Goal: Task Accomplishment & Management: Use online tool/utility

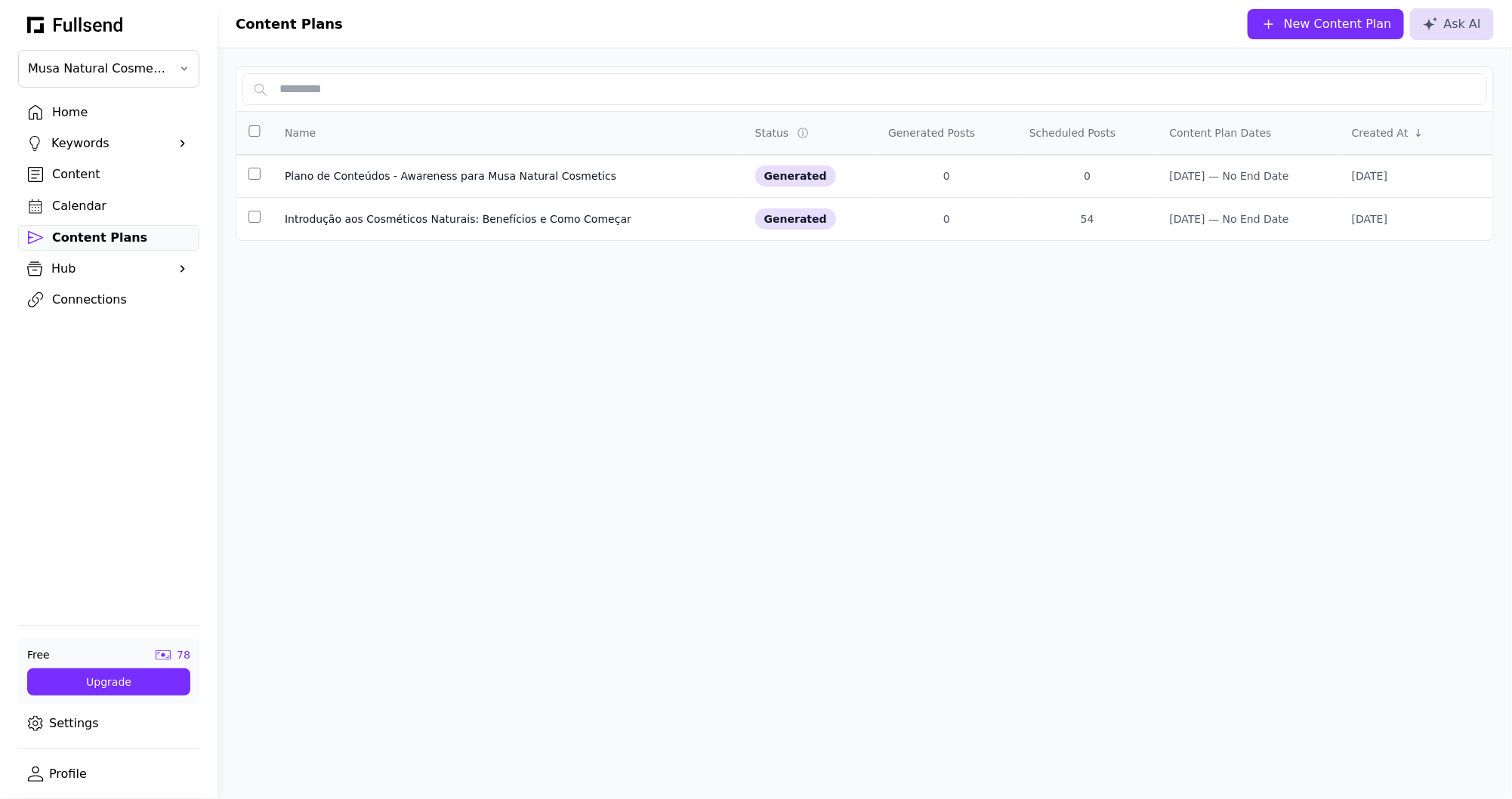
click at [83, 105] on div "Home" at bounding box center [120, 112] width 138 height 19
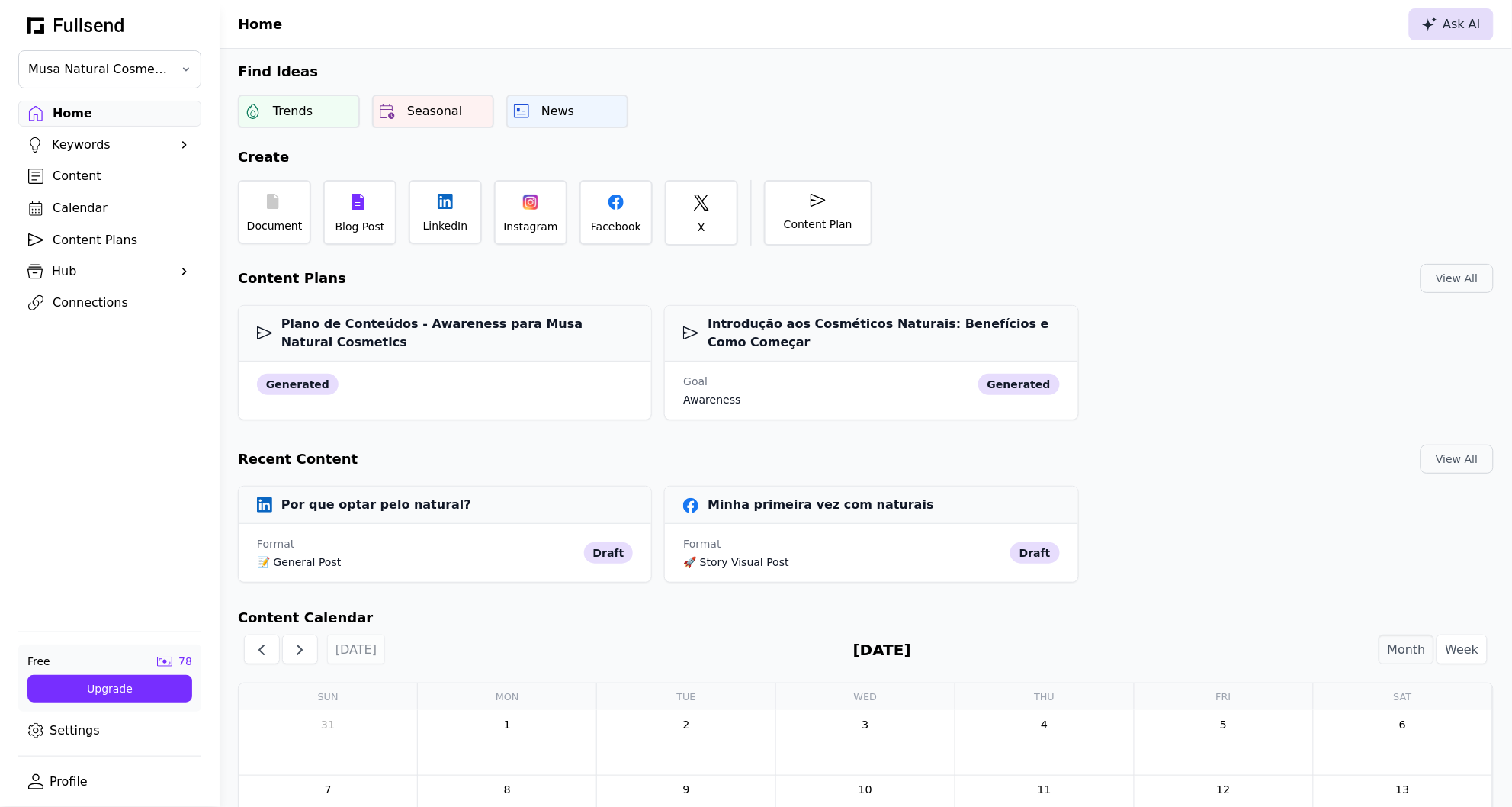
click at [1449, 32] on div "Ask AI" at bounding box center [1451, 24] width 59 height 19
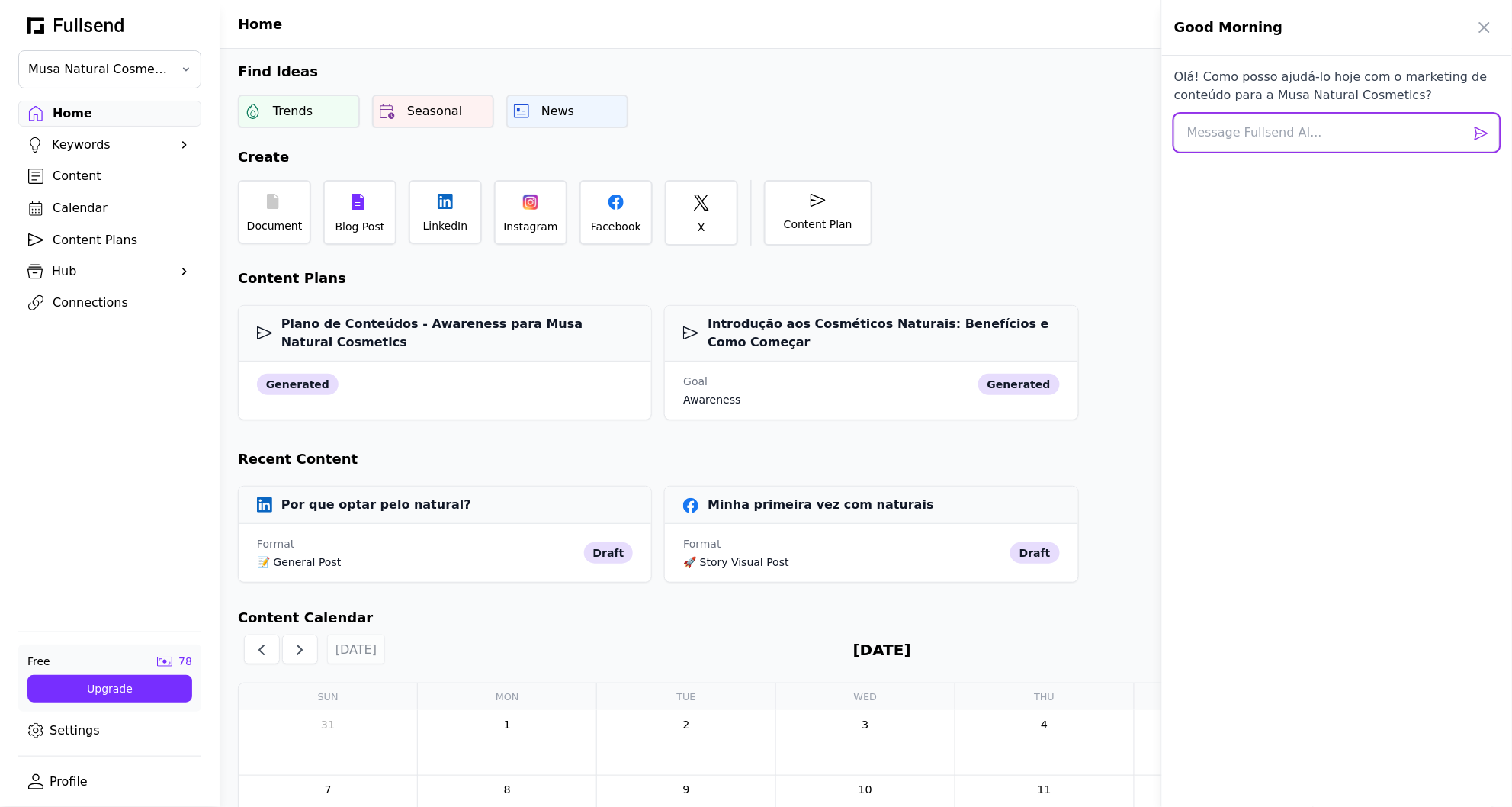
click at [1248, 126] on textarea at bounding box center [1336, 132] width 325 height 38
type textarea "quero criar um planeamento de conteúdos para as minhas redes sociais para 60 di…"
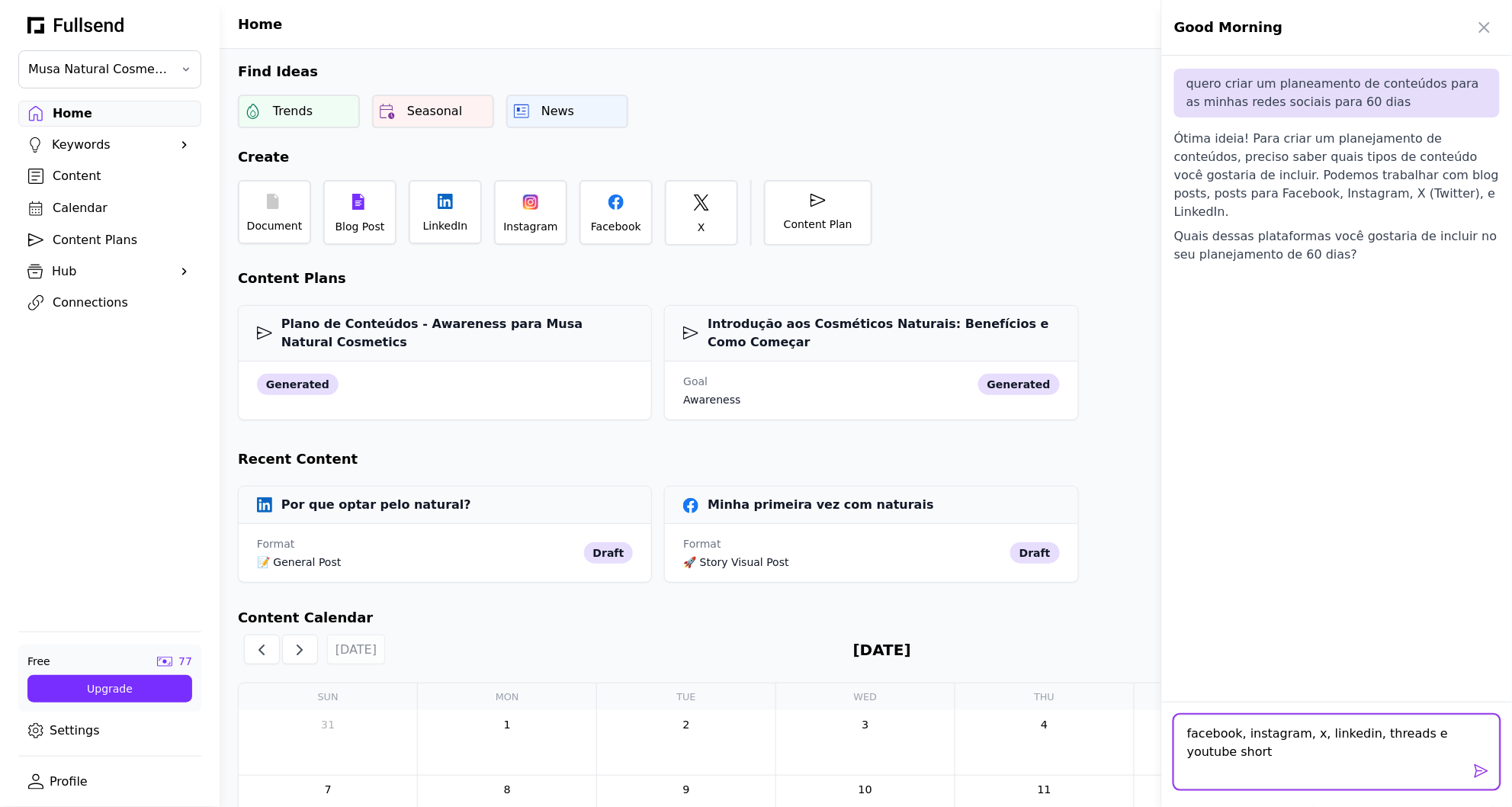
type textarea "facebook, instagram, x, linkedin, threads e youtube shorts"
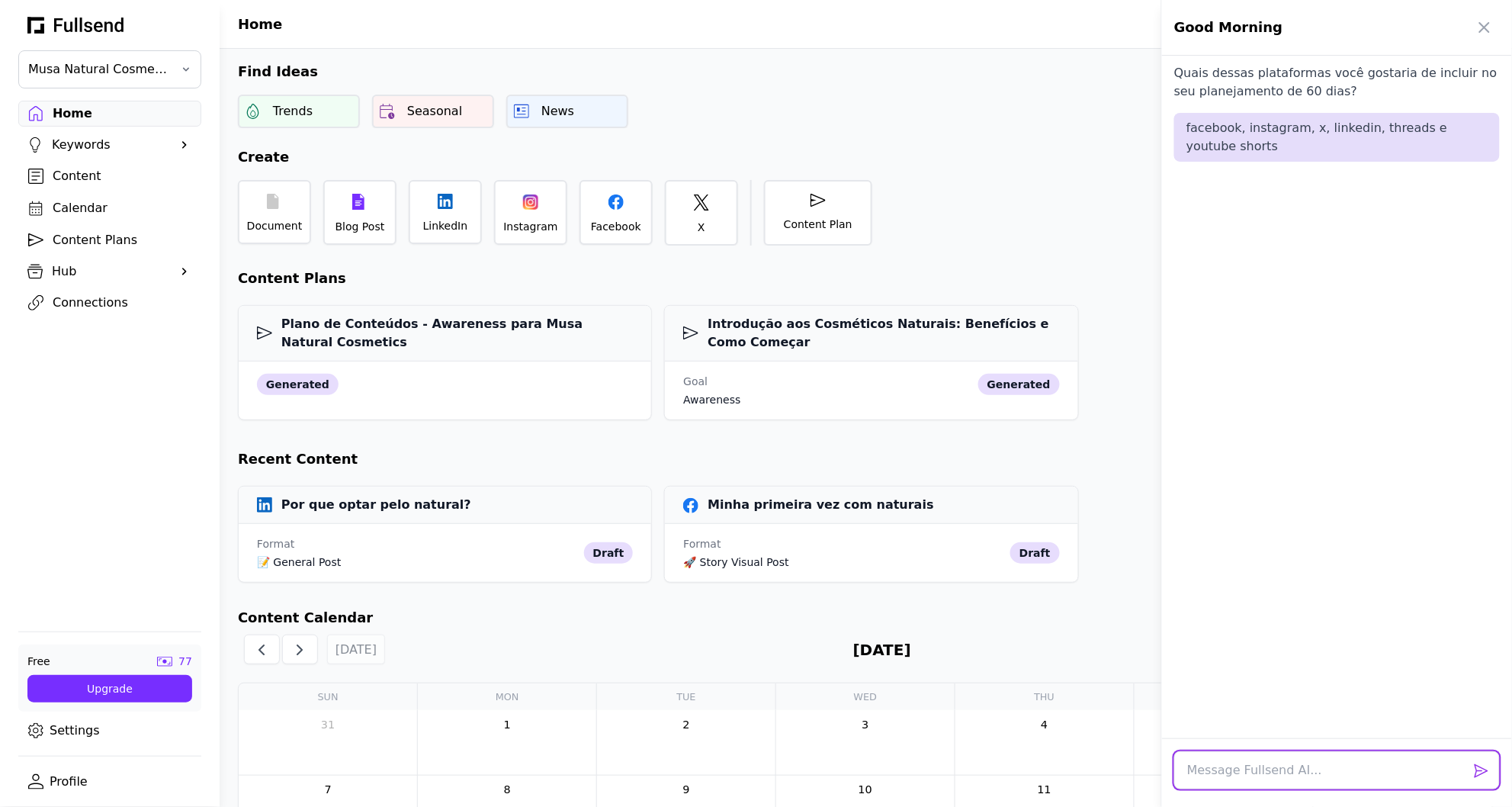
scroll to position [237, 0]
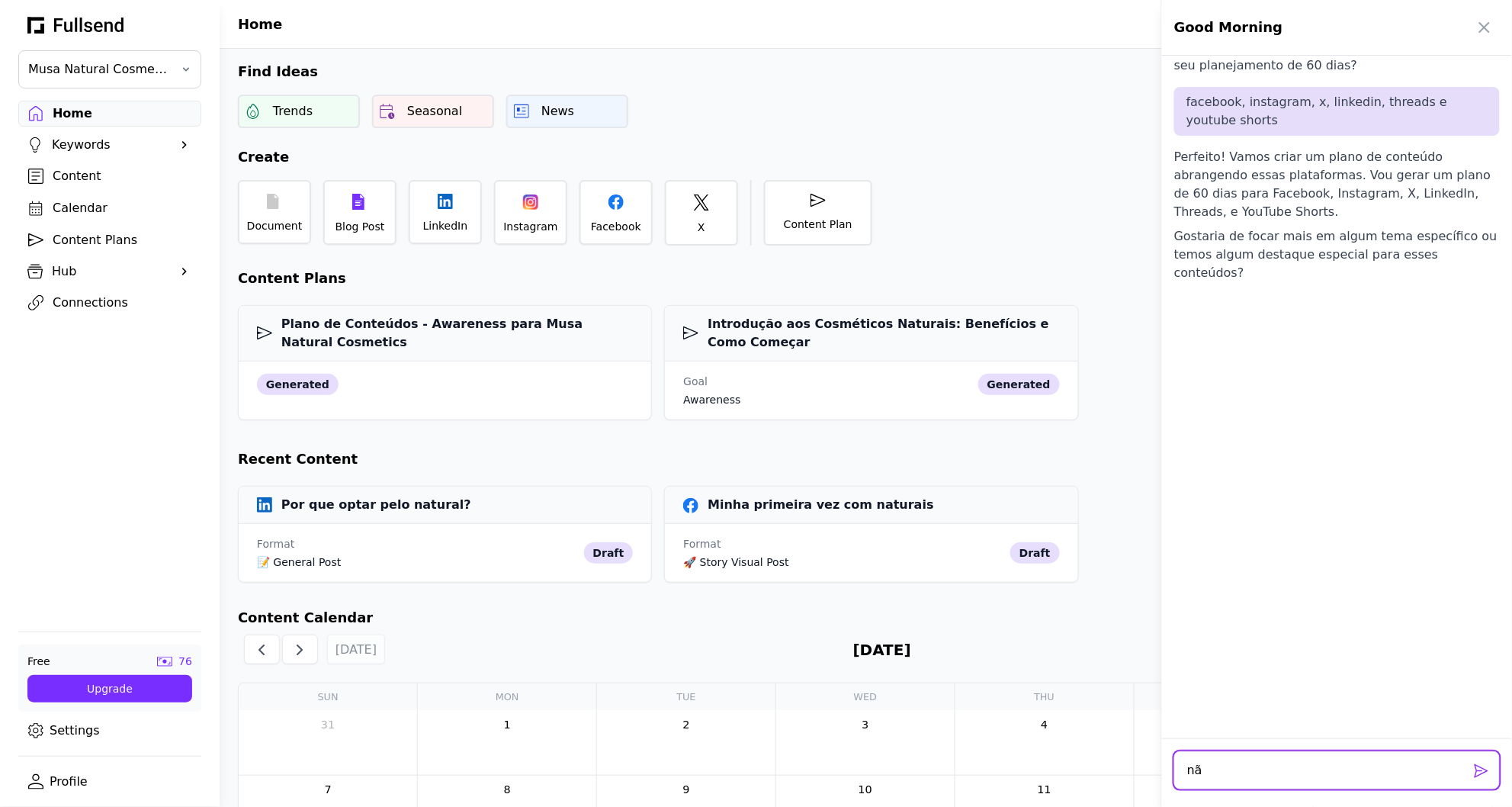
type textarea "não"
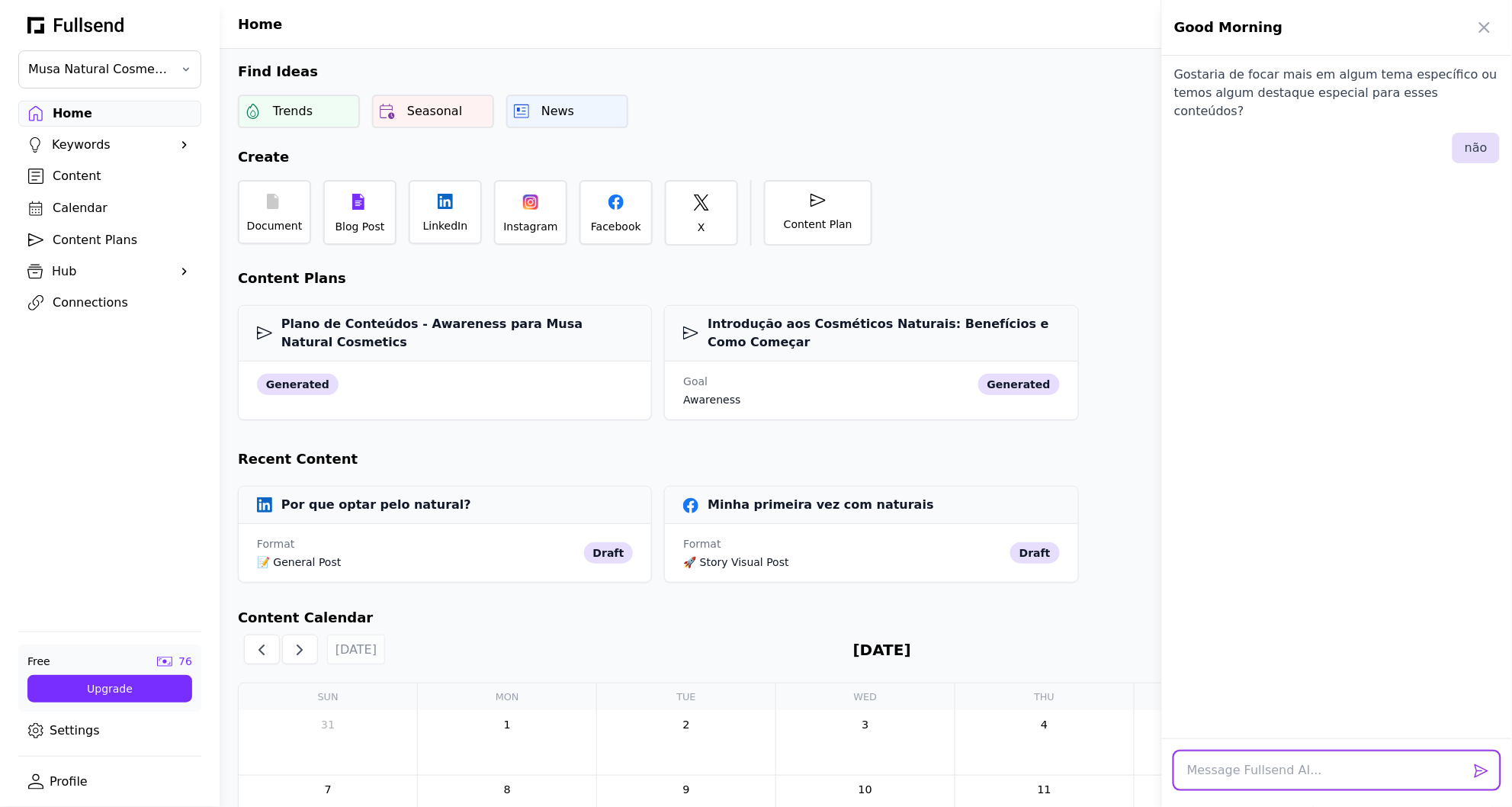
scroll to position [425, 0]
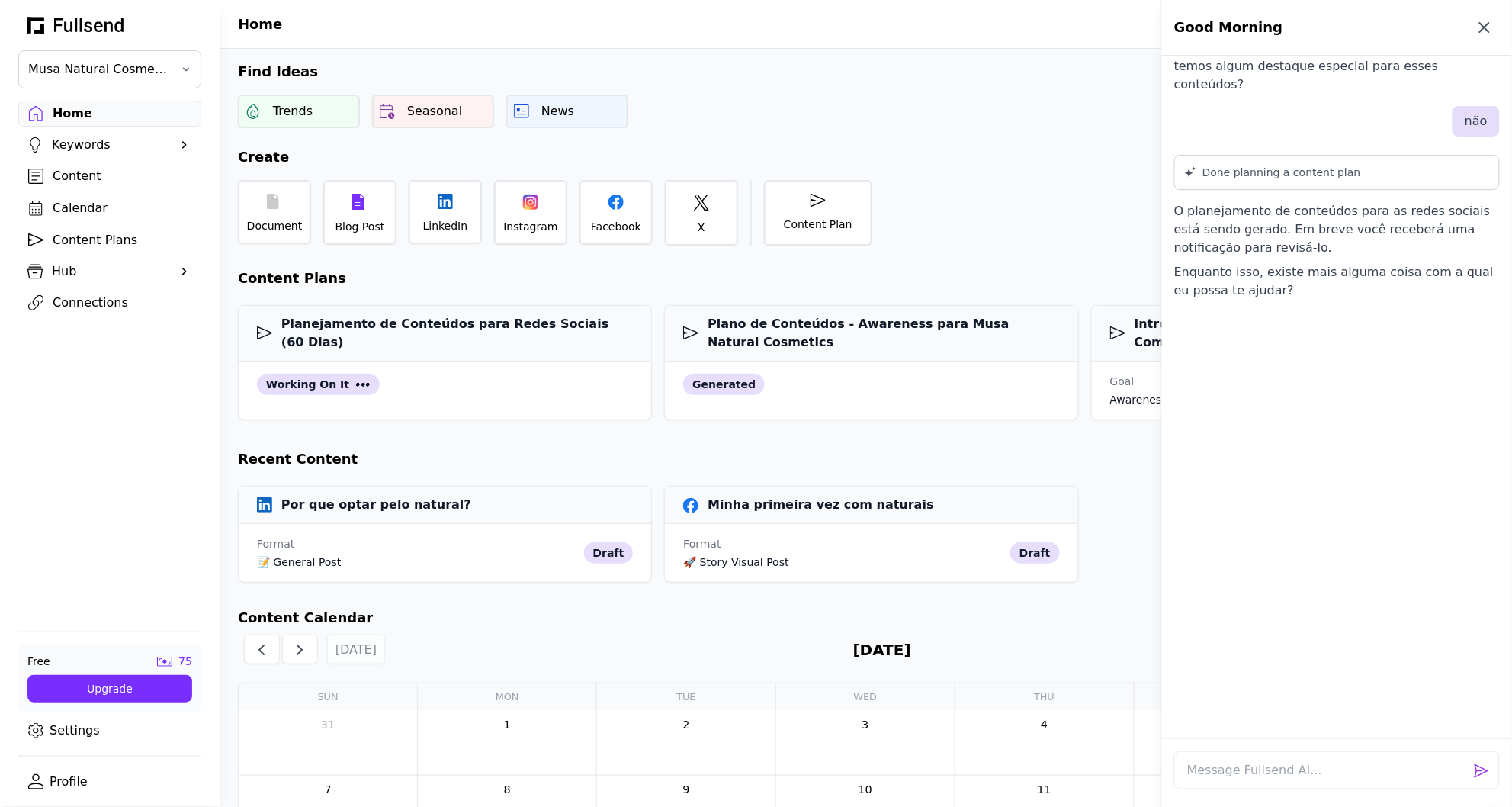
click at [1480, 35] on icon "button" at bounding box center [1484, 28] width 19 height 19
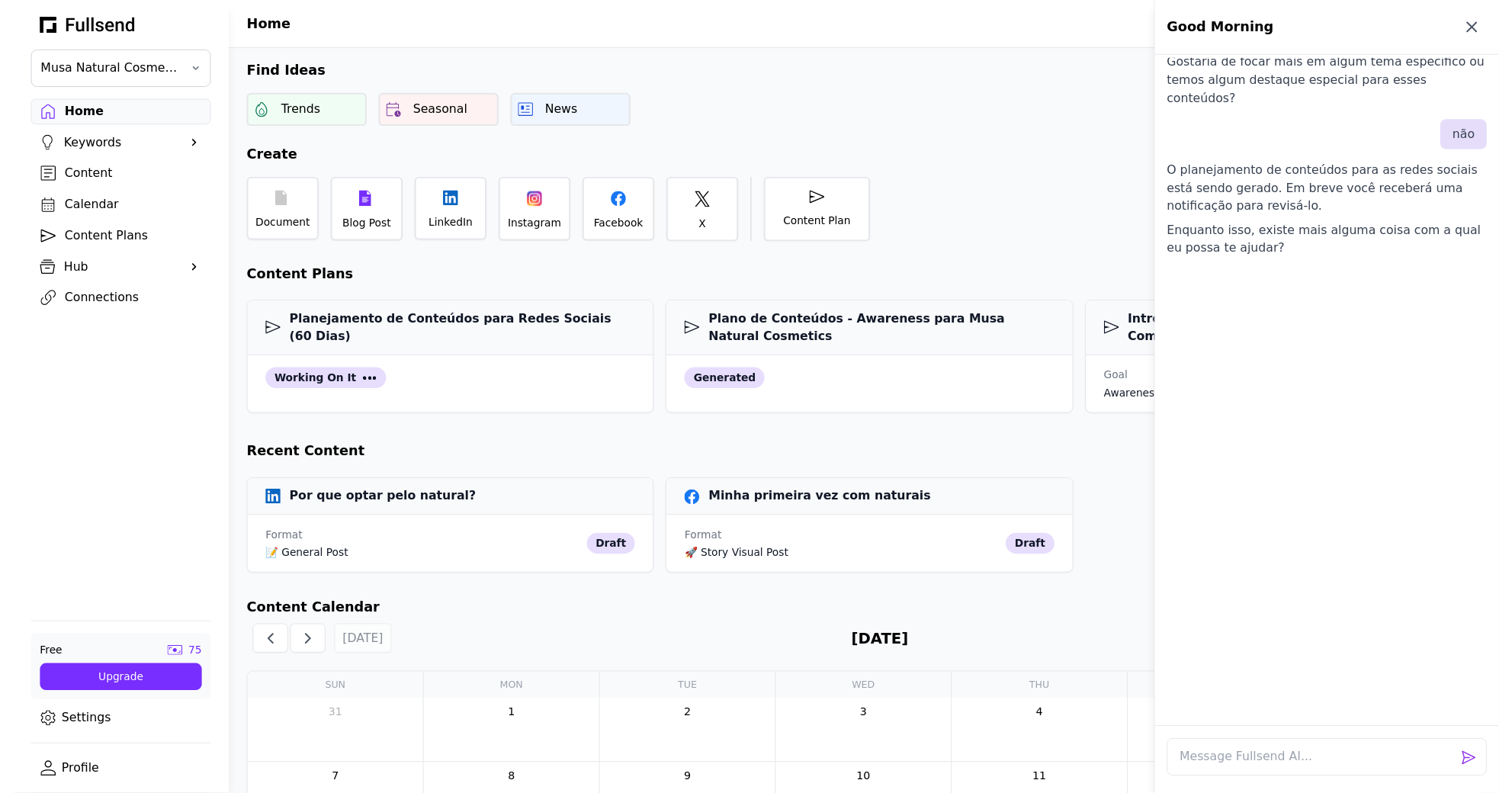
scroll to position [372, 0]
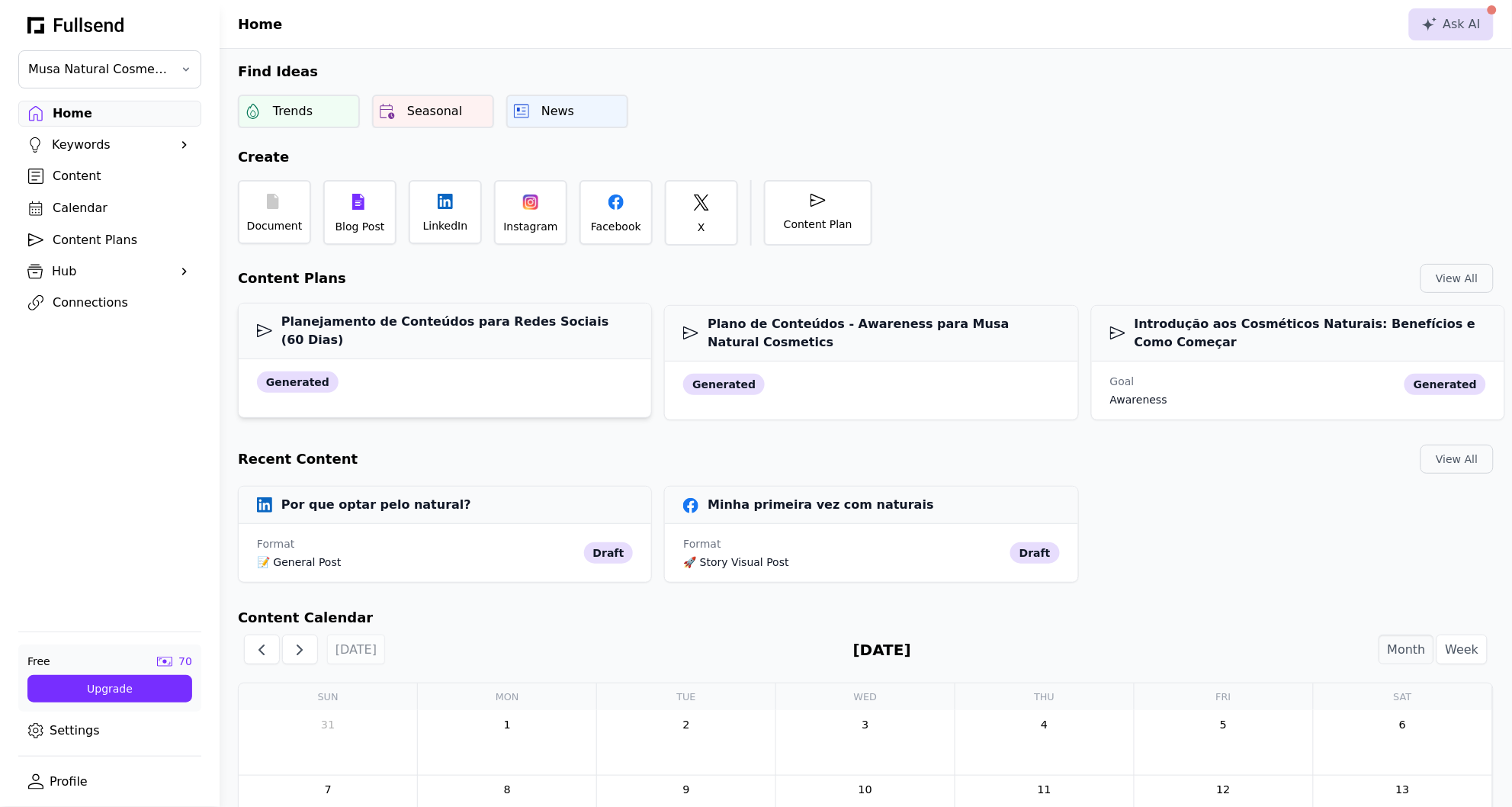
click at [562, 371] on div "generated" at bounding box center [444, 382] width 376 height 22
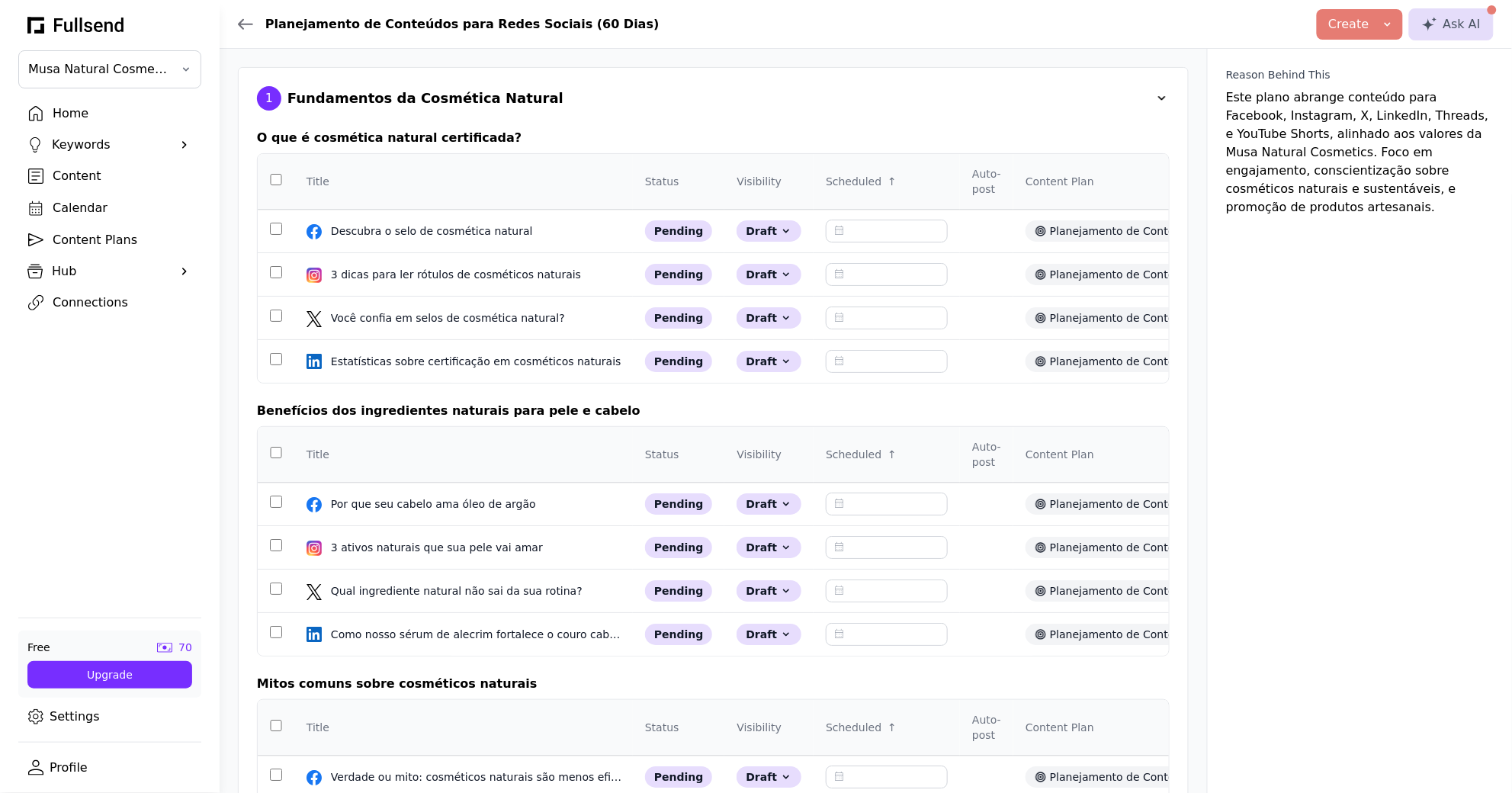
click at [116, 241] on div "Content Plans" at bounding box center [121, 240] width 139 height 19
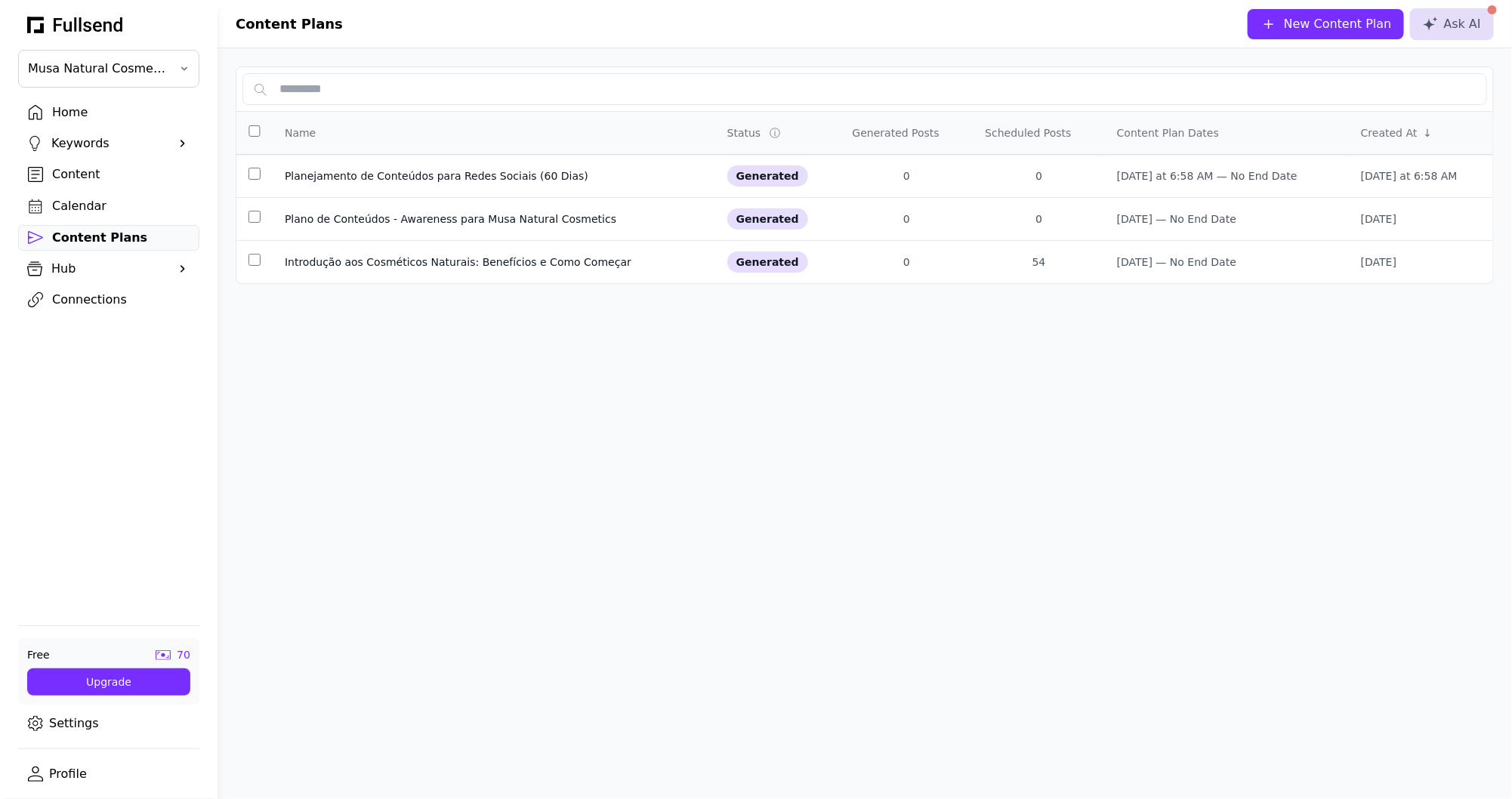
click at [137, 270] on div "Hub" at bounding box center [108, 269] width 114 height 19
click at [131, 394] on div "Published Content" at bounding box center [120, 397] width 138 height 19
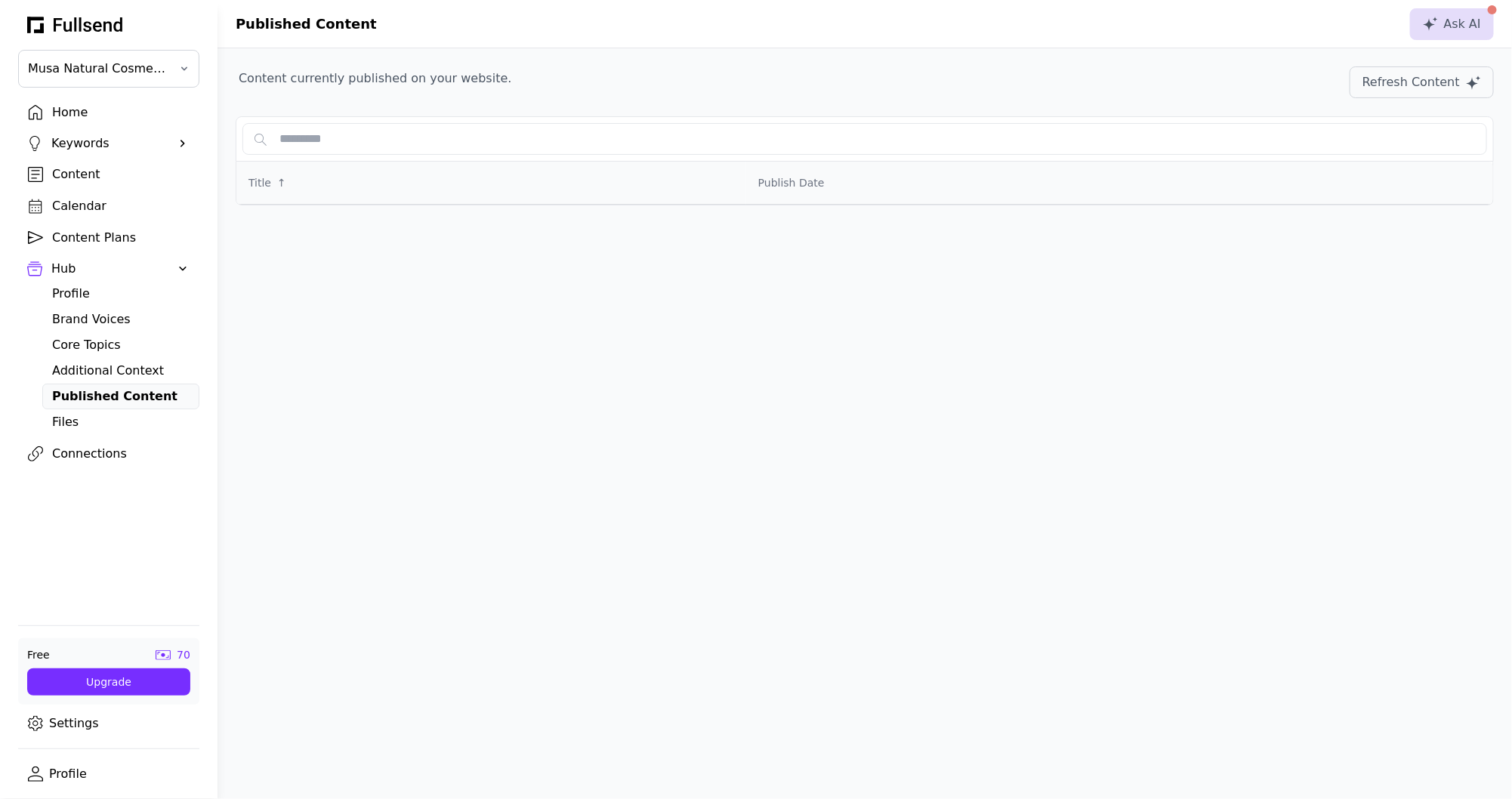
click at [134, 369] on div "Additional Context" at bounding box center [120, 370] width 138 height 19
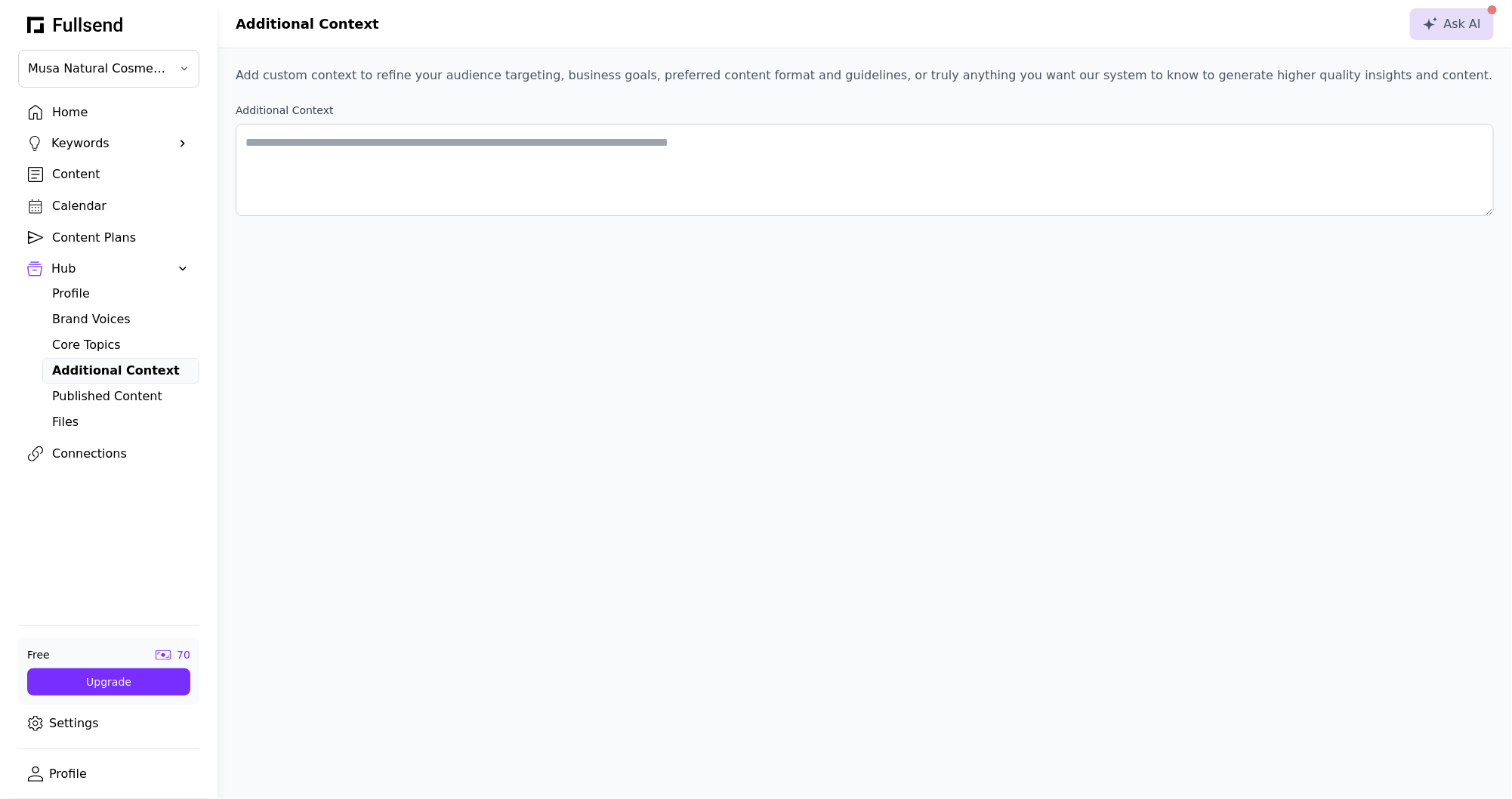
click at [131, 354] on div "Core Topics" at bounding box center [120, 345] width 138 height 19
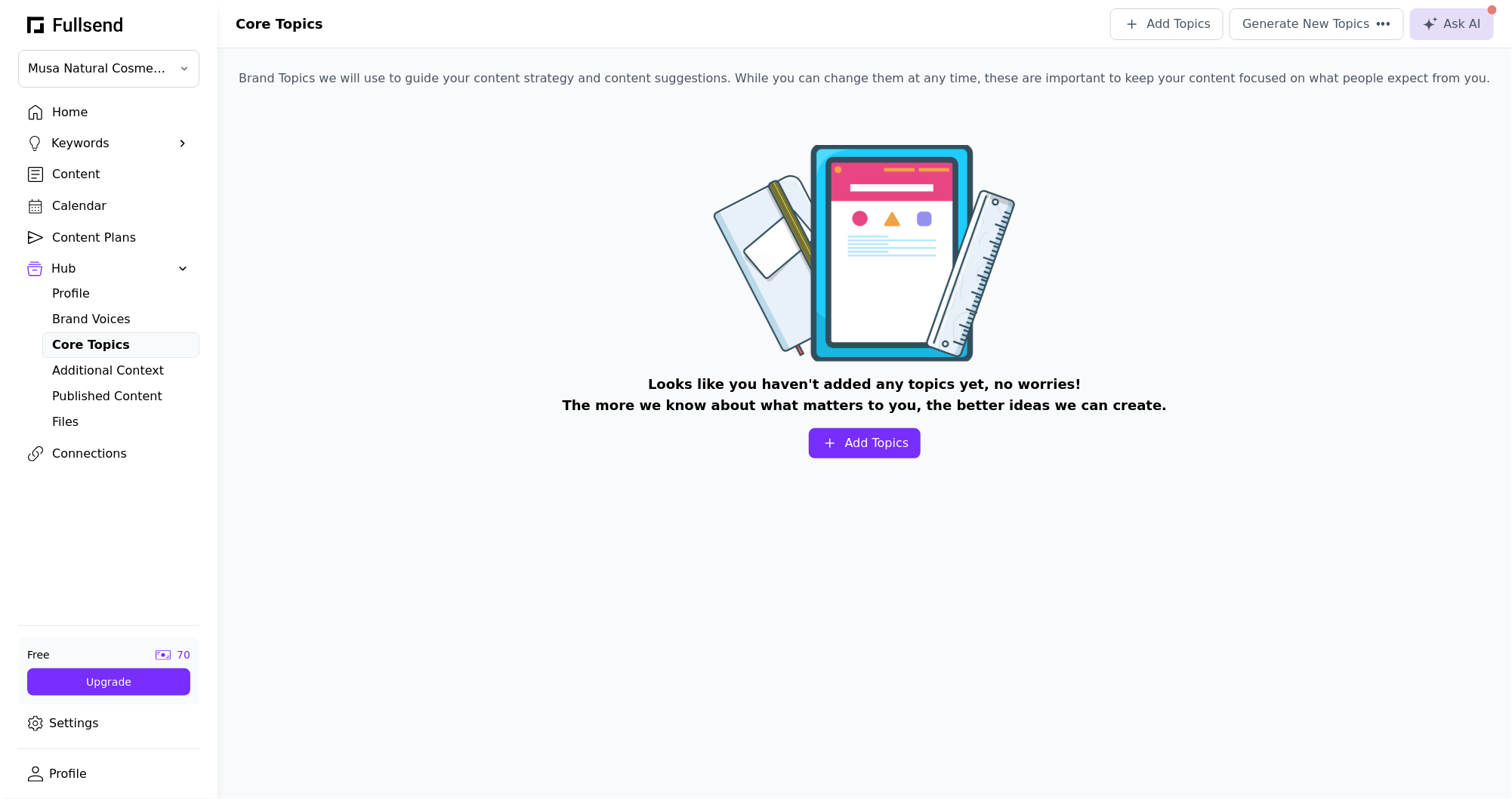
click at [126, 326] on div "Brand Voices" at bounding box center [120, 319] width 138 height 19
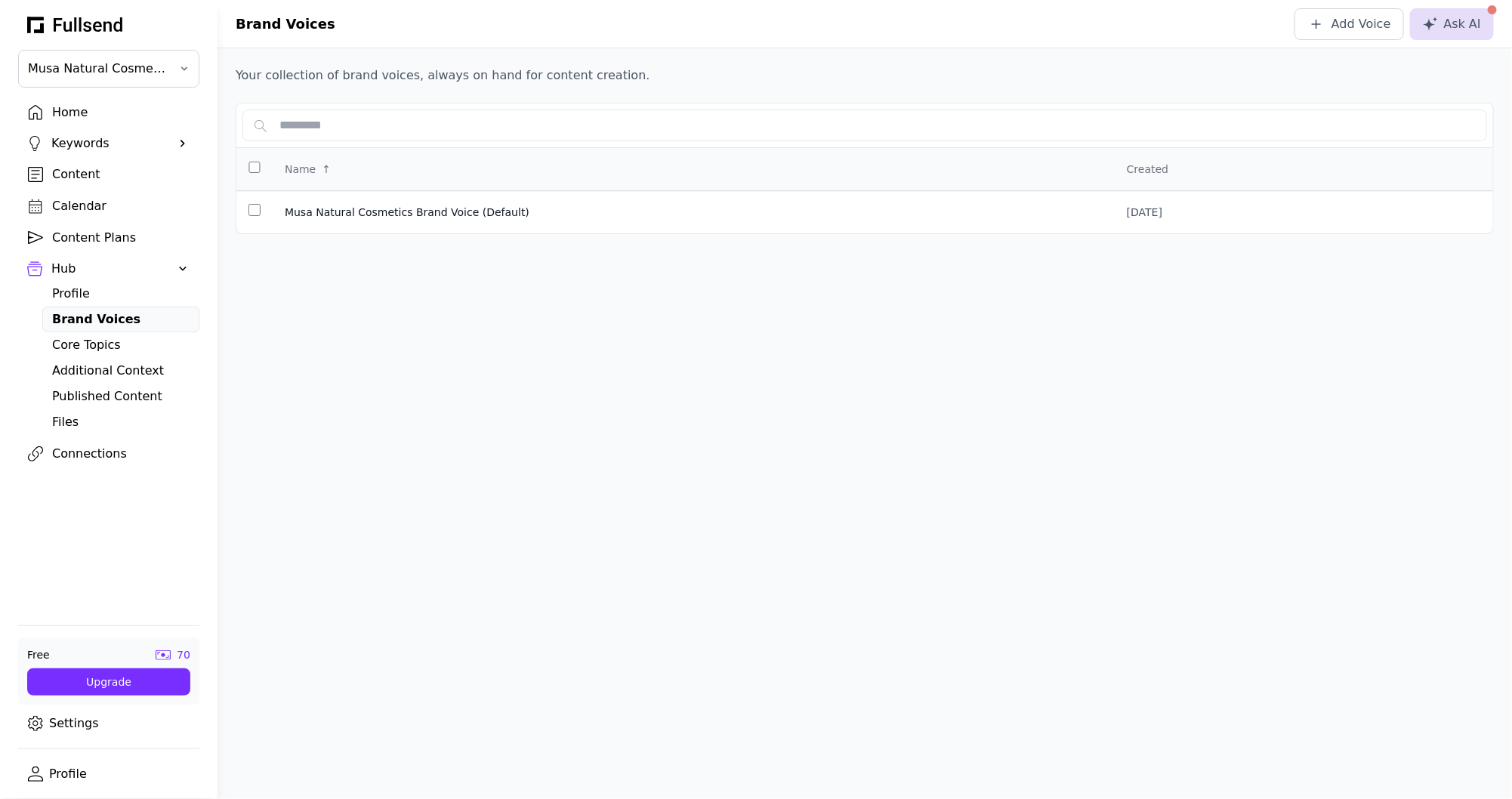
click at [120, 303] on div "Profile" at bounding box center [120, 293] width 138 height 19
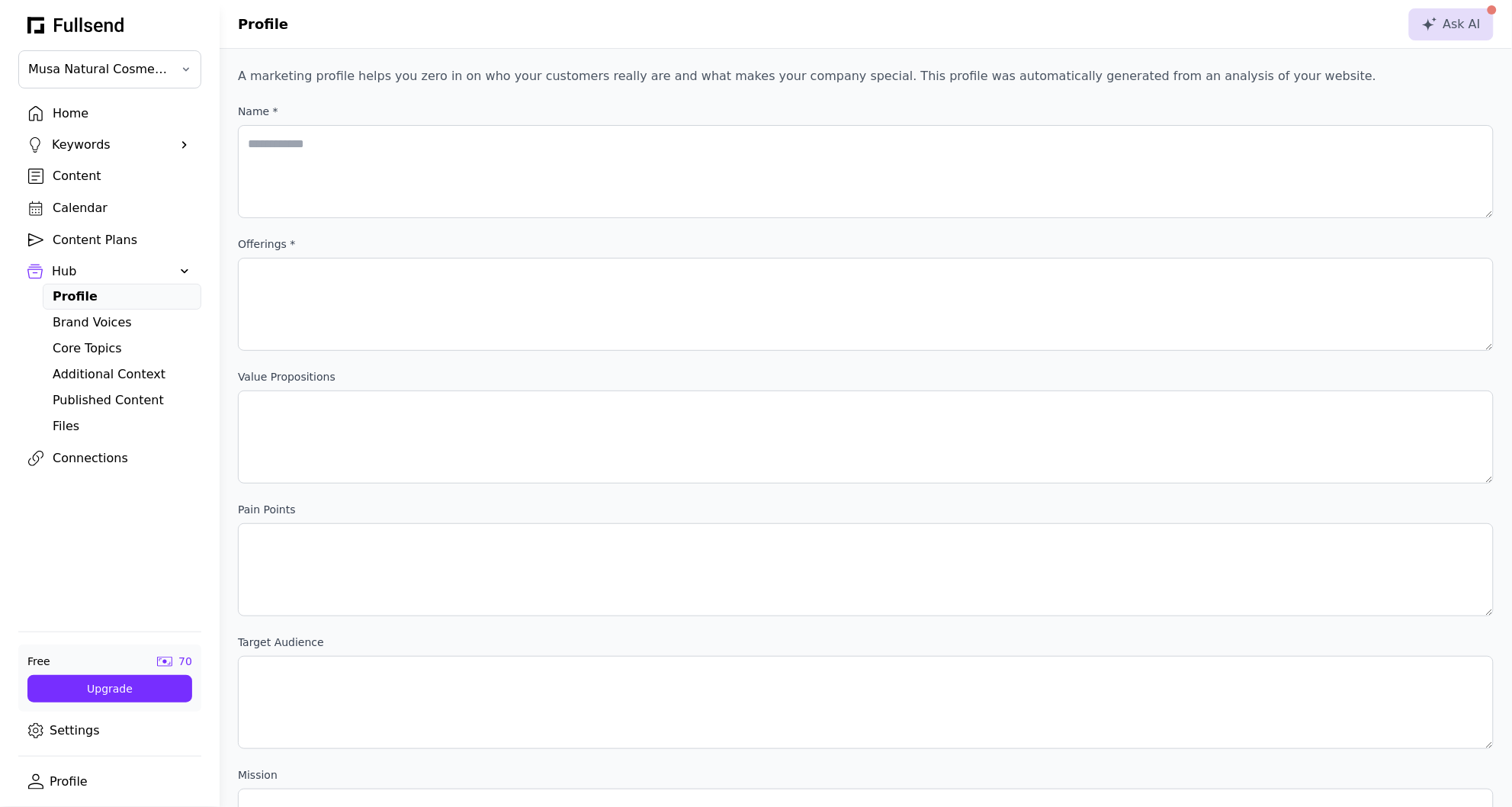
click at [123, 280] on div "Hub" at bounding box center [109, 271] width 115 height 19
click at [114, 304] on div "Connections" at bounding box center [121, 303] width 139 height 19
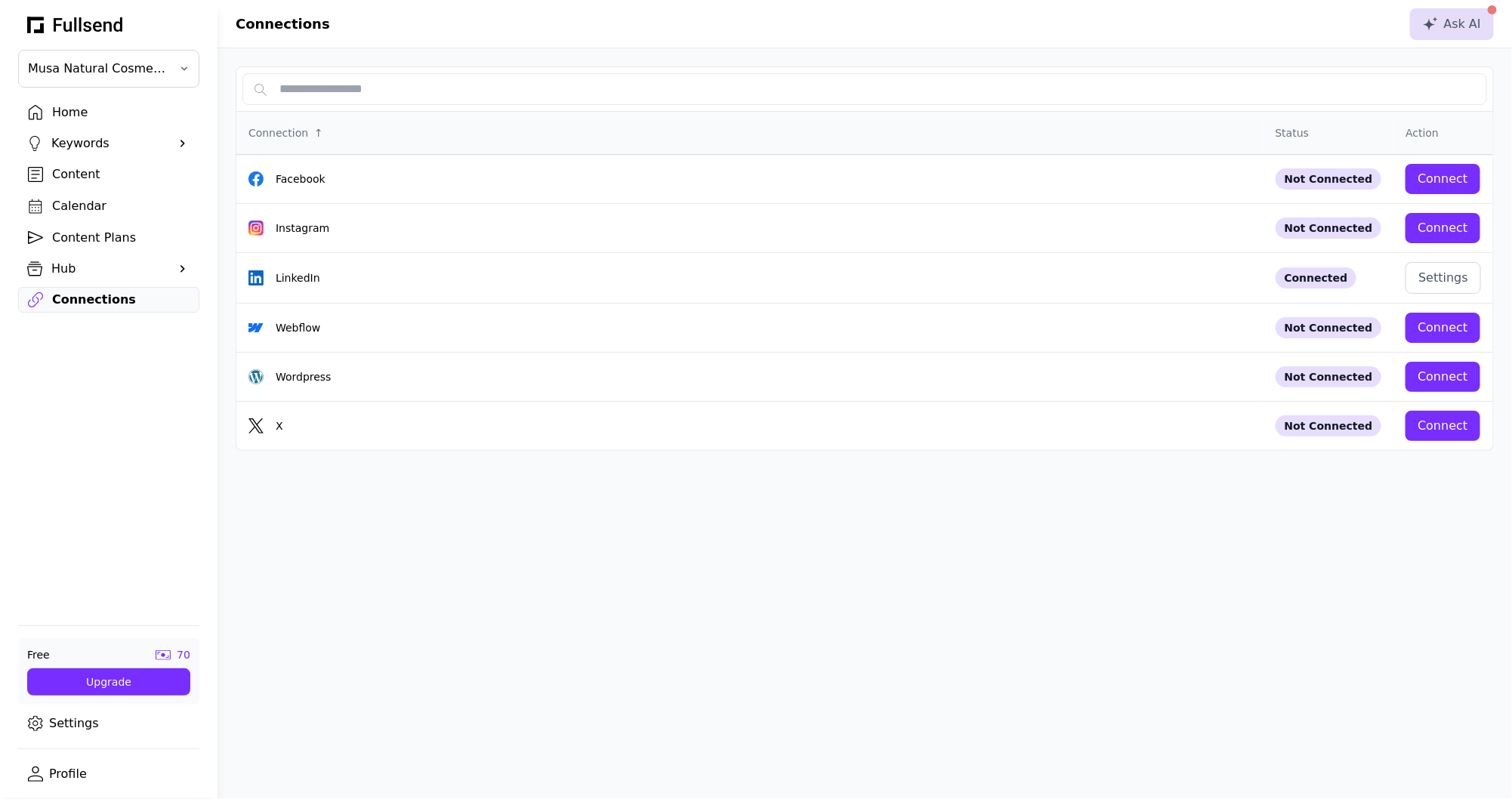
click at [110, 240] on div "Content Plans" at bounding box center [120, 237] width 138 height 19
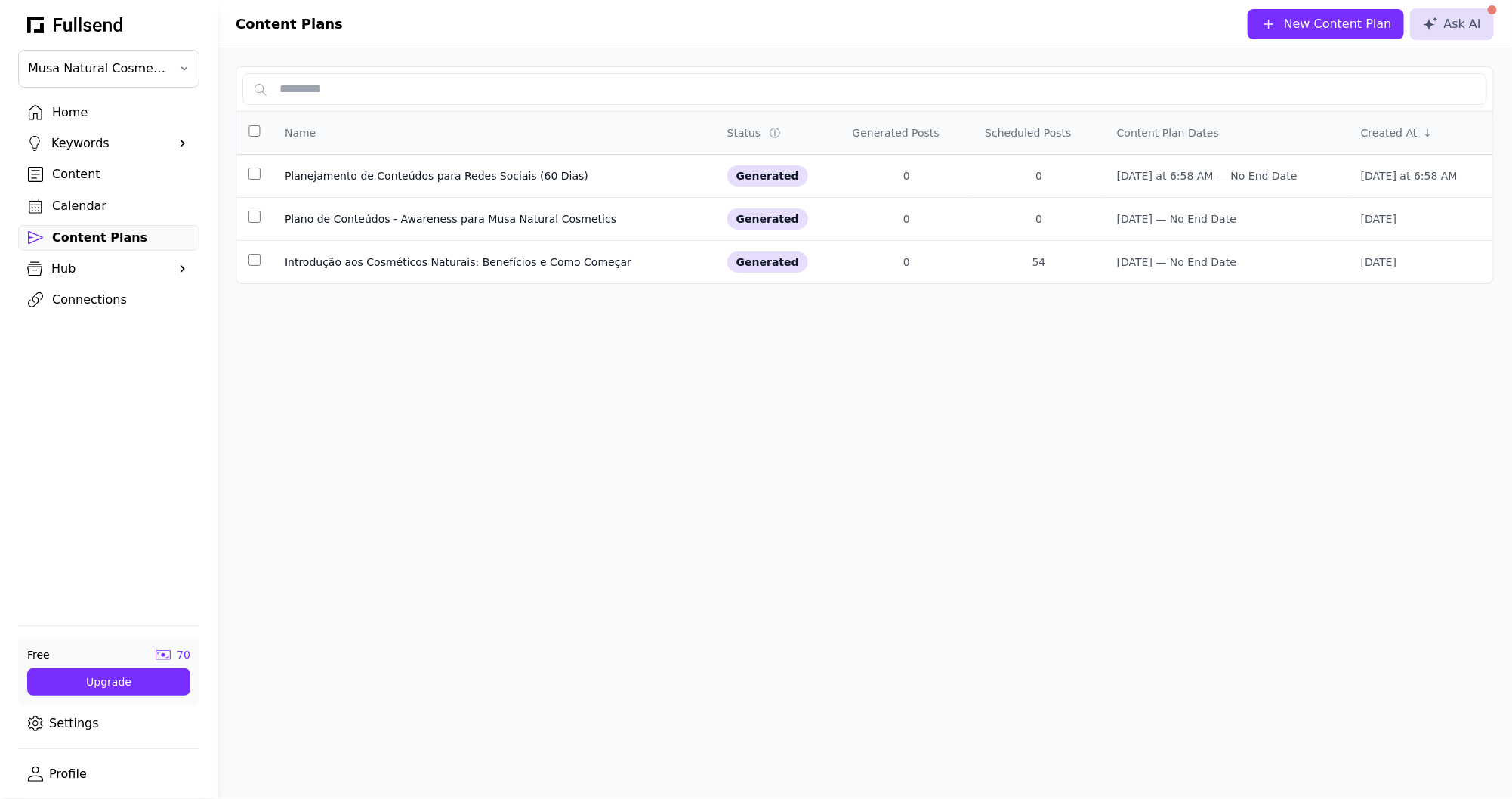
click at [102, 213] on div "Calendar" at bounding box center [120, 206] width 138 height 19
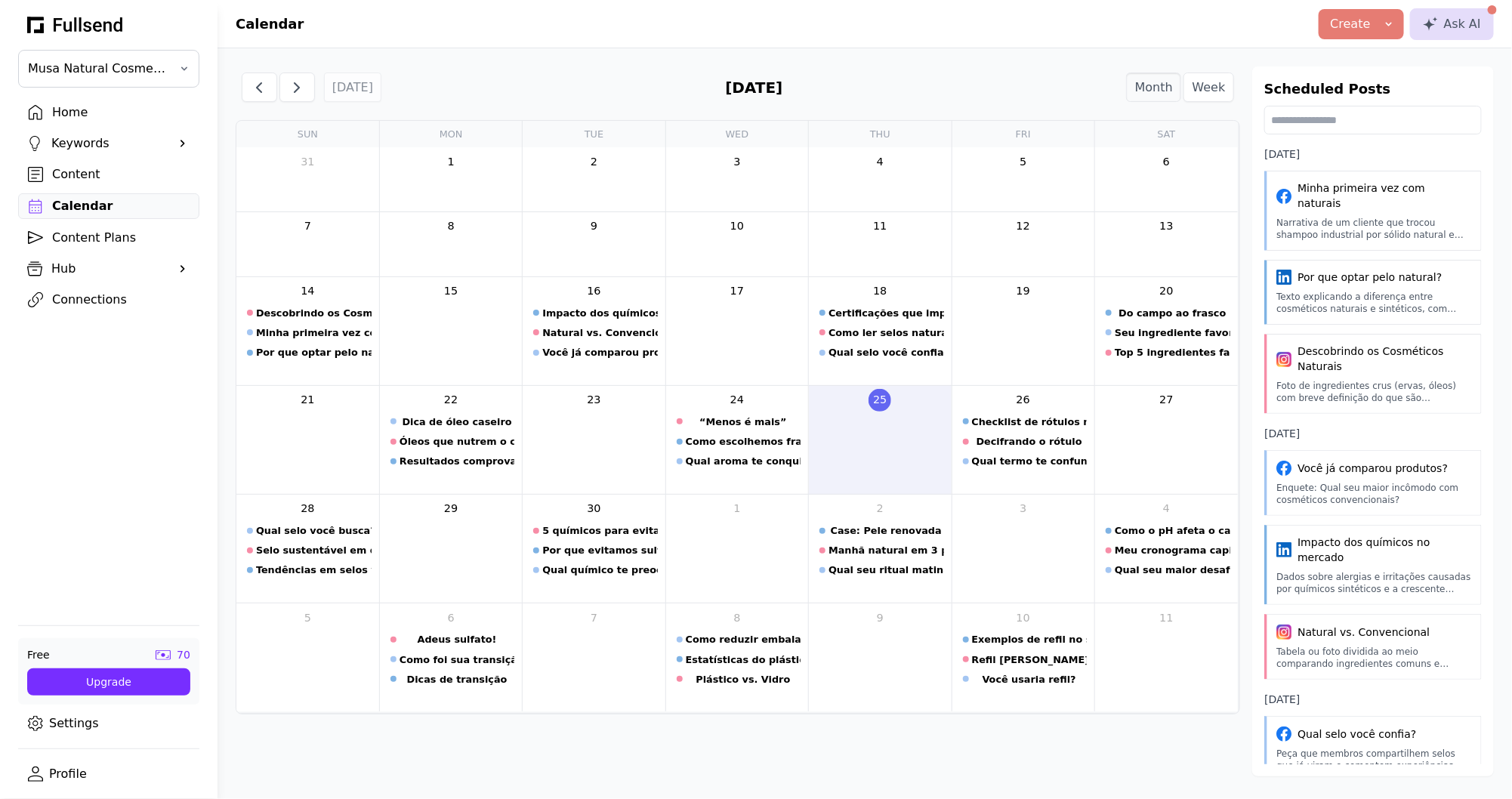
click at [98, 237] on div "Content Plans" at bounding box center [120, 237] width 138 height 19
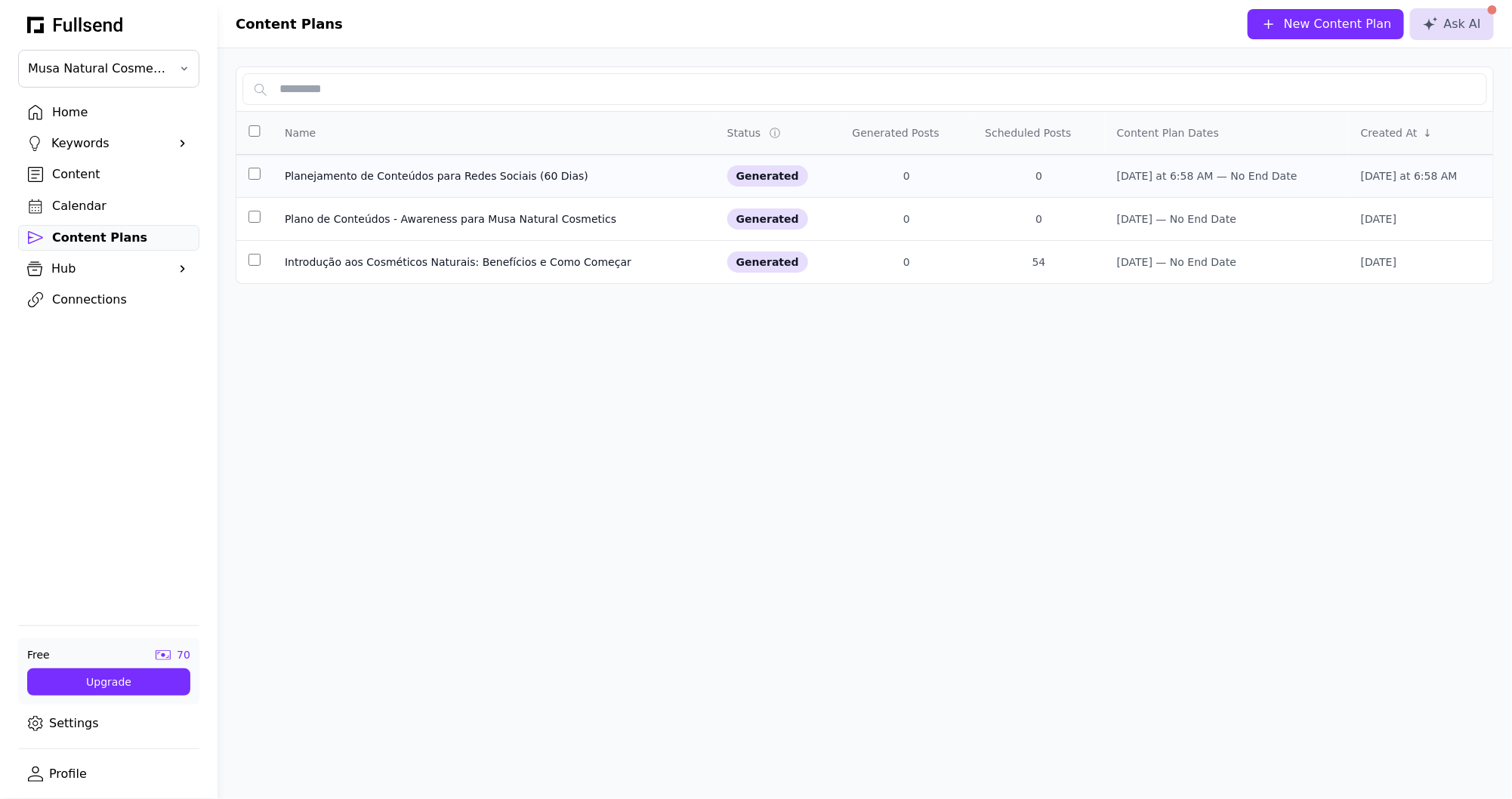
click at [387, 172] on div "Planejamento de Conteúdos para Redes Sociais (60 Dias)" at bounding box center [494, 175] width 418 height 15
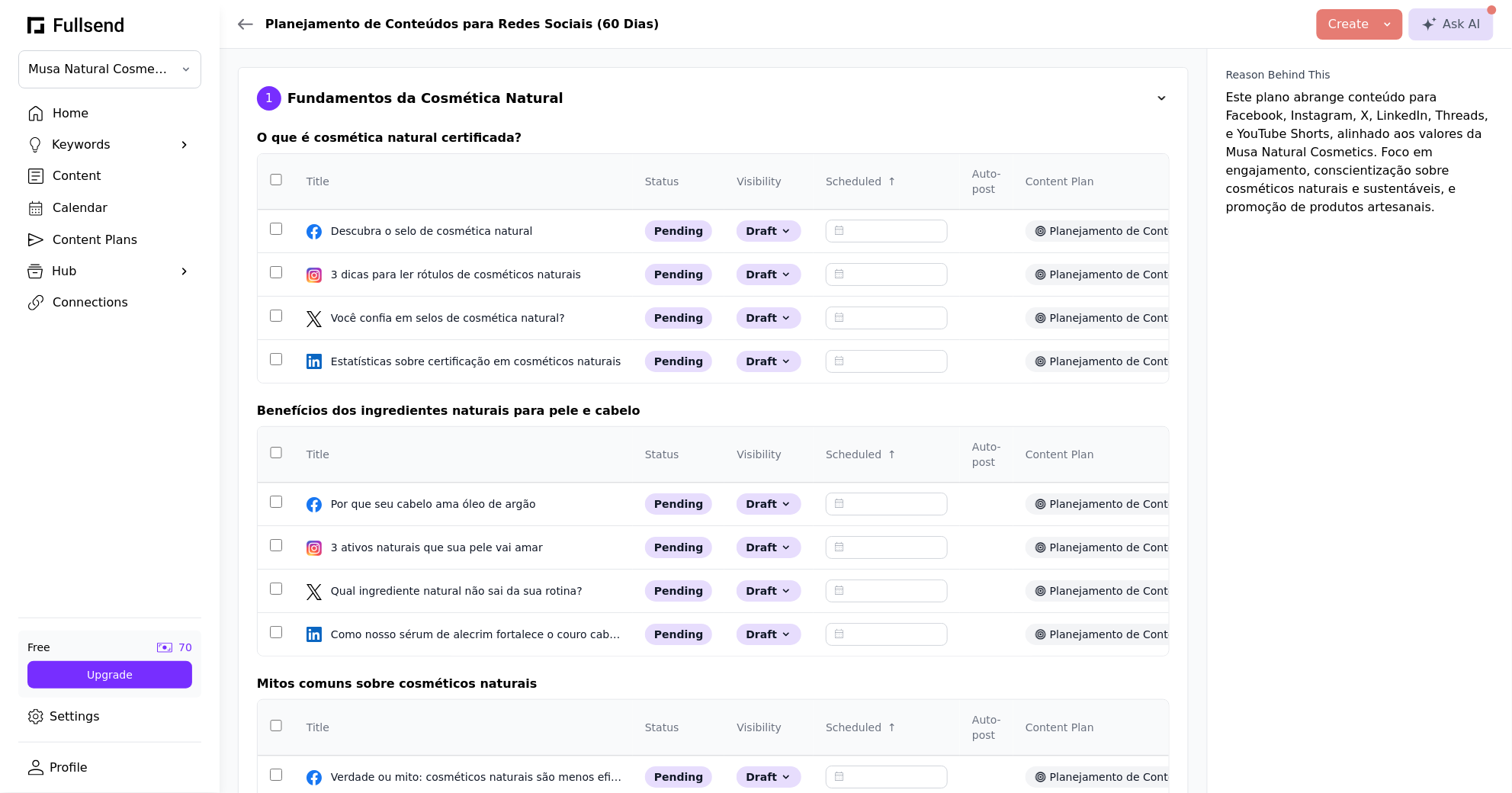
scroll to position [301, 0]
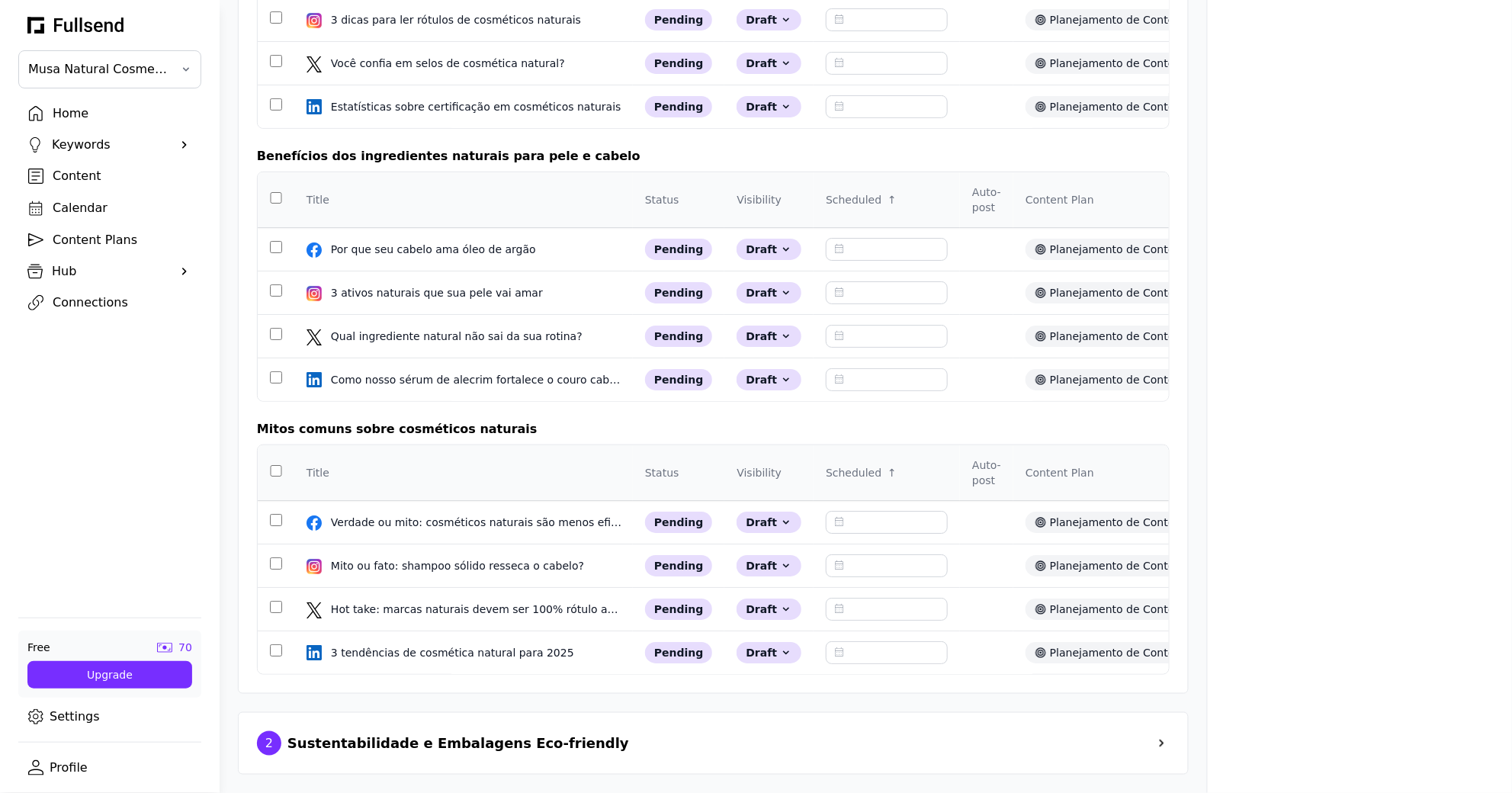
click at [371, 747] on div "Sustentabilidade e Embalagens Eco-friendly" at bounding box center [458, 744] width 341 height 22
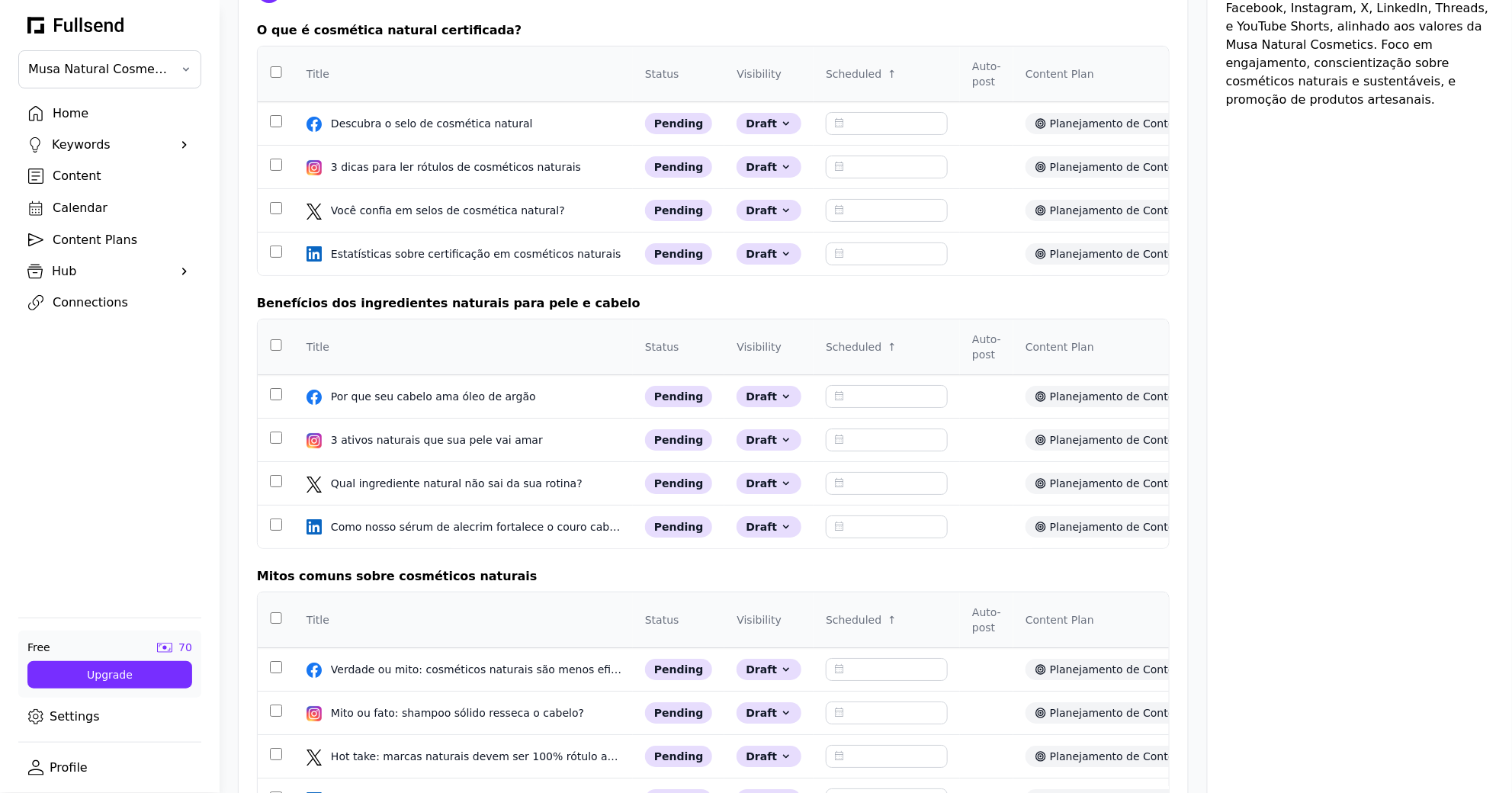
scroll to position [0, 0]
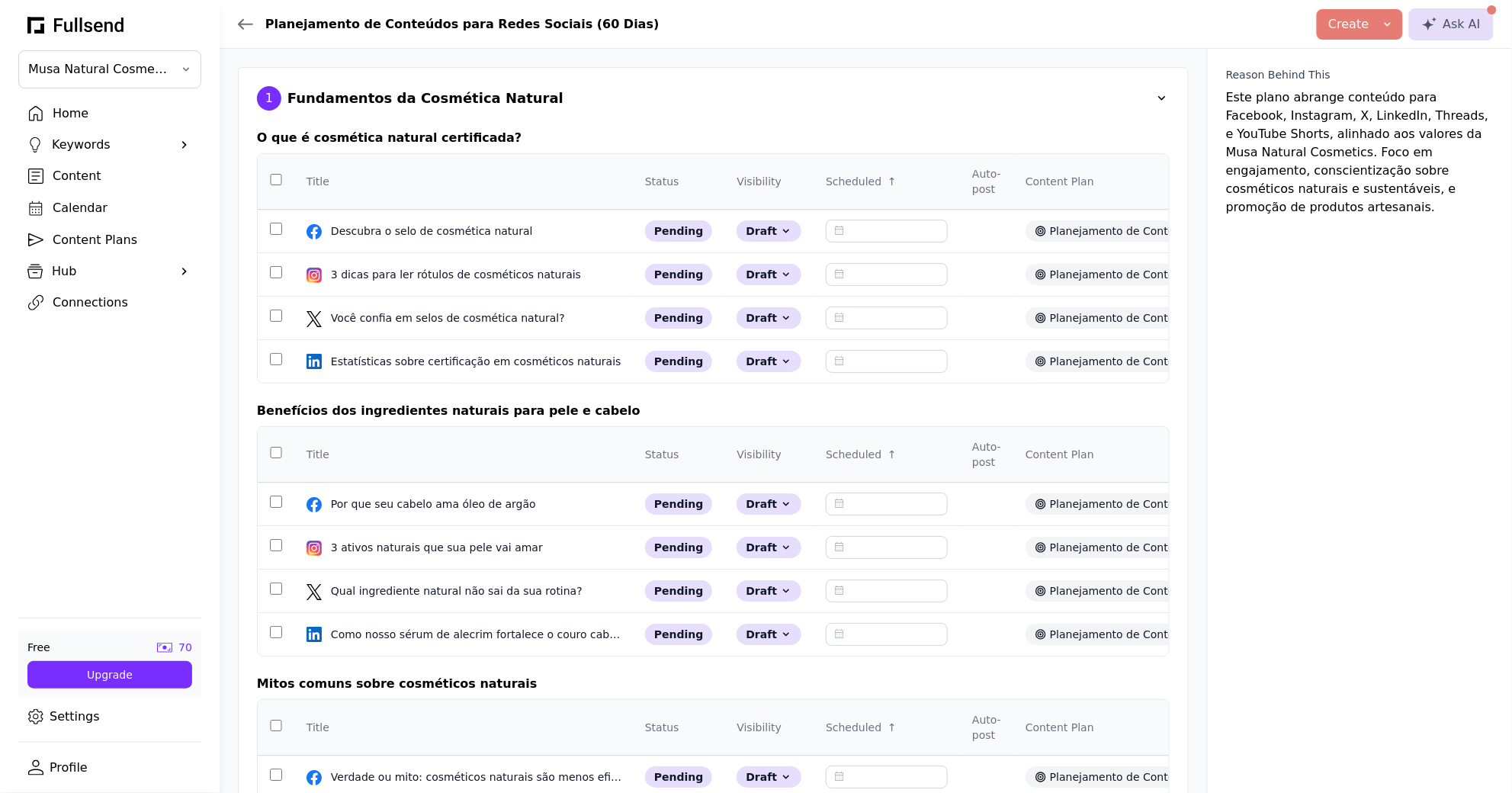
click at [1372, 33] on button "Create" at bounding box center [1359, 24] width 86 height 31
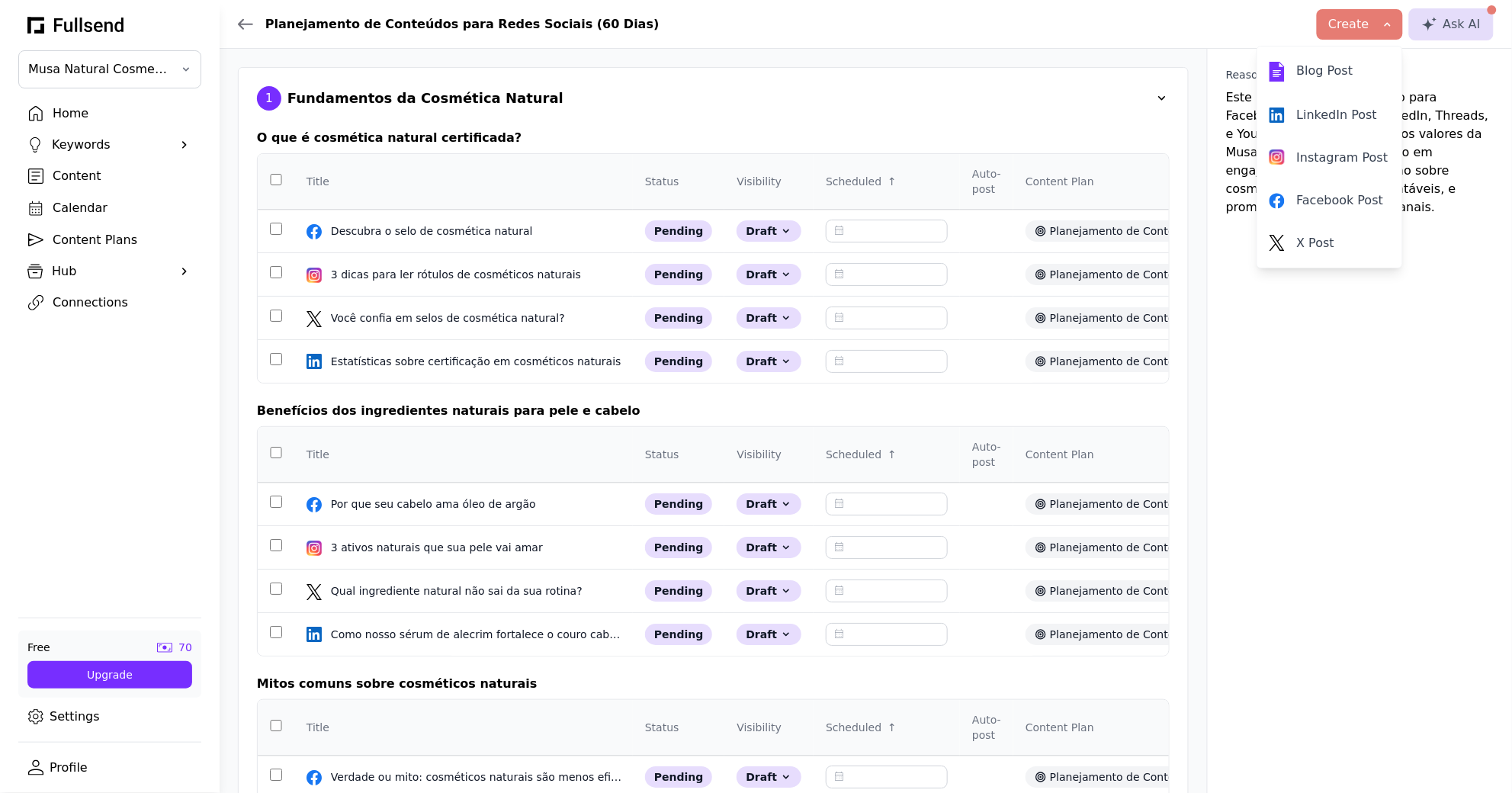
click at [896, 46] on header "Planejamento de Conteúdos para Redes Sociais (60 Dias) Create Blog Post LinkedI…" at bounding box center [866, 24] width 1292 height 48
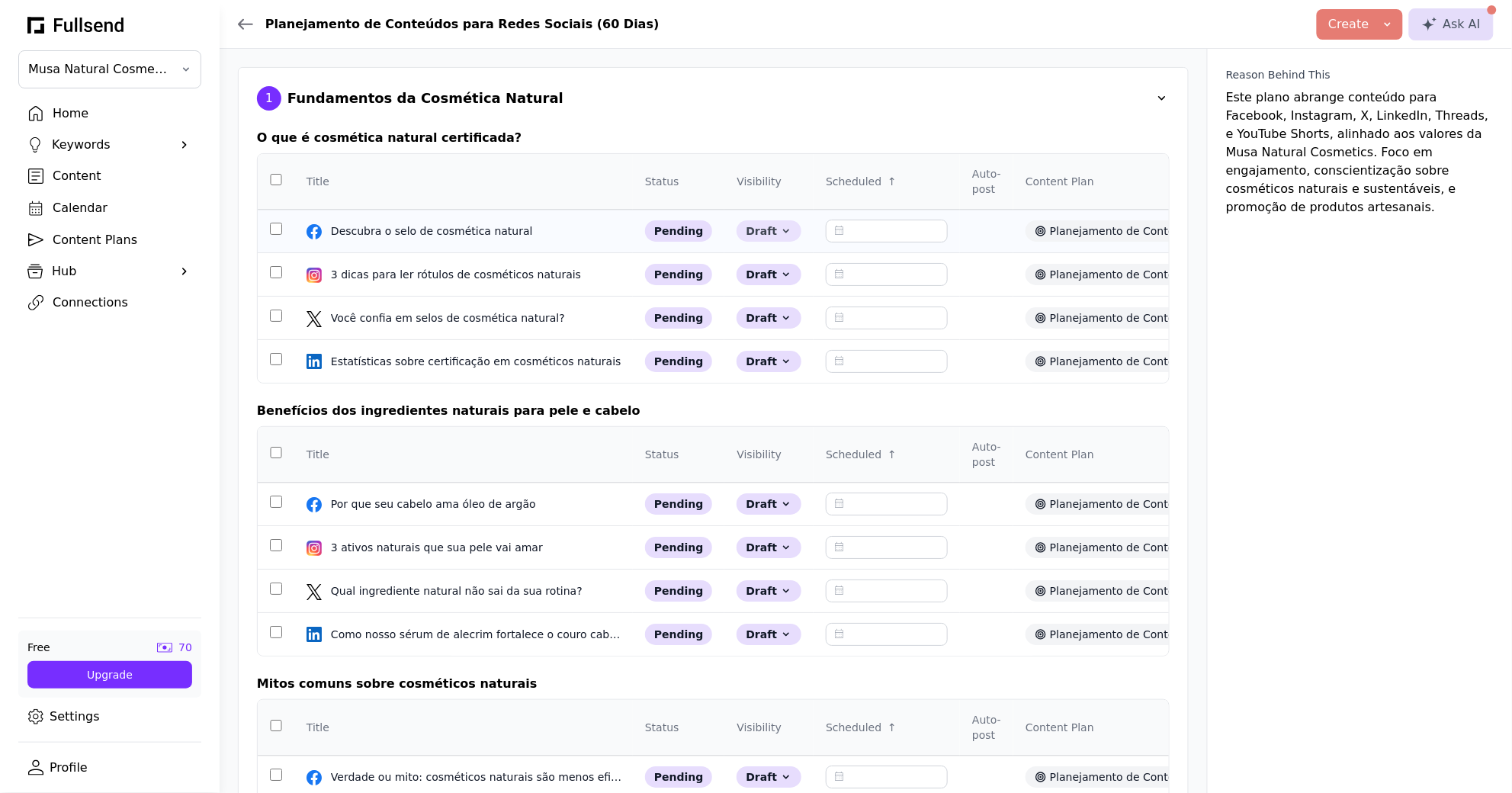
click at [783, 231] on icon at bounding box center [786, 232] width 6 height 4
click at [1053, 236] on div "Planejamento de Conteúdos para Redes Sociais (60 Dias)" at bounding box center [1195, 231] width 340 height 22
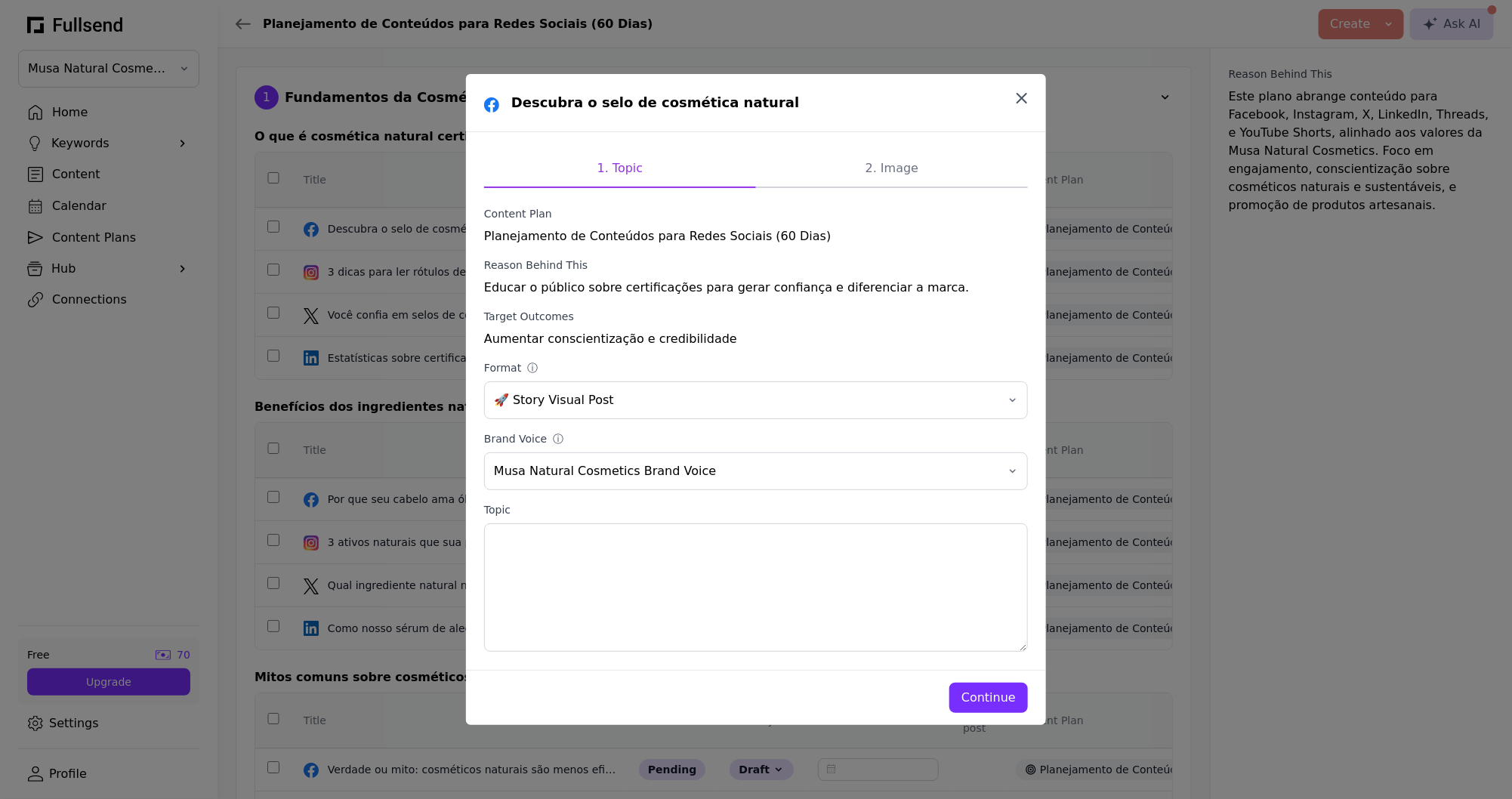
click at [1030, 99] on icon "button" at bounding box center [1021, 98] width 19 height 19
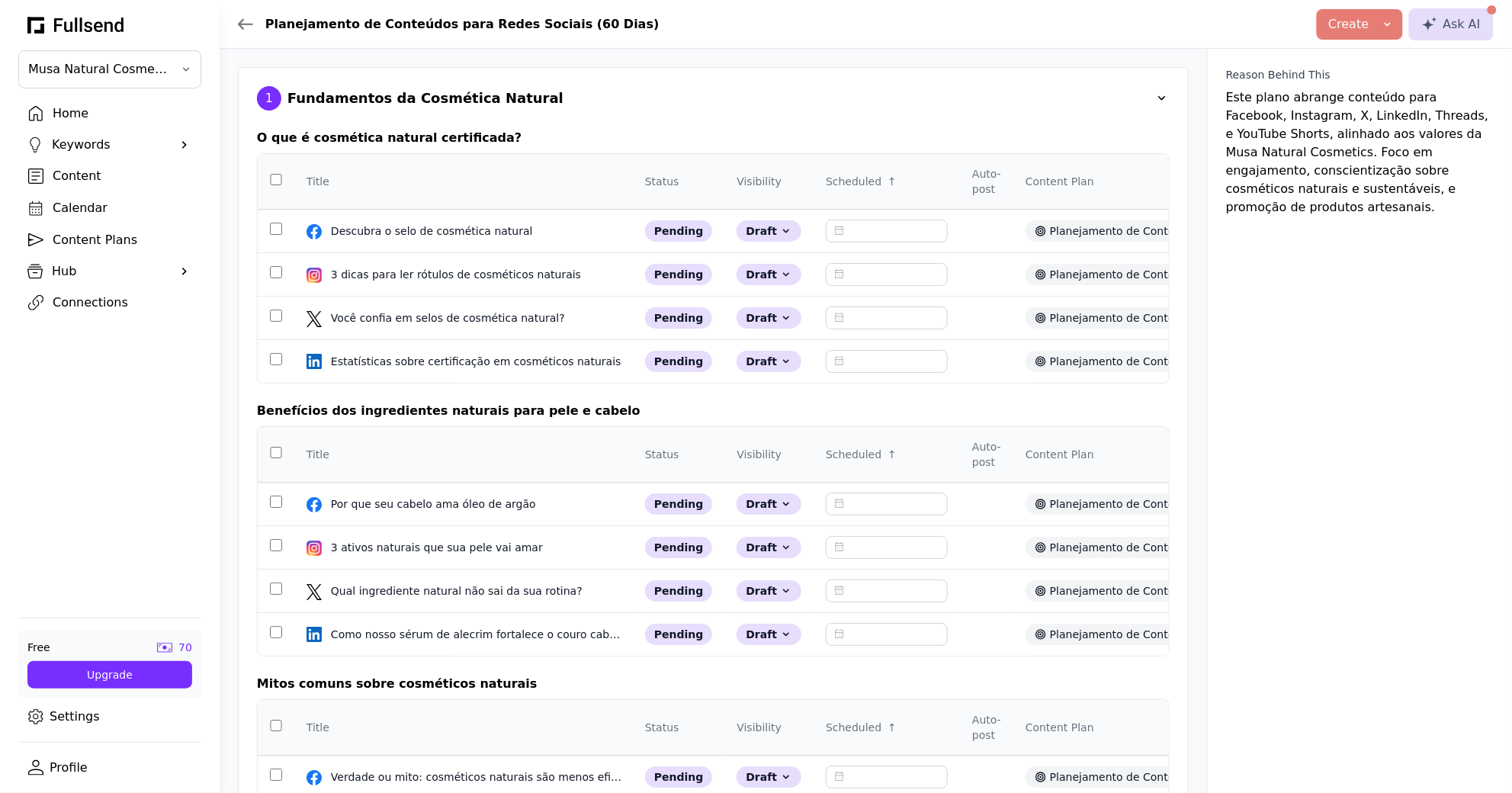
click at [280, 183] on th at bounding box center [275, 181] width 36 height 55
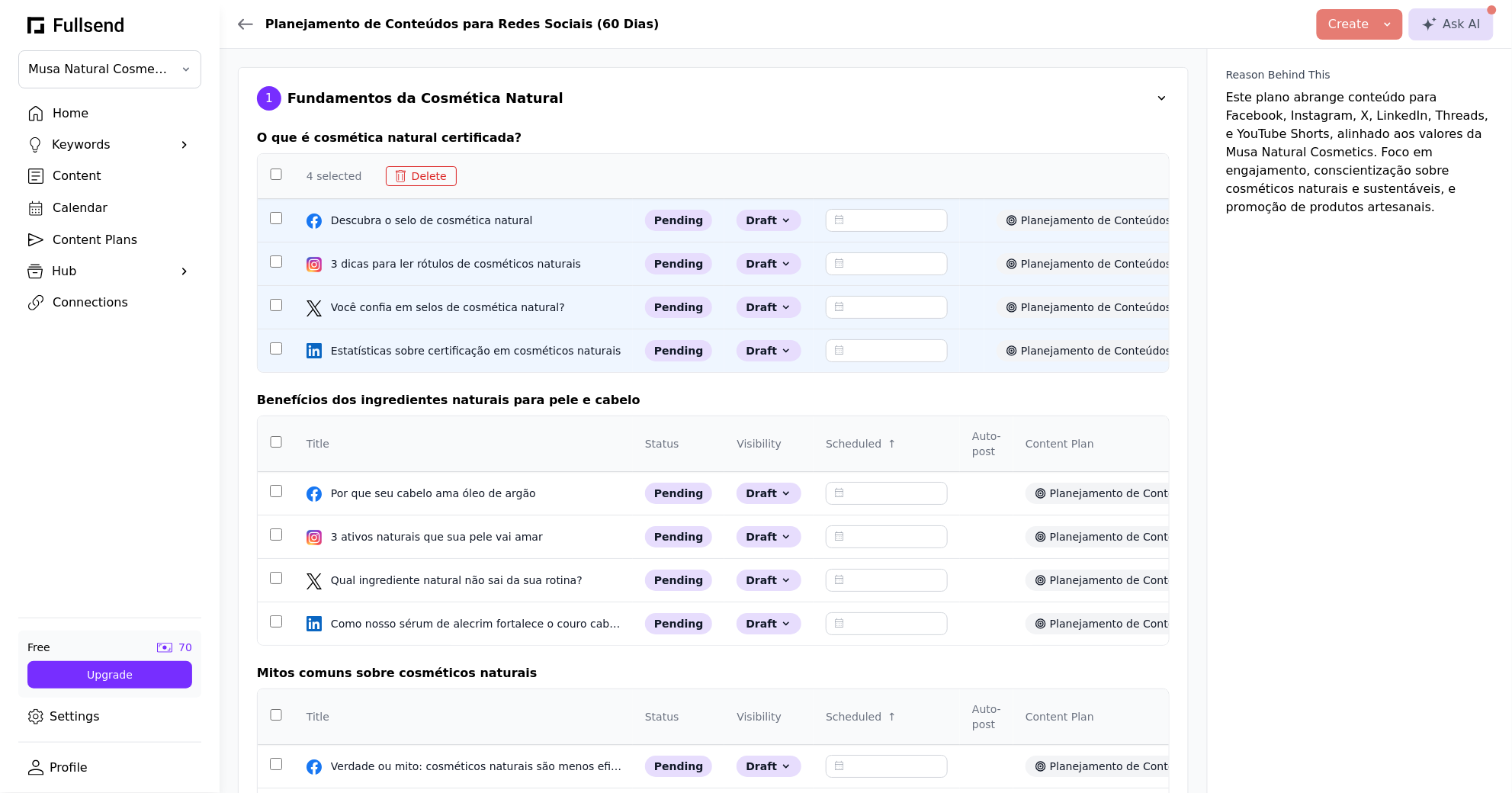
click at [1394, 19] on icon at bounding box center [1388, 25] width 12 height 12
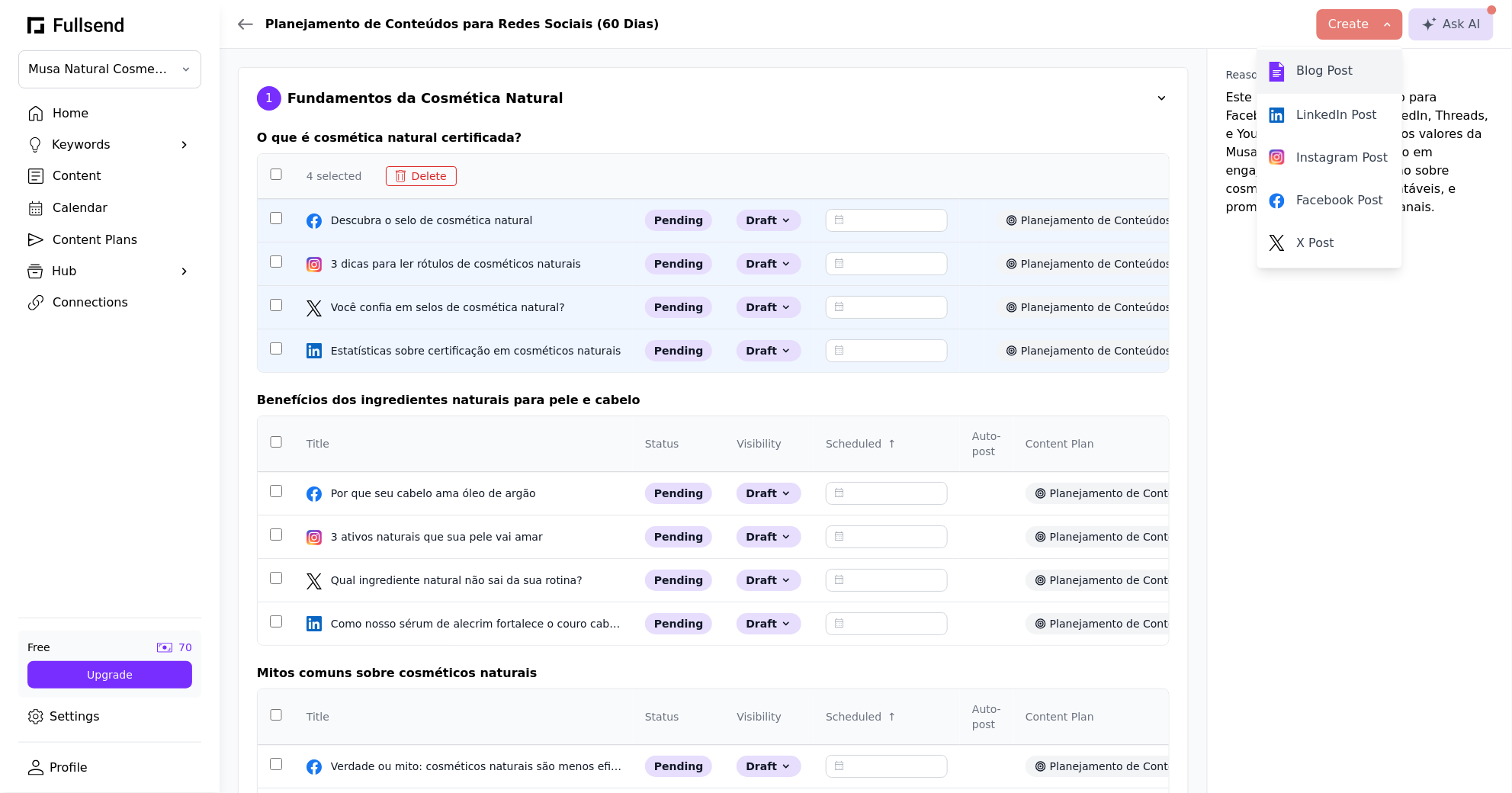
click at [1384, 81] on div "Blog Post" at bounding box center [1330, 72] width 120 height 20
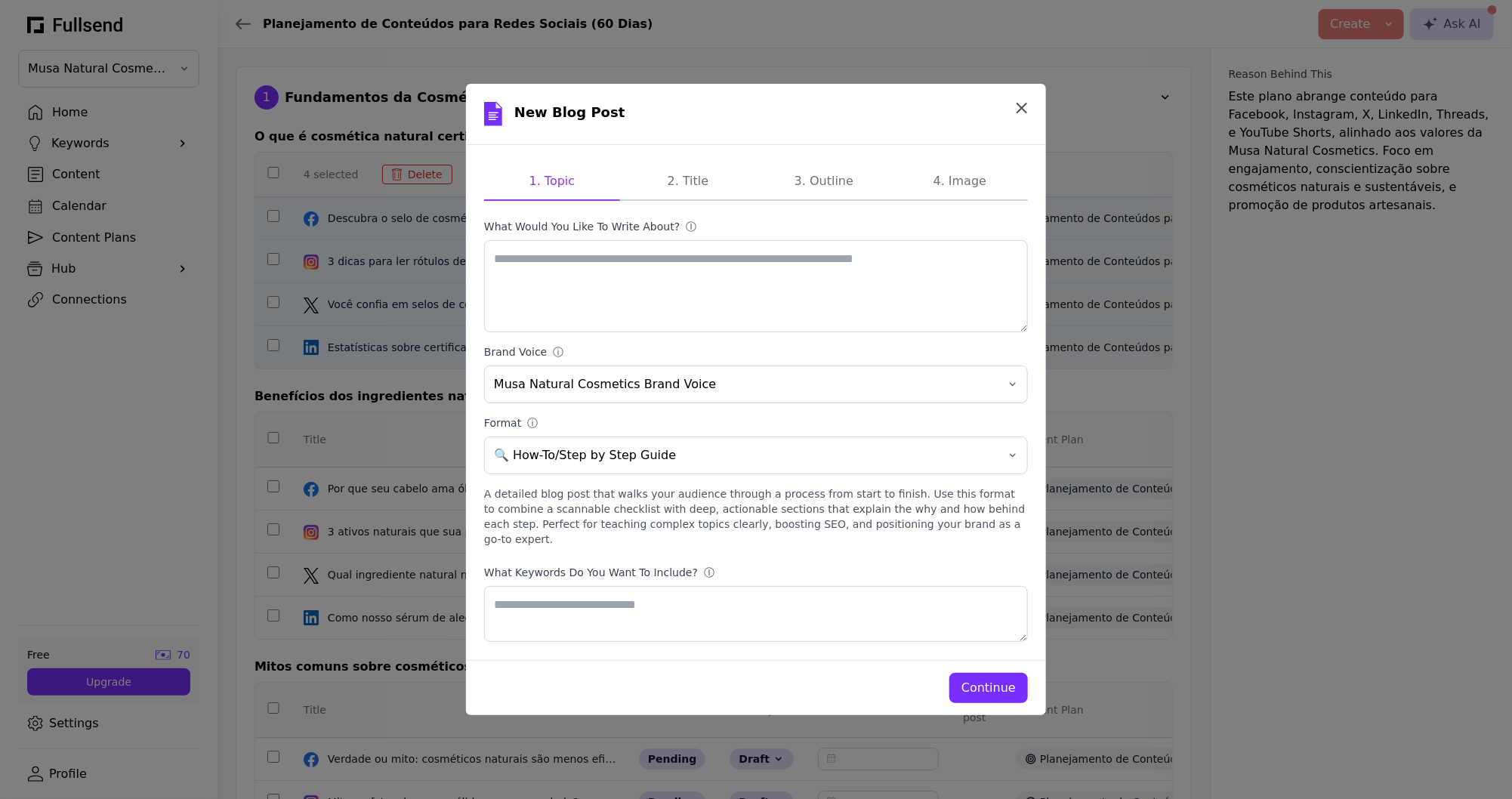
click at [1016, 115] on icon "button" at bounding box center [1021, 107] width 19 height 19
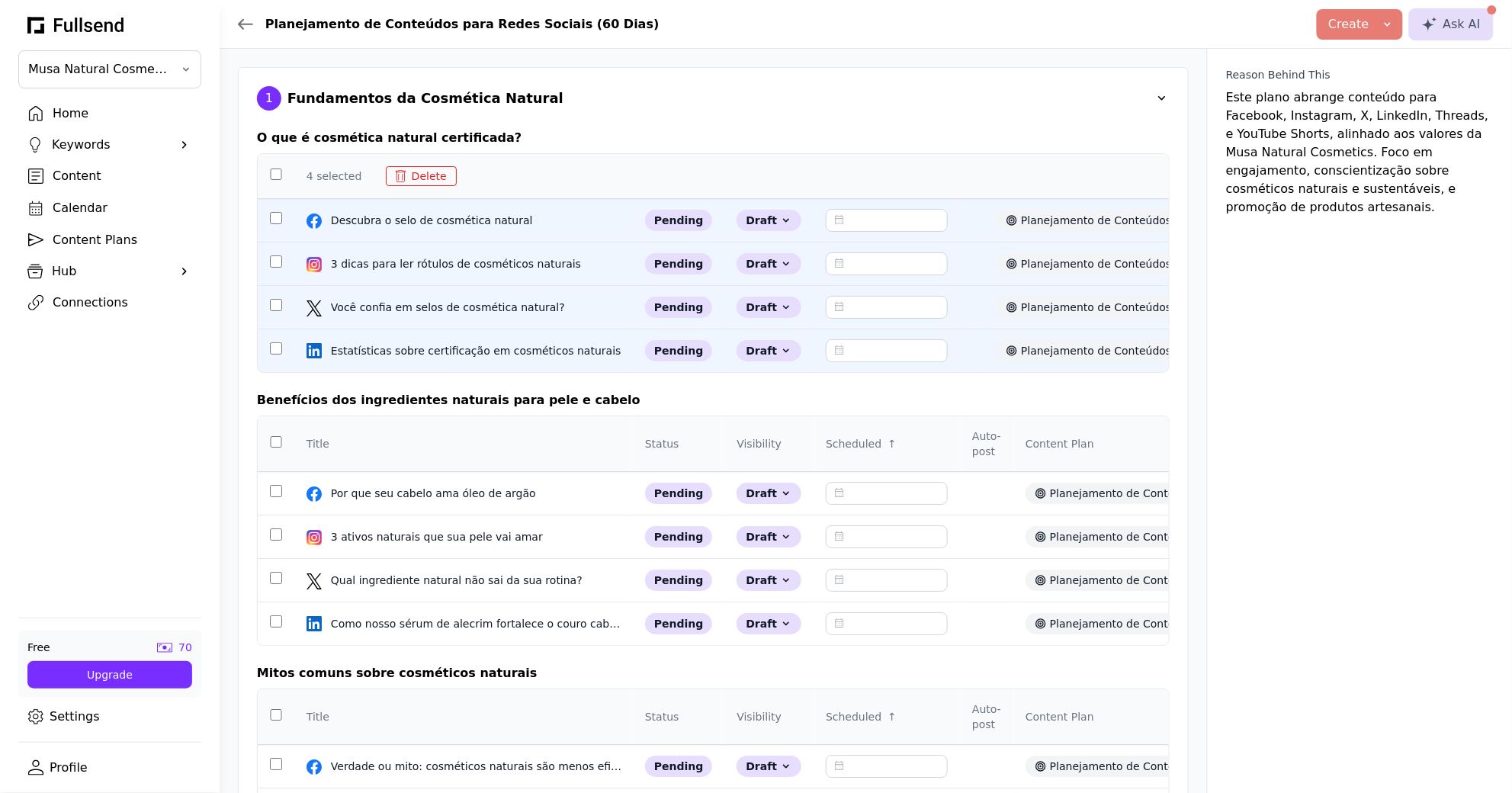
click at [1369, 26] on div "Create" at bounding box center [1348, 24] width 40 height 19
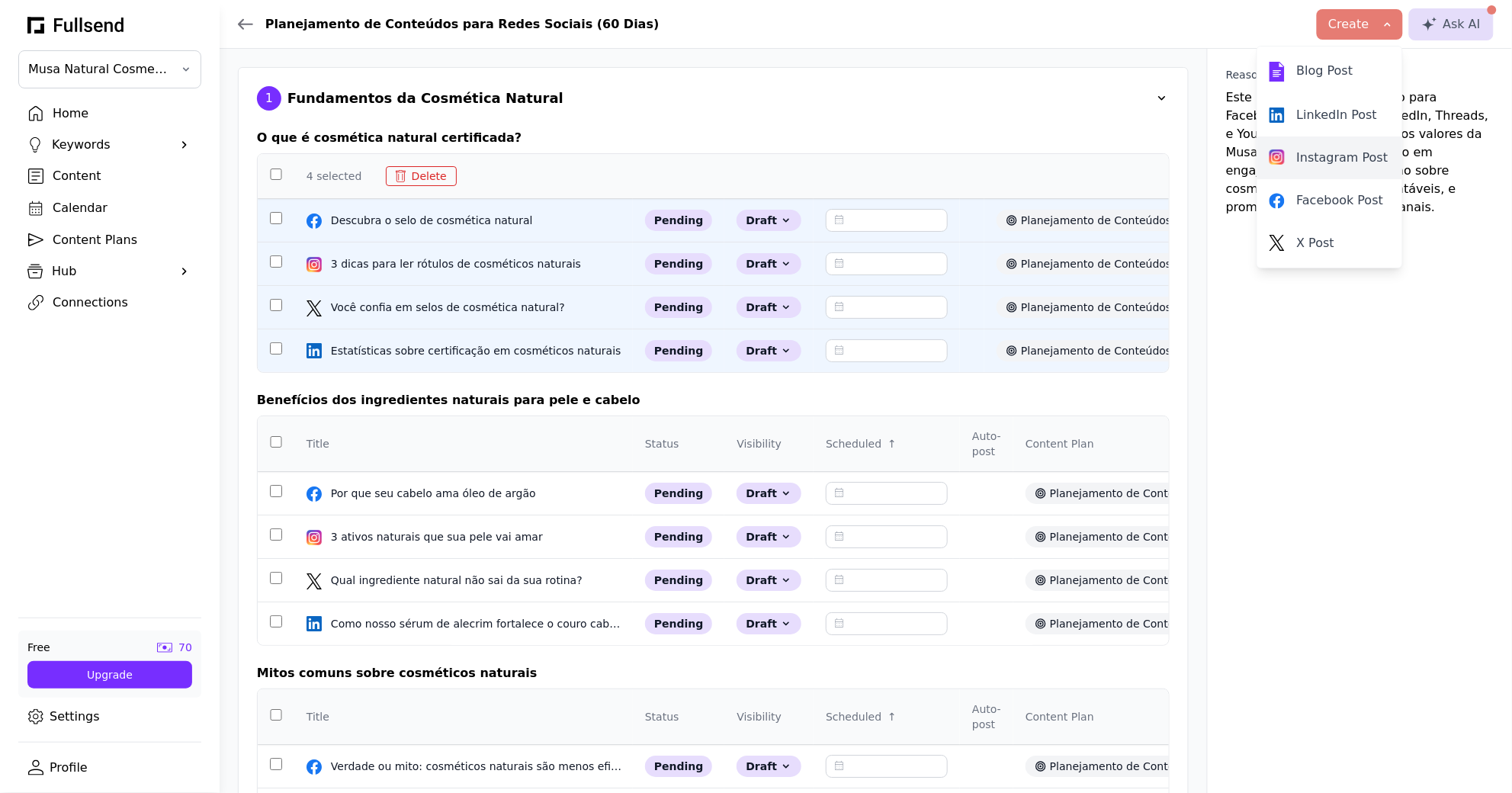
click at [1368, 161] on div "Instagram Post" at bounding box center [1330, 158] width 120 height 19
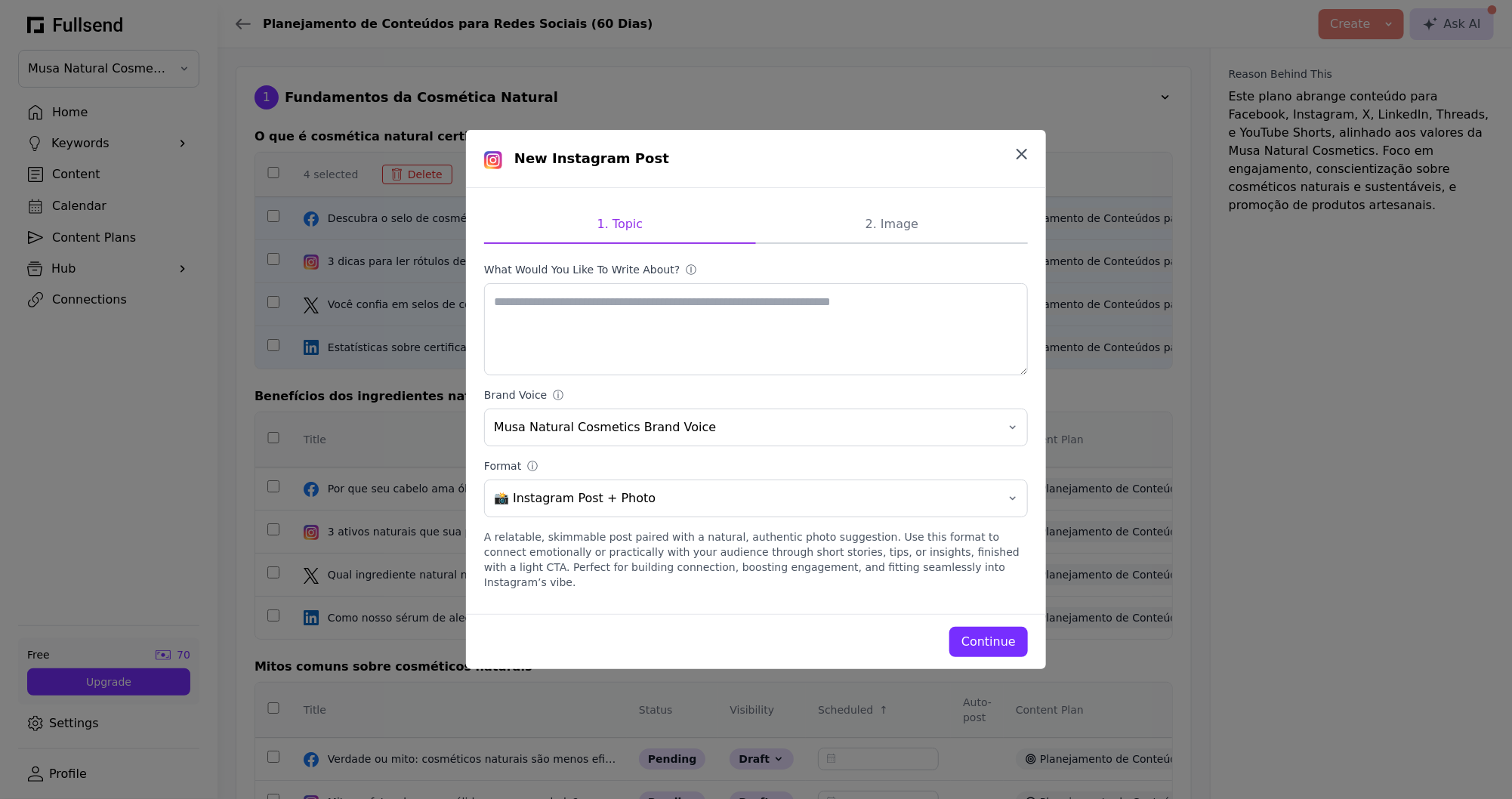
click at [1021, 163] on icon "button" at bounding box center [1021, 153] width 19 height 19
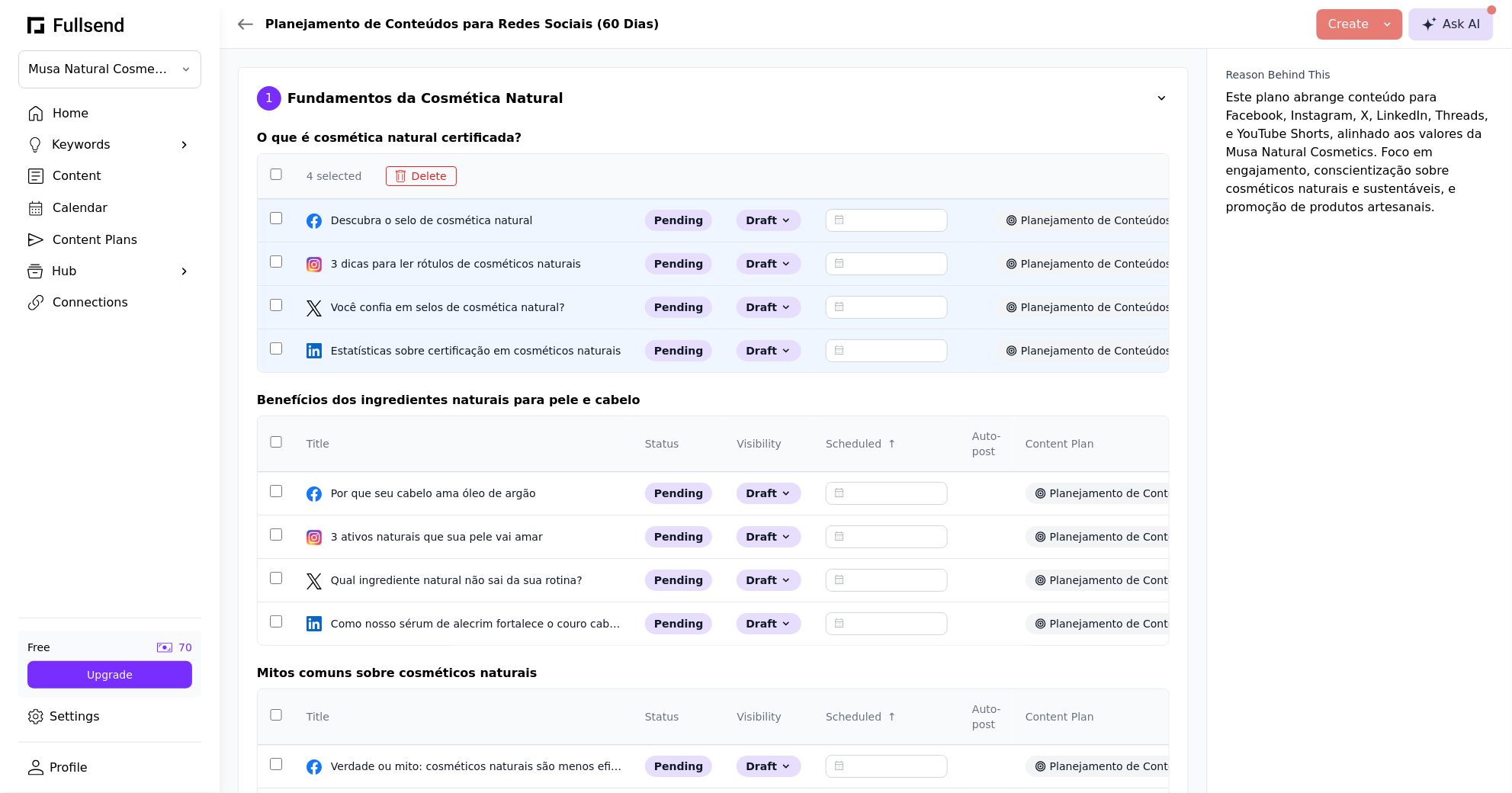
click at [1462, 32] on div "Ask AI" at bounding box center [1451, 24] width 59 height 19
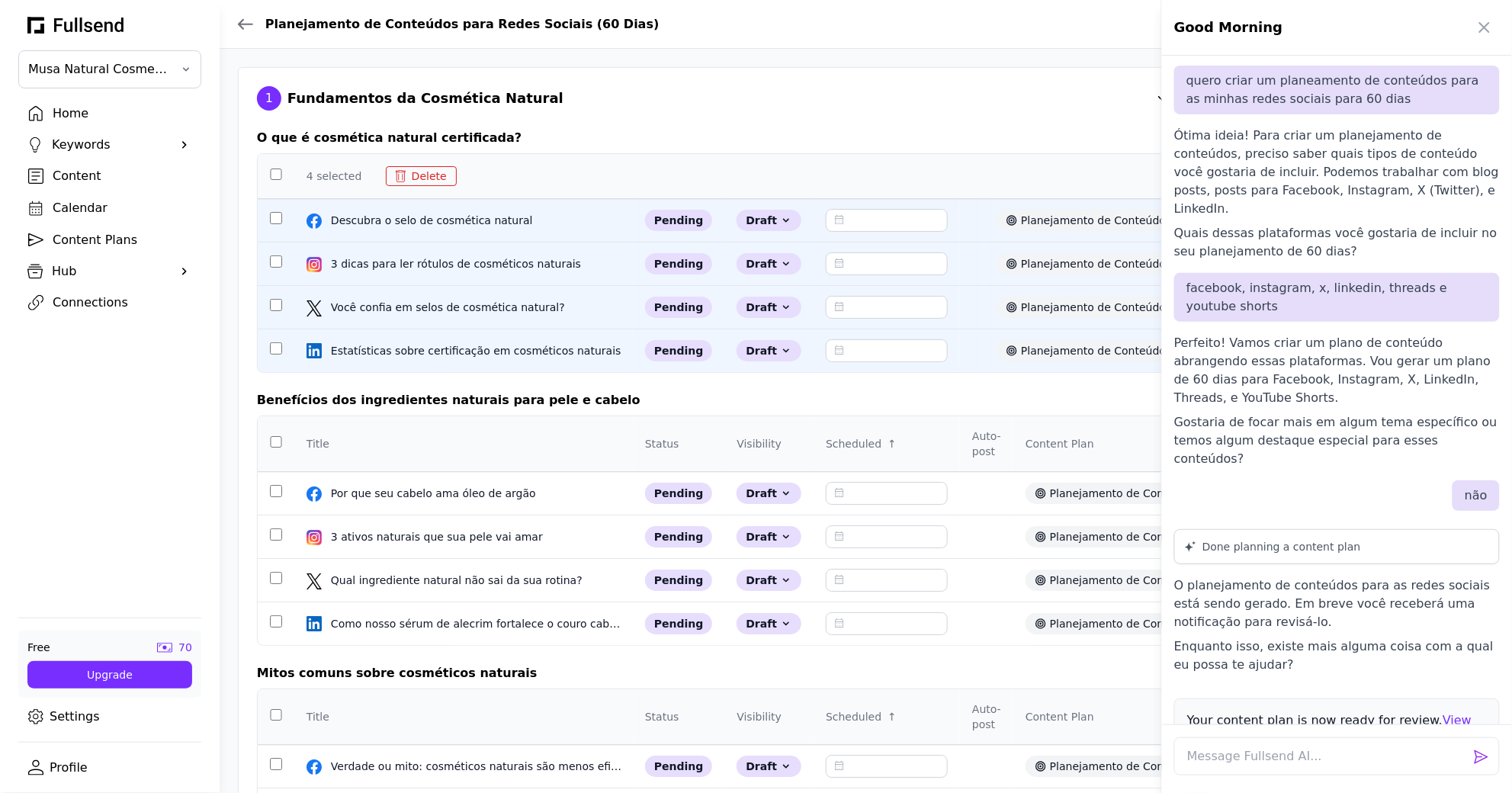
scroll to position [52, 0]
click at [1480, 23] on icon "button" at bounding box center [1483, 27] width 9 height 9
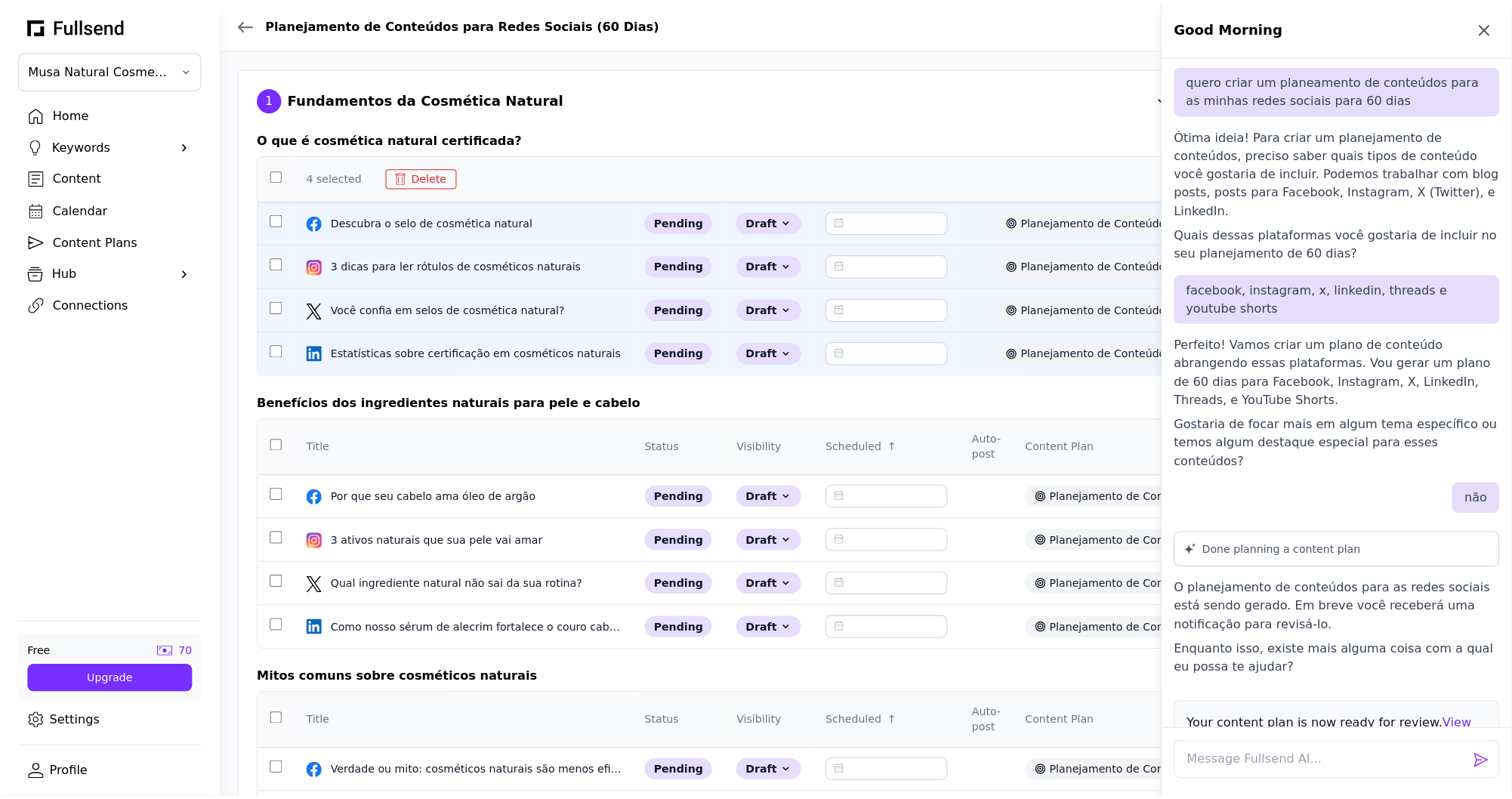
scroll to position [0, 0]
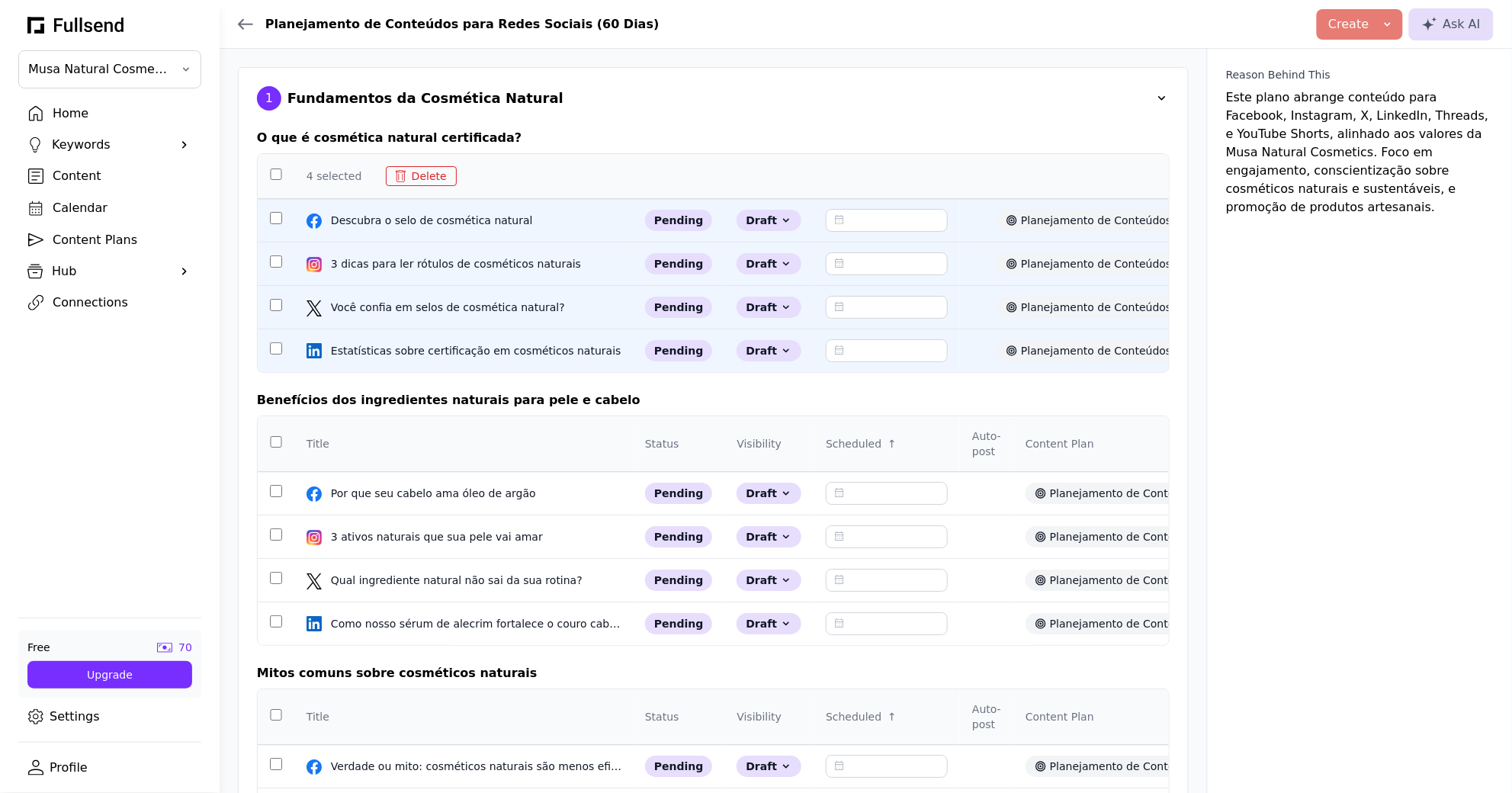
click at [279, 460] on th at bounding box center [275, 444] width 36 height 55
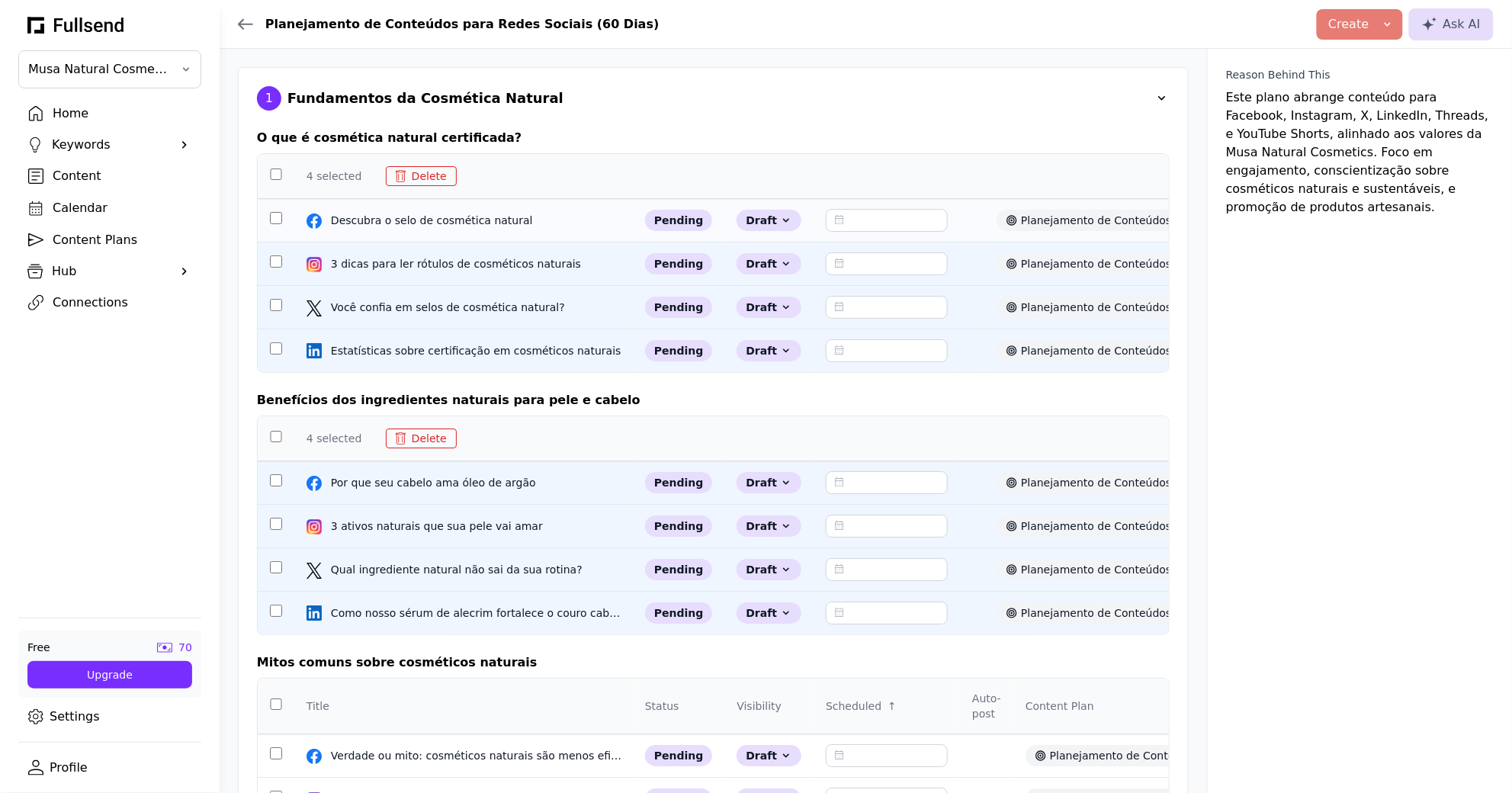
click at [1069, 222] on div "Planejamento de Conteúdos para Redes Sociais (60 Dias)" at bounding box center [1166, 221] width 340 height 22
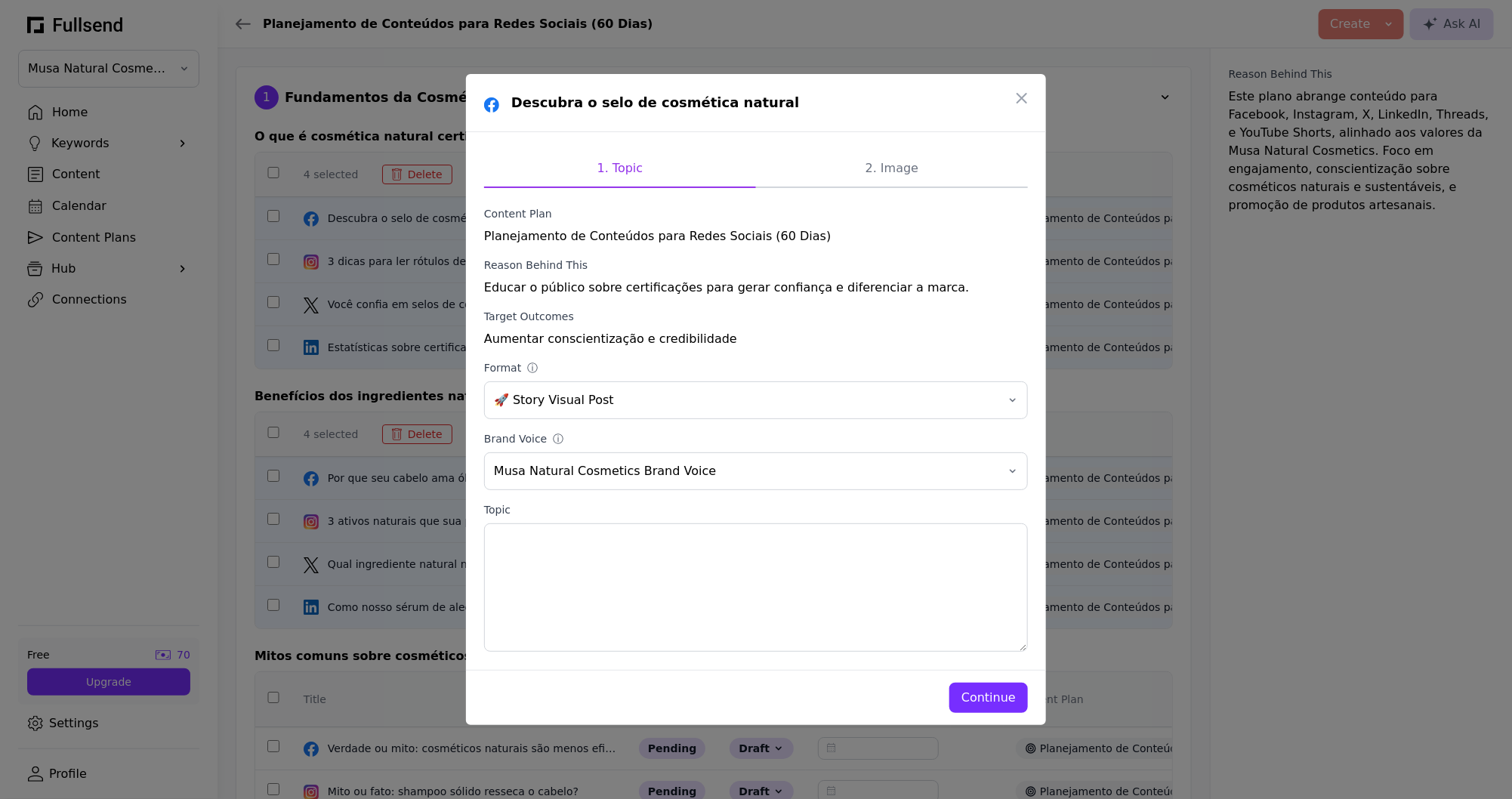
click at [1007, 695] on div "Continue" at bounding box center [989, 697] width 55 height 19
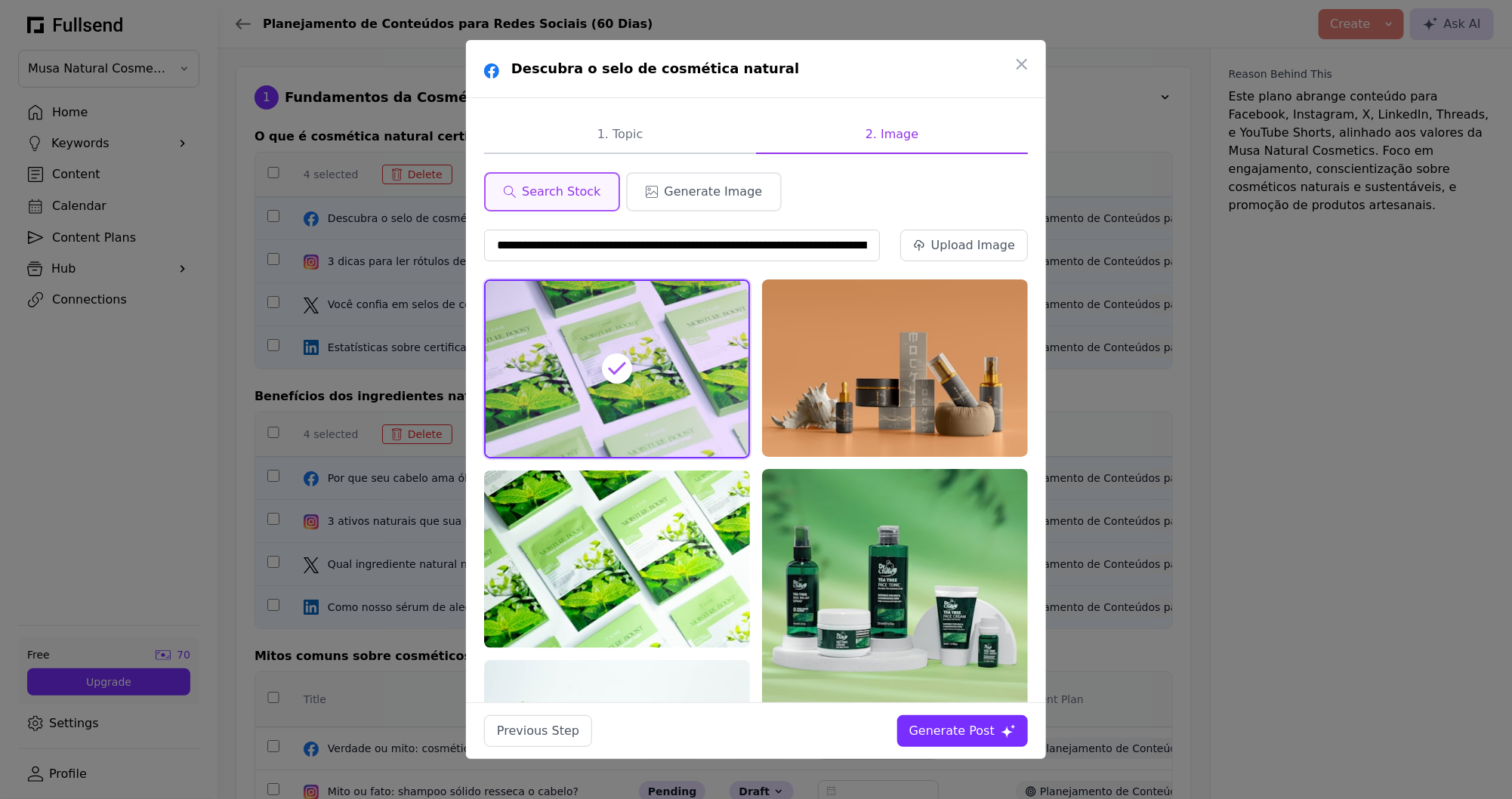
click at [970, 736] on div "Generate Post" at bounding box center [952, 731] width 85 height 19
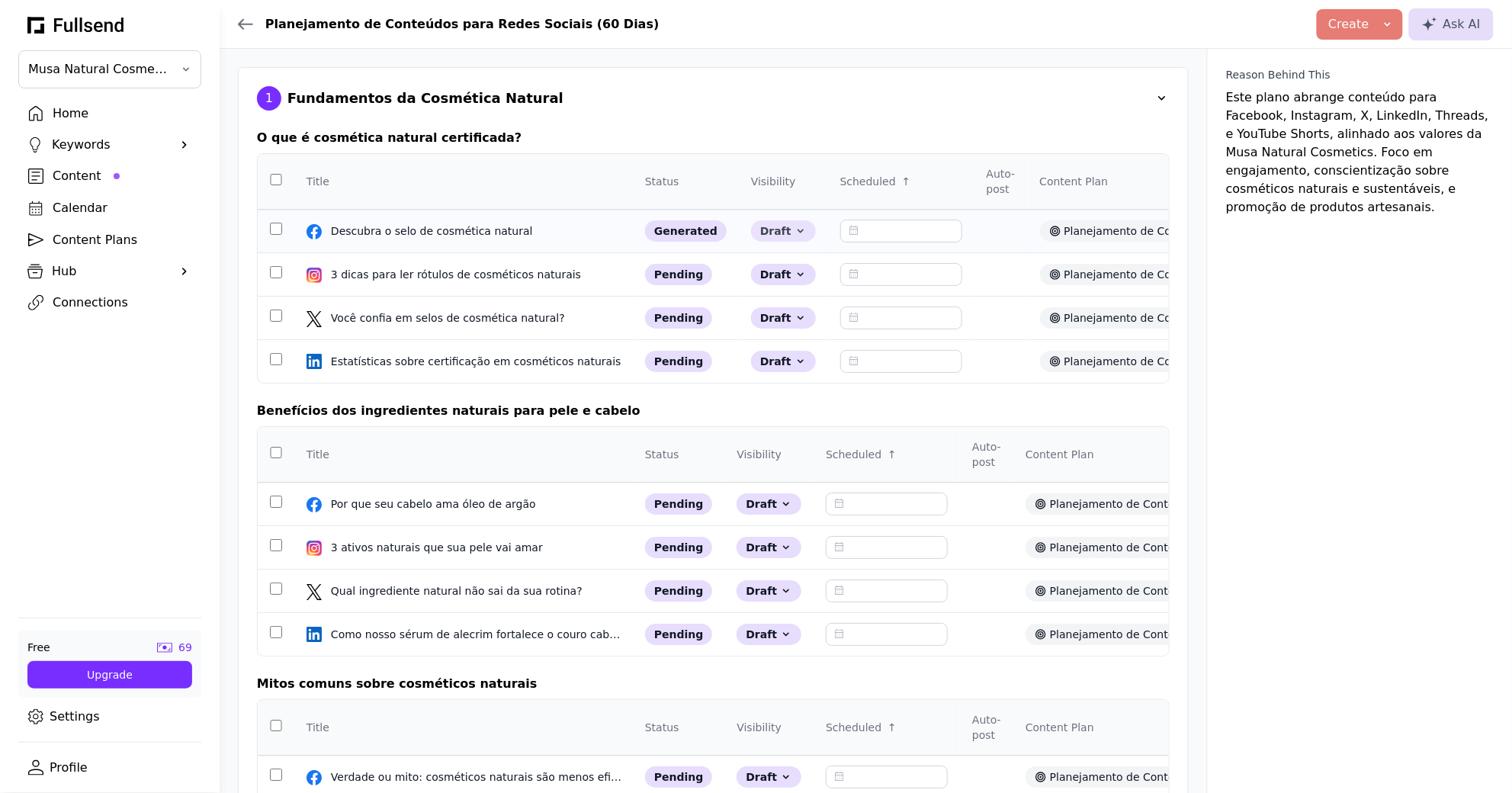
click at [758, 237] on div "Draft" at bounding box center [783, 231] width 65 height 22
click at [801, 290] on button "Scheduled" at bounding box center [812, 292] width 122 height 28
click at [882, 225] on input "text" at bounding box center [932, 231] width 122 height 23
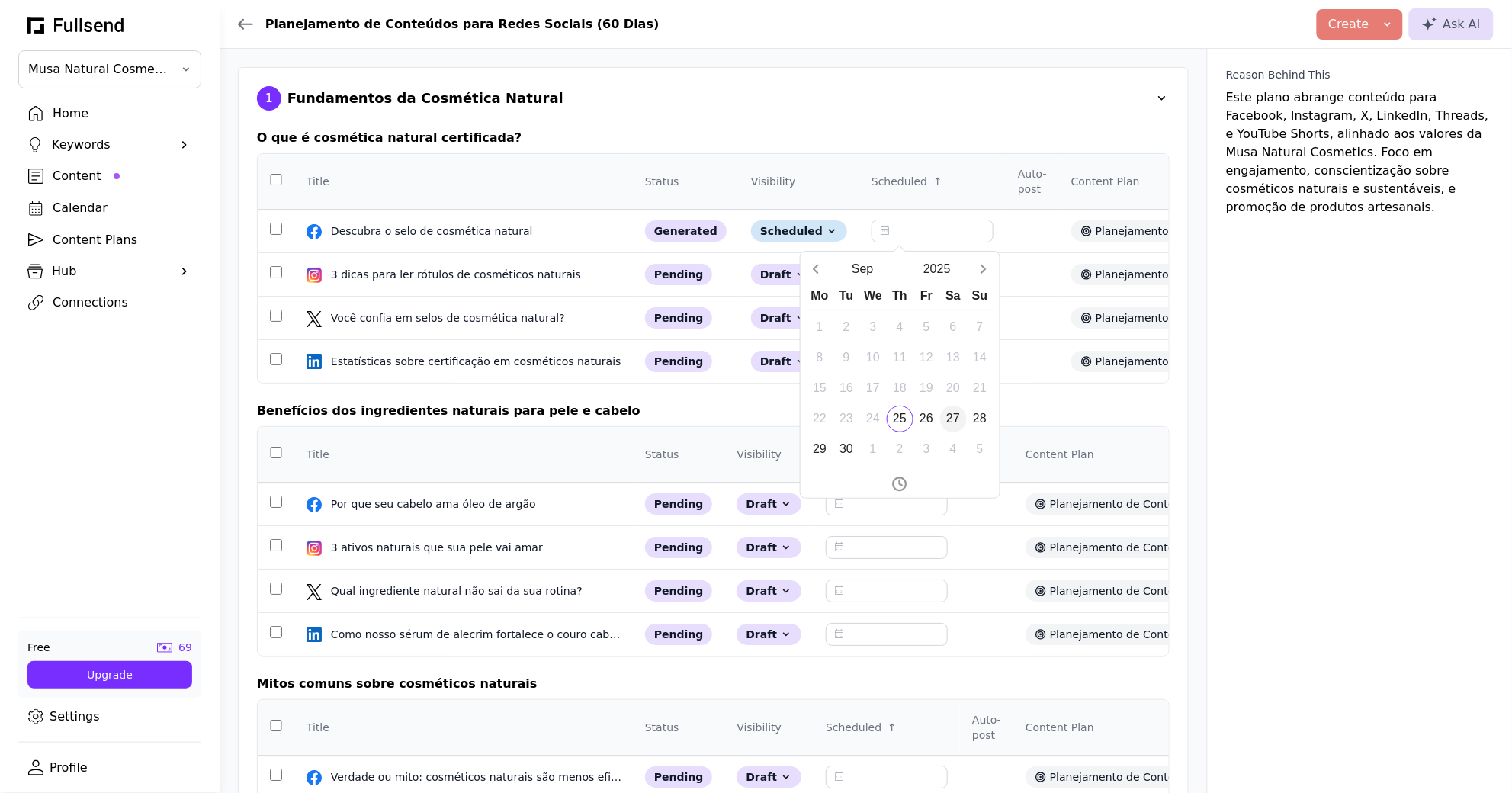
click at [955, 417] on div "27" at bounding box center [953, 418] width 27 height 27
type input "**********"
click at [912, 118] on div "**********" at bounding box center [712, 520] width 912 height 819
click at [108, 175] on div "Content" at bounding box center [121, 176] width 139 height 19
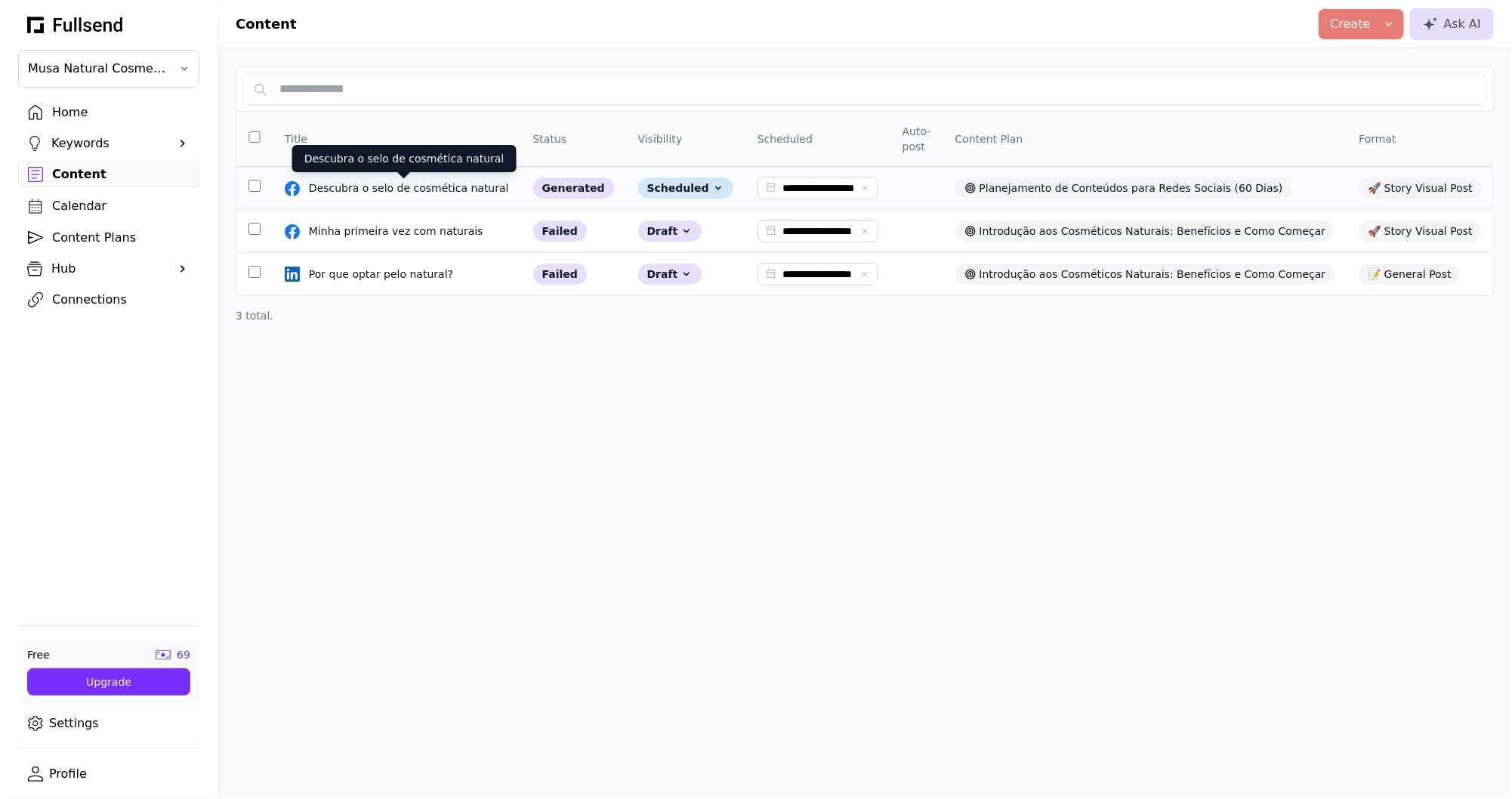
click at [472, 194] on div "Descubra o selo de cosmética natural" at bounding box center [410, 188] width 203 height 15
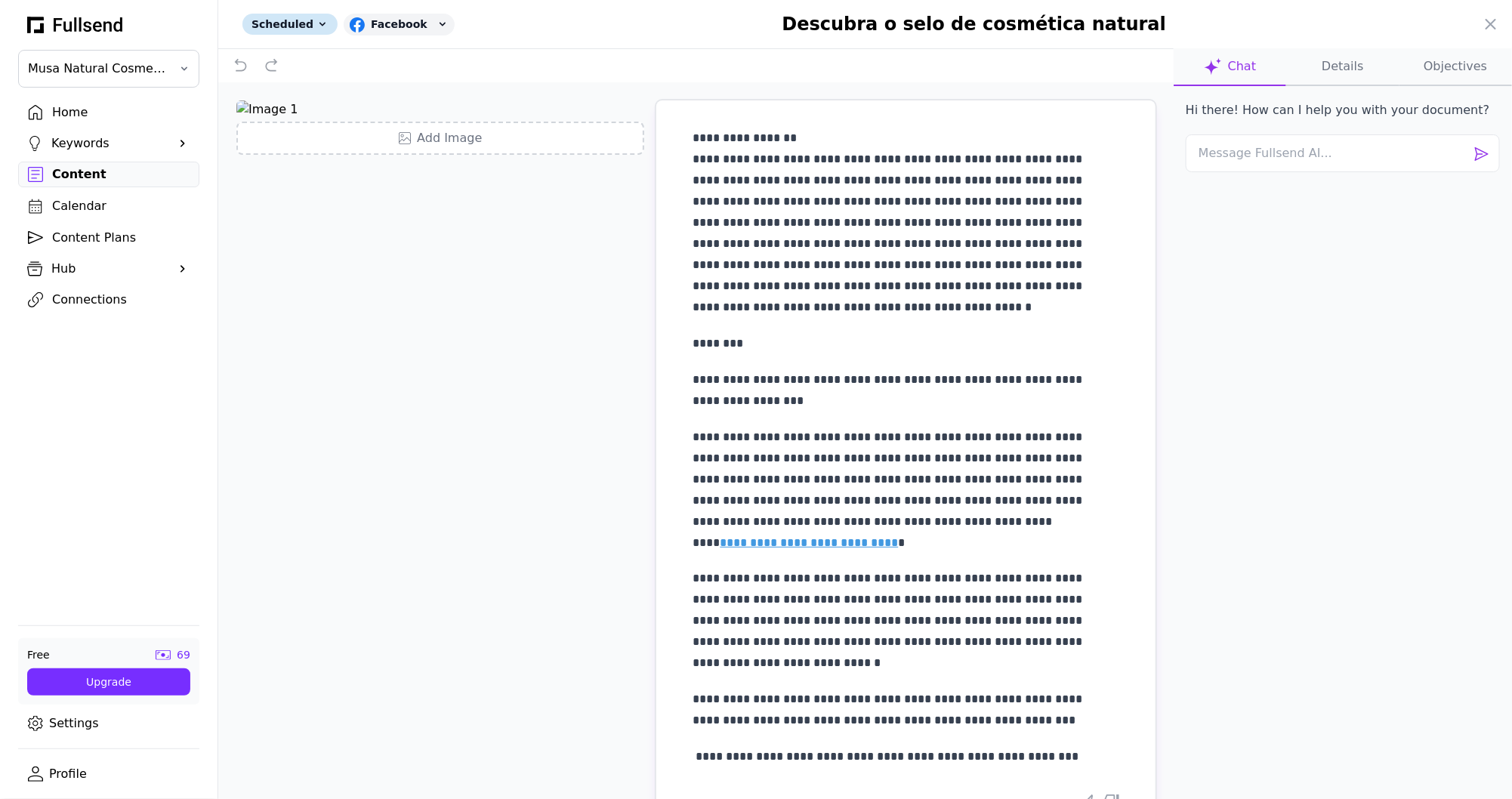
click at [1359, 71] on button "Details" at bounding box center [1342, 66] width 112 height 38
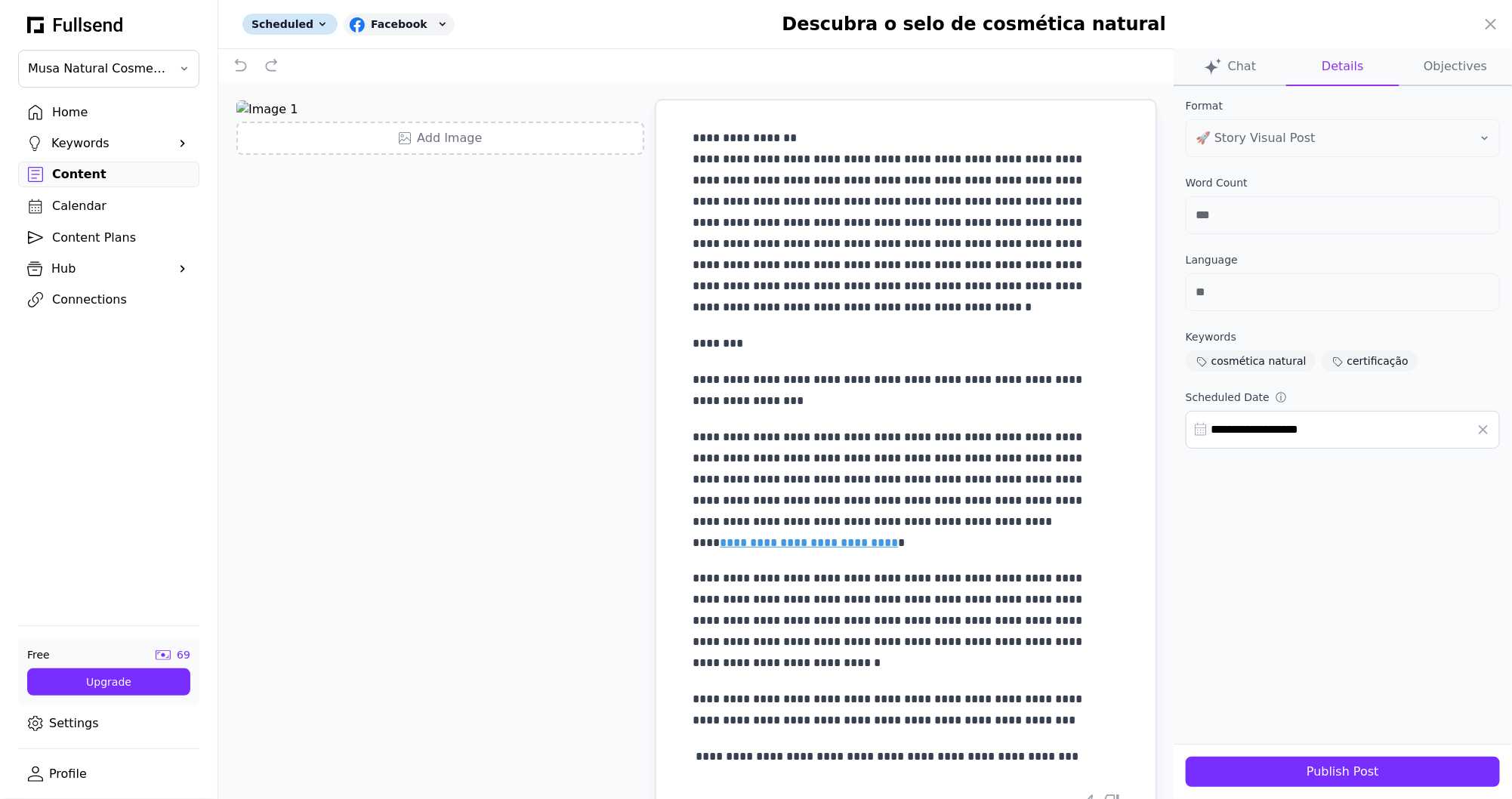
click at [1455, 71] on button "Objectives" at bounding box center [1455, 66] width 112 height 38
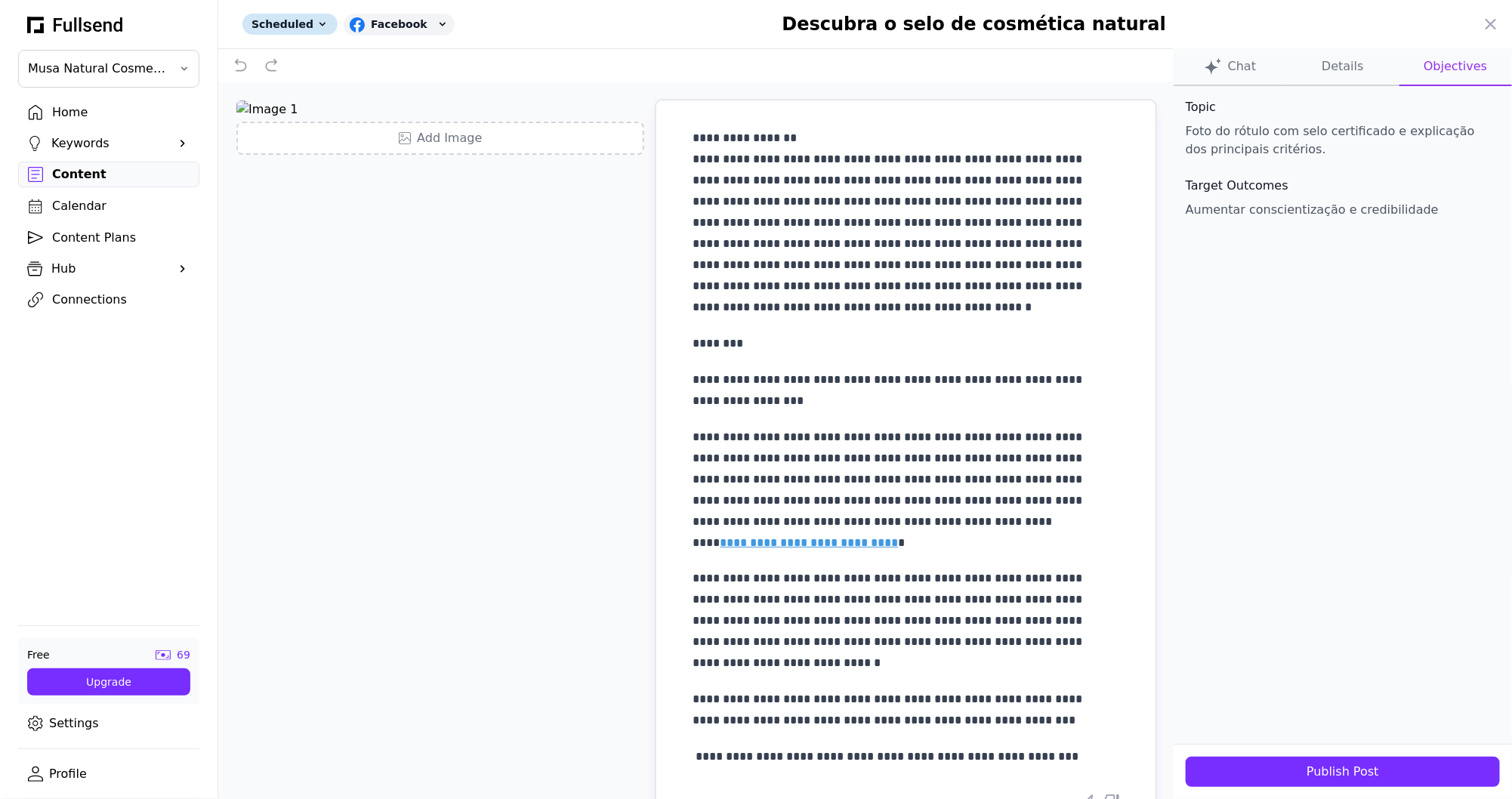
click at [1359, 72] on button "Details" at bounding box center [1342, 66] width 112 height 38
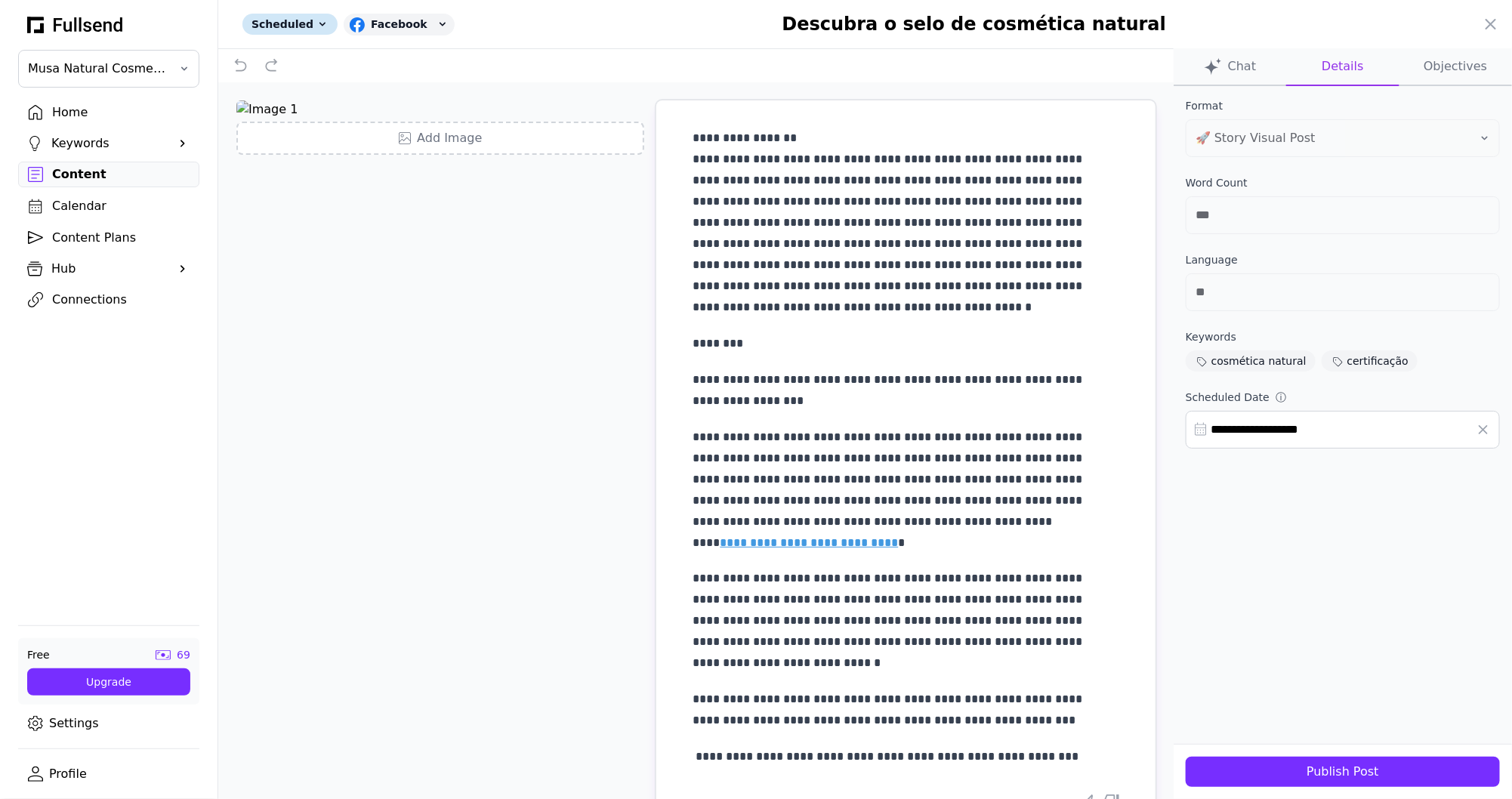
click at [1249, 72] on button "Chat" at bounding box center [1230, 66] width 112 height 38
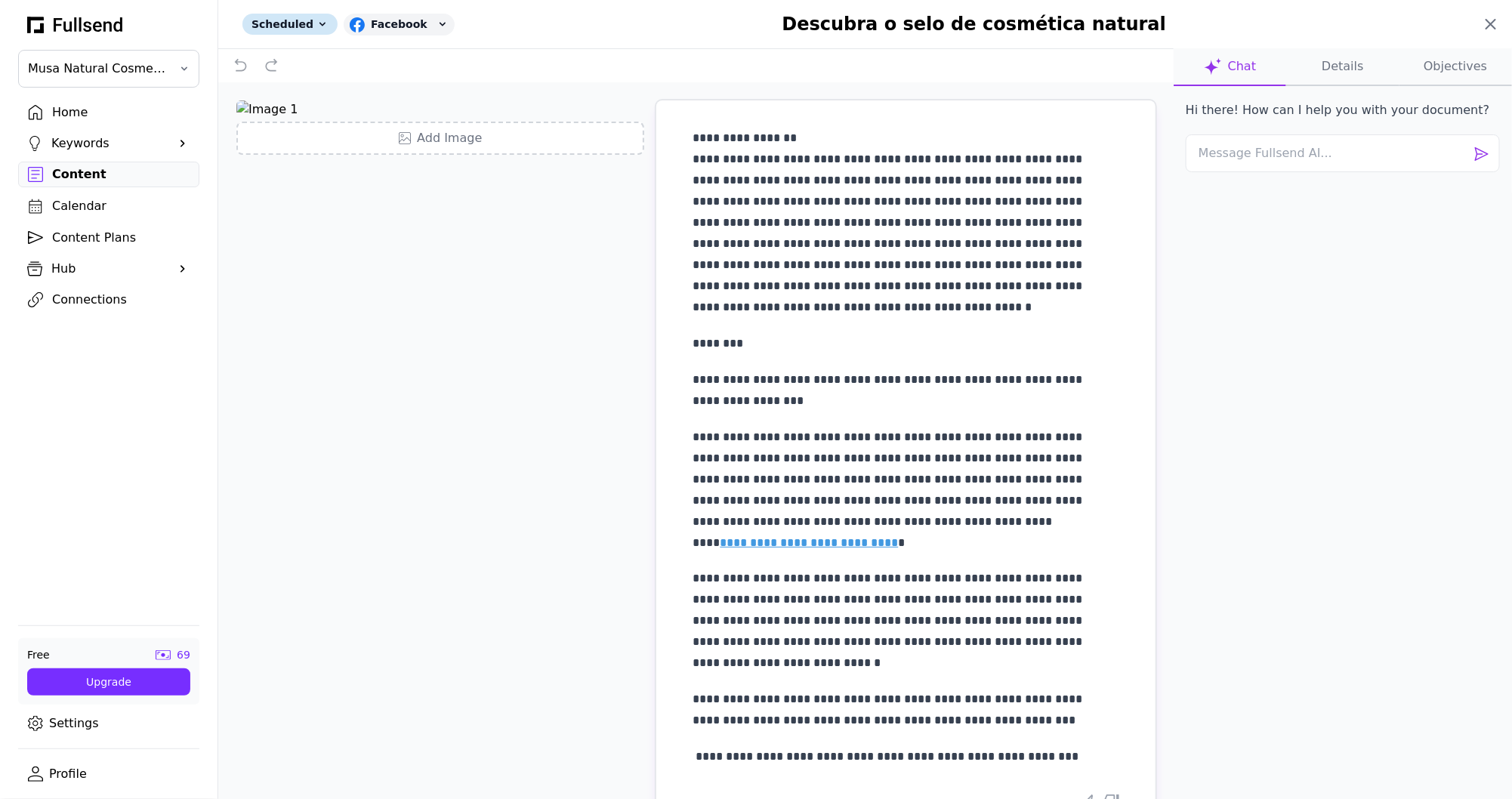
click at [1495, 21] on icon at bounding box center [1490, 23] width 9 height 9
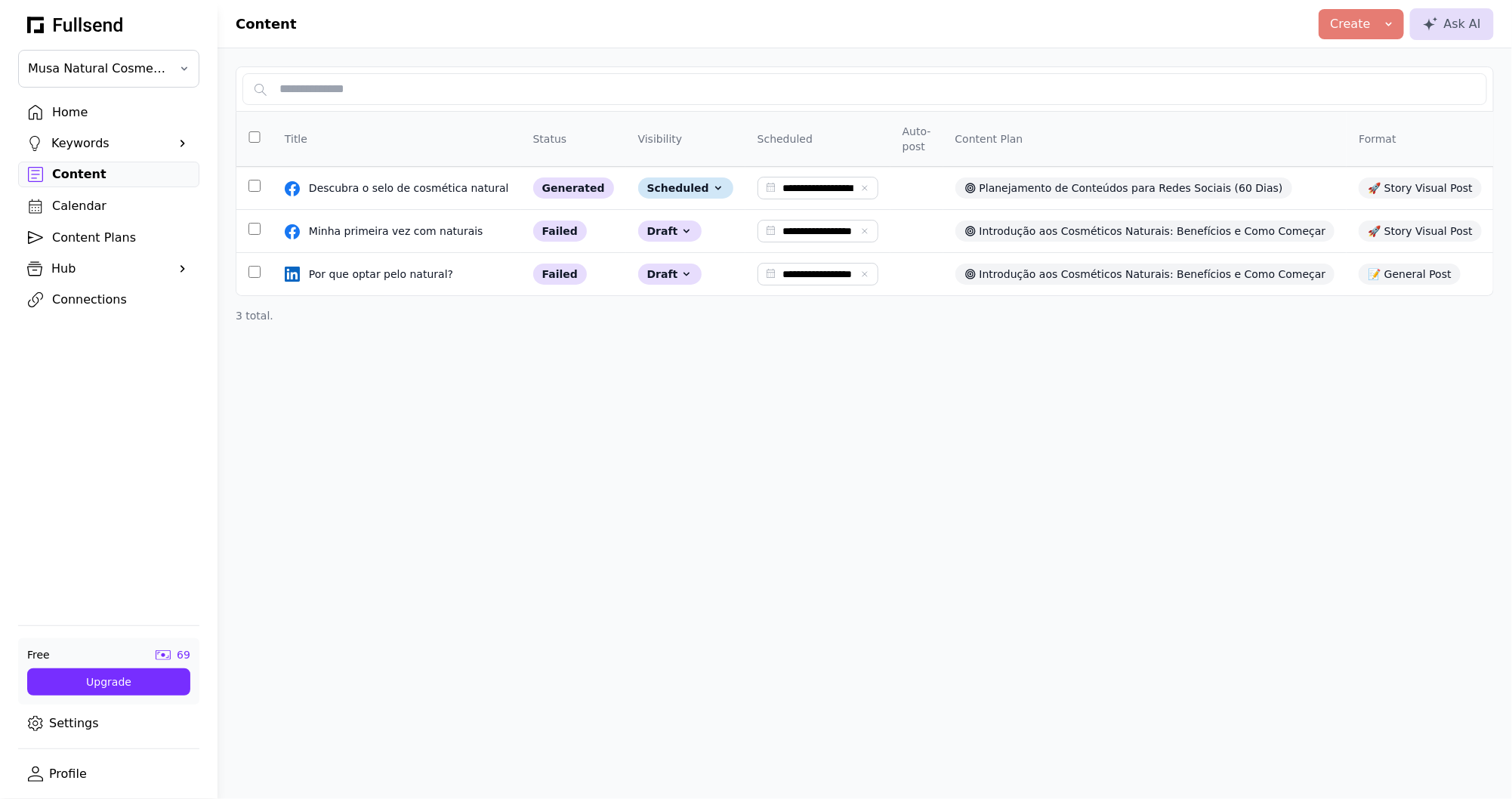
click at [105, 204] on div "Calendar" at bounding box center [120, 206] width 138 height 19
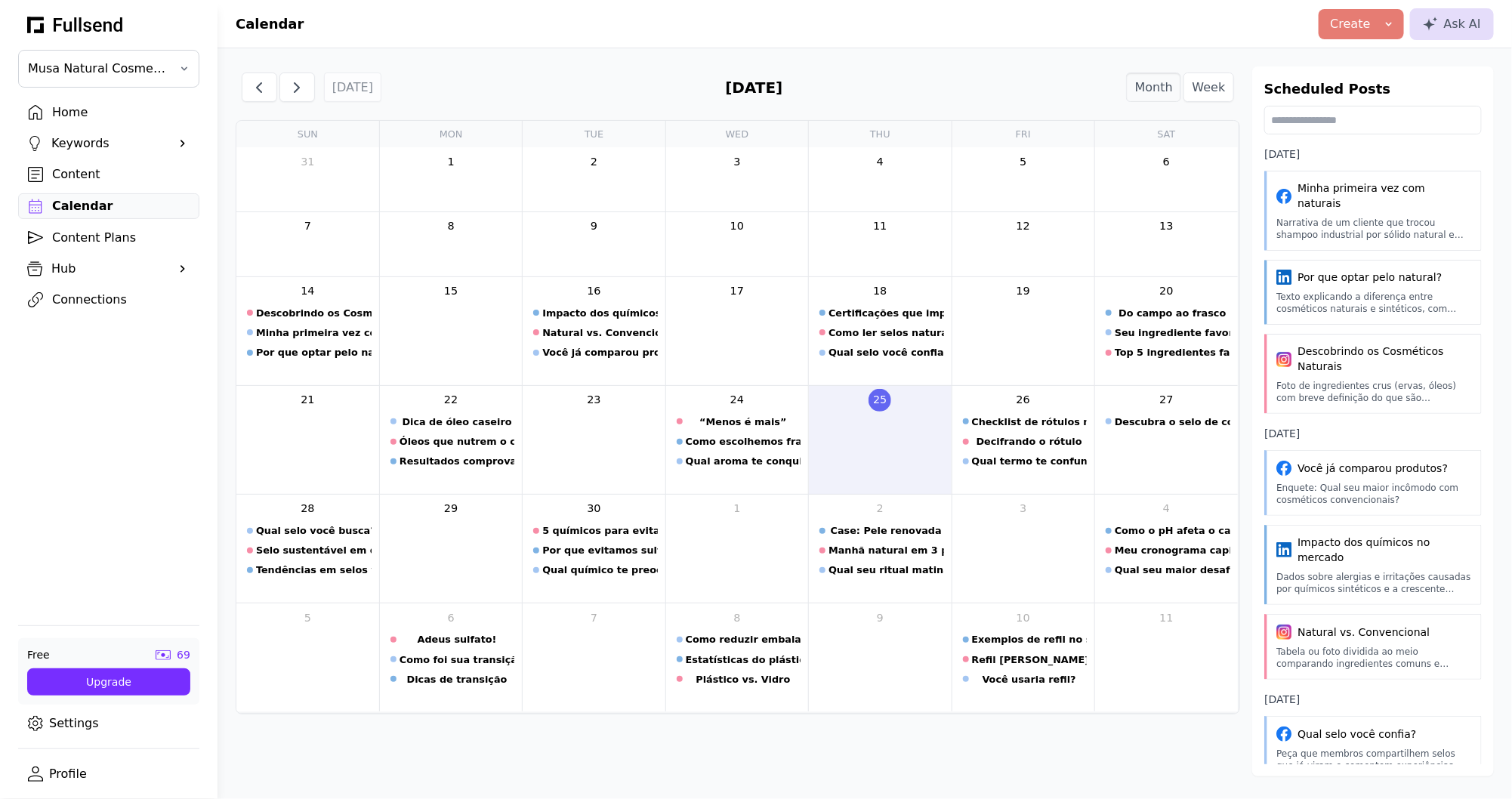
click at [92, 178] on div "Content" at bounding box center [120, 174] width 138 height 19
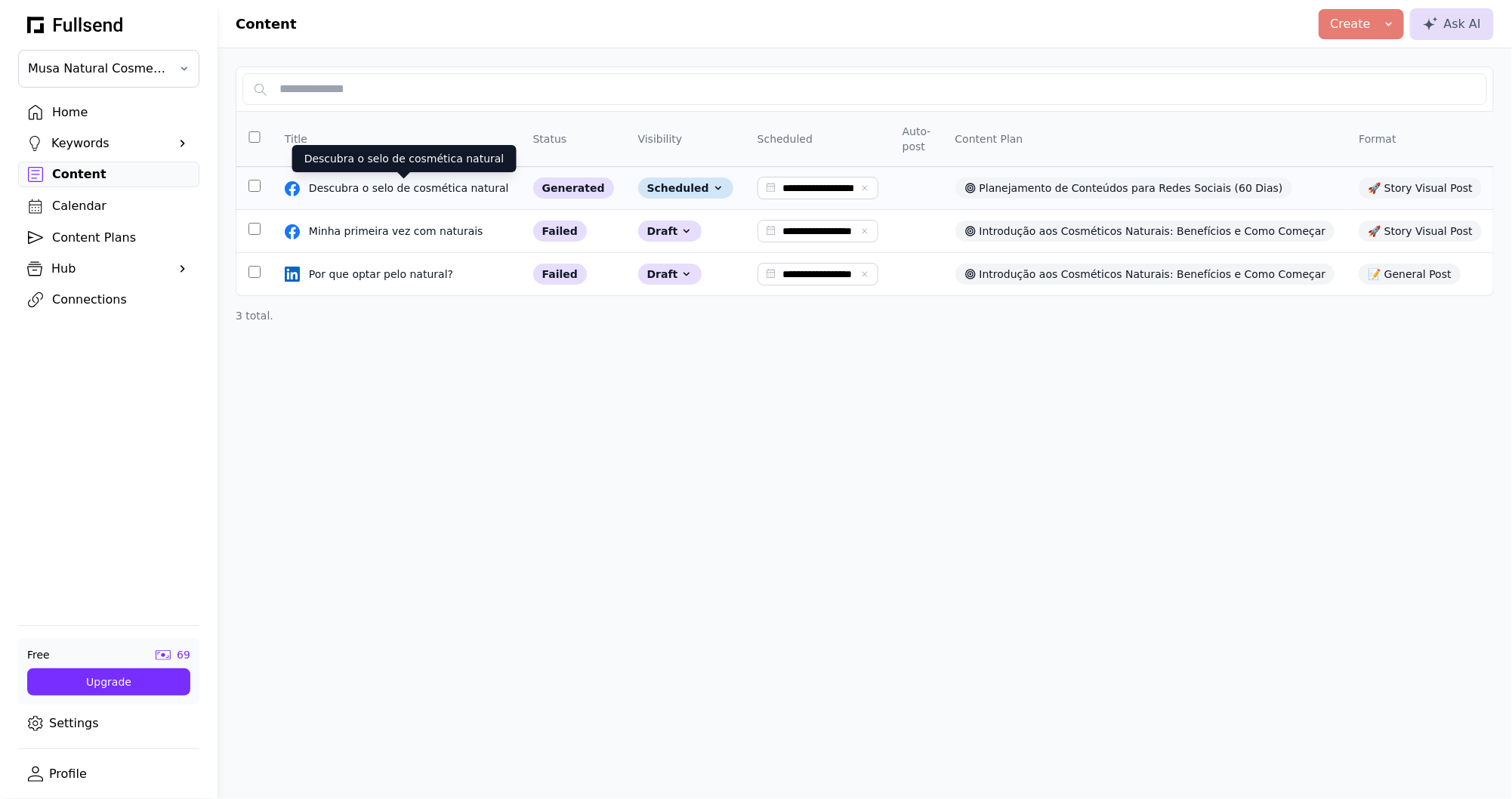
click at [422, 188] on div "Descubra o selo de cosmética natural" at bounding box center [410, 188] width 203 height 15
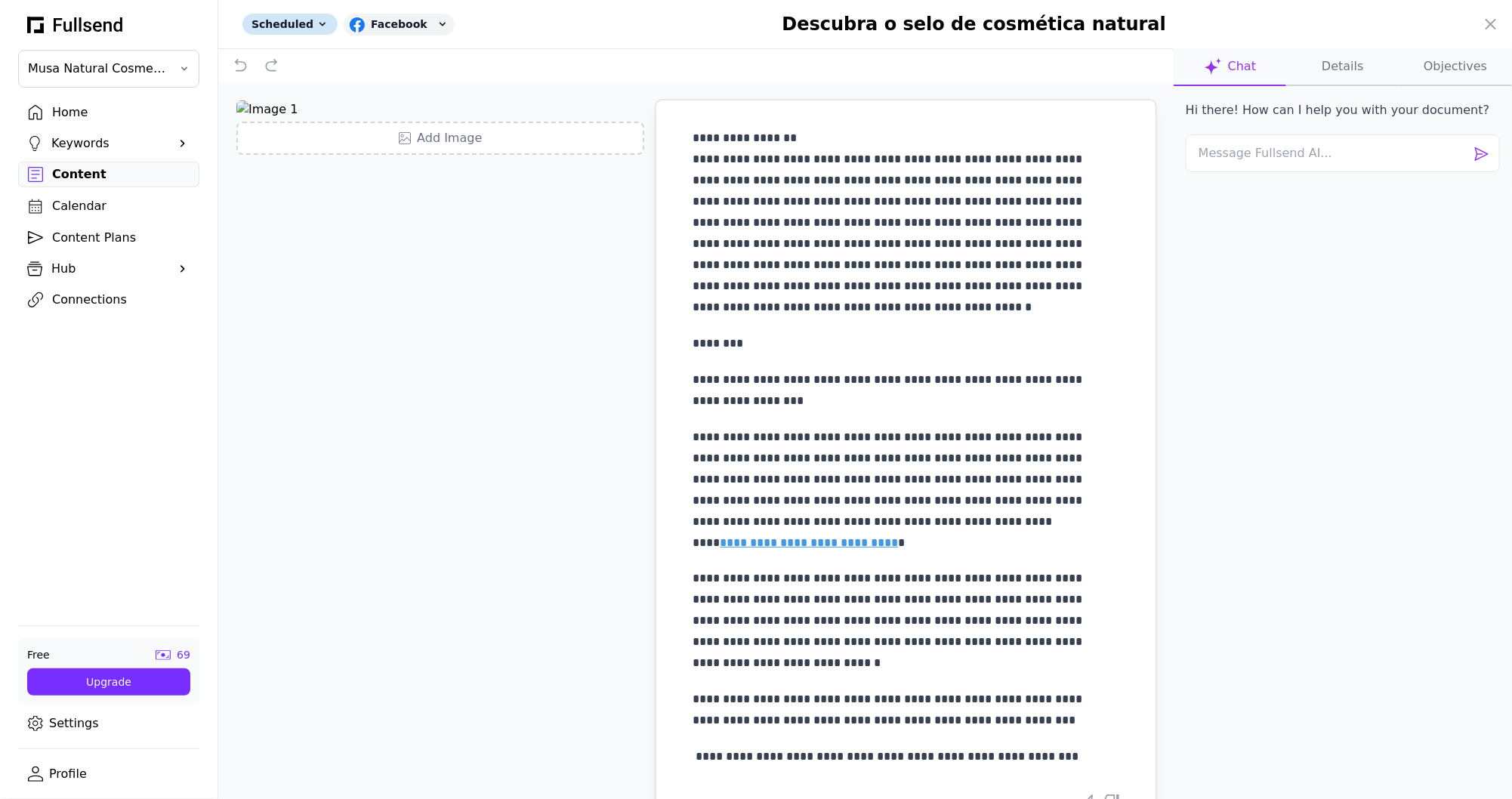
click at [77, 111] on div at bounding box center [756, 400] width 1512 height 799
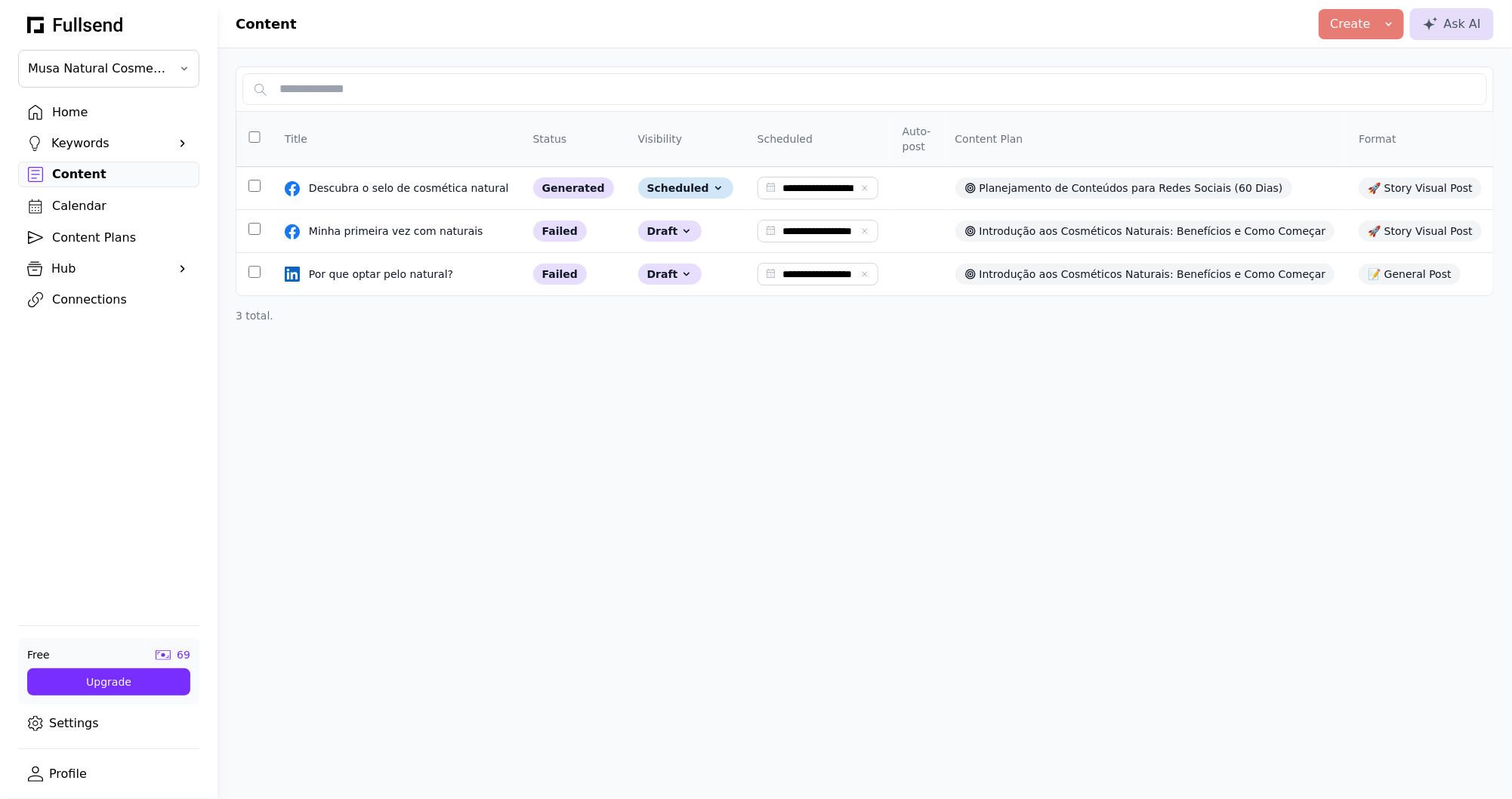
click at [82, 112] on div "Home" at bounding box center [120, 112] width 138 height 19
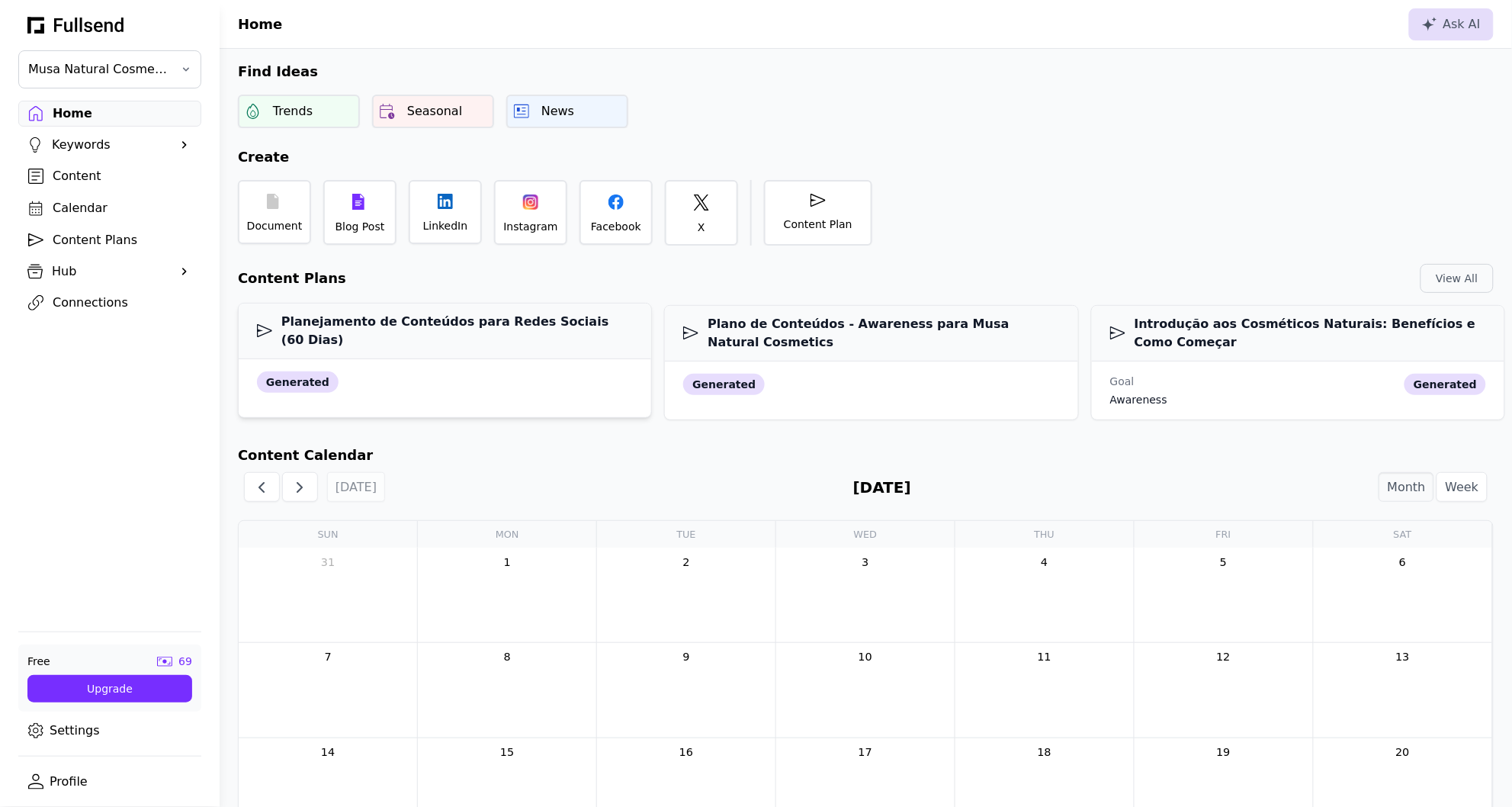
click at [396, 371] on div "generated" at bounding box center [444, 382] width 376 height 22
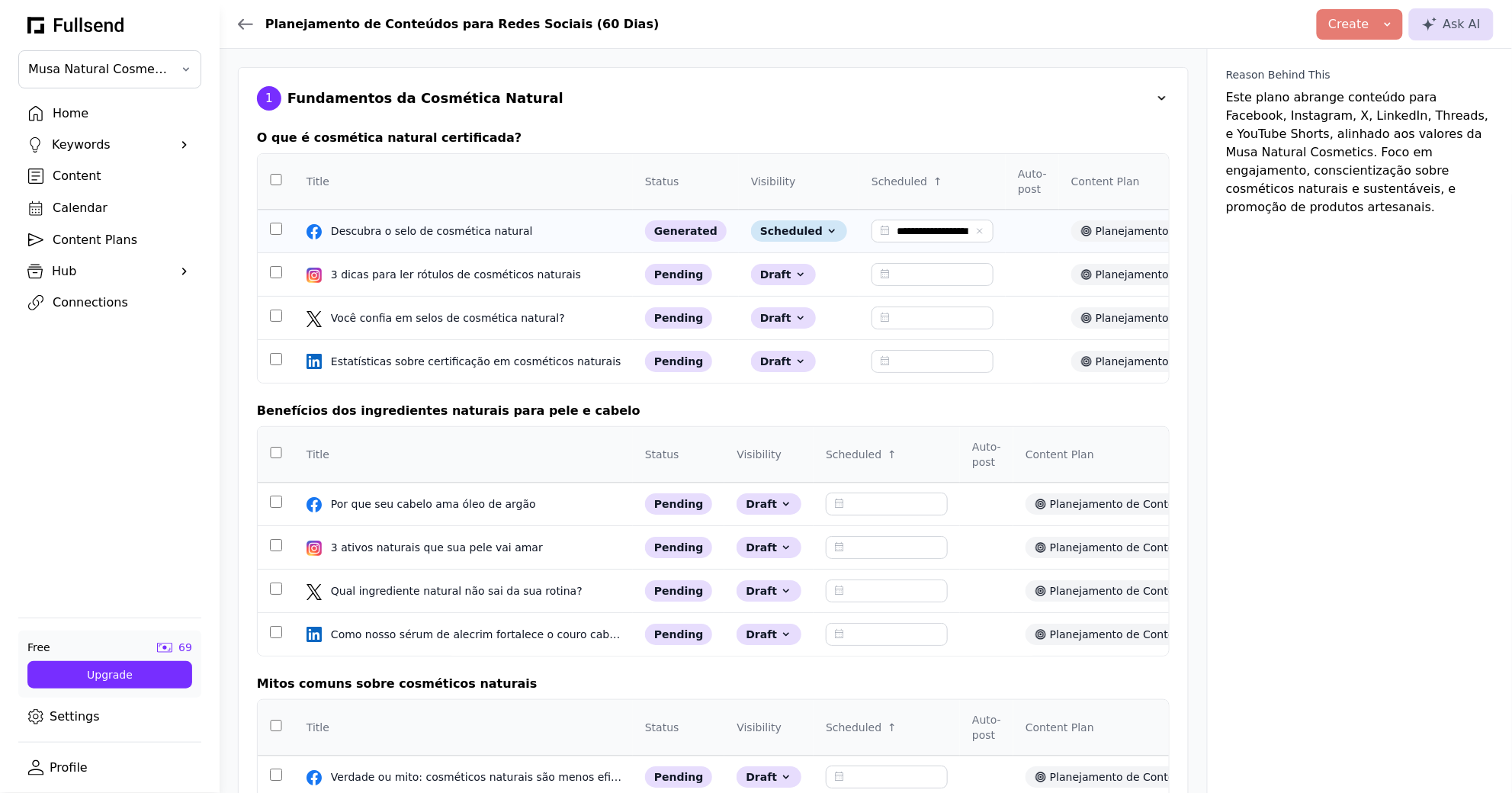
click at [888, 234] on input "**********" at bounding box center [932, 231] width 122 height 23
click at [899, 418] on div "25" at bounding box center [900, 418] width 27 height 27
type input "**********"
click at [773, 237] on div "Scheduled" at bounding box center [798, 231] width 96 height 22
click at [808, 313] on button "Published" at bounding box center [812, 320] width 122 height 28
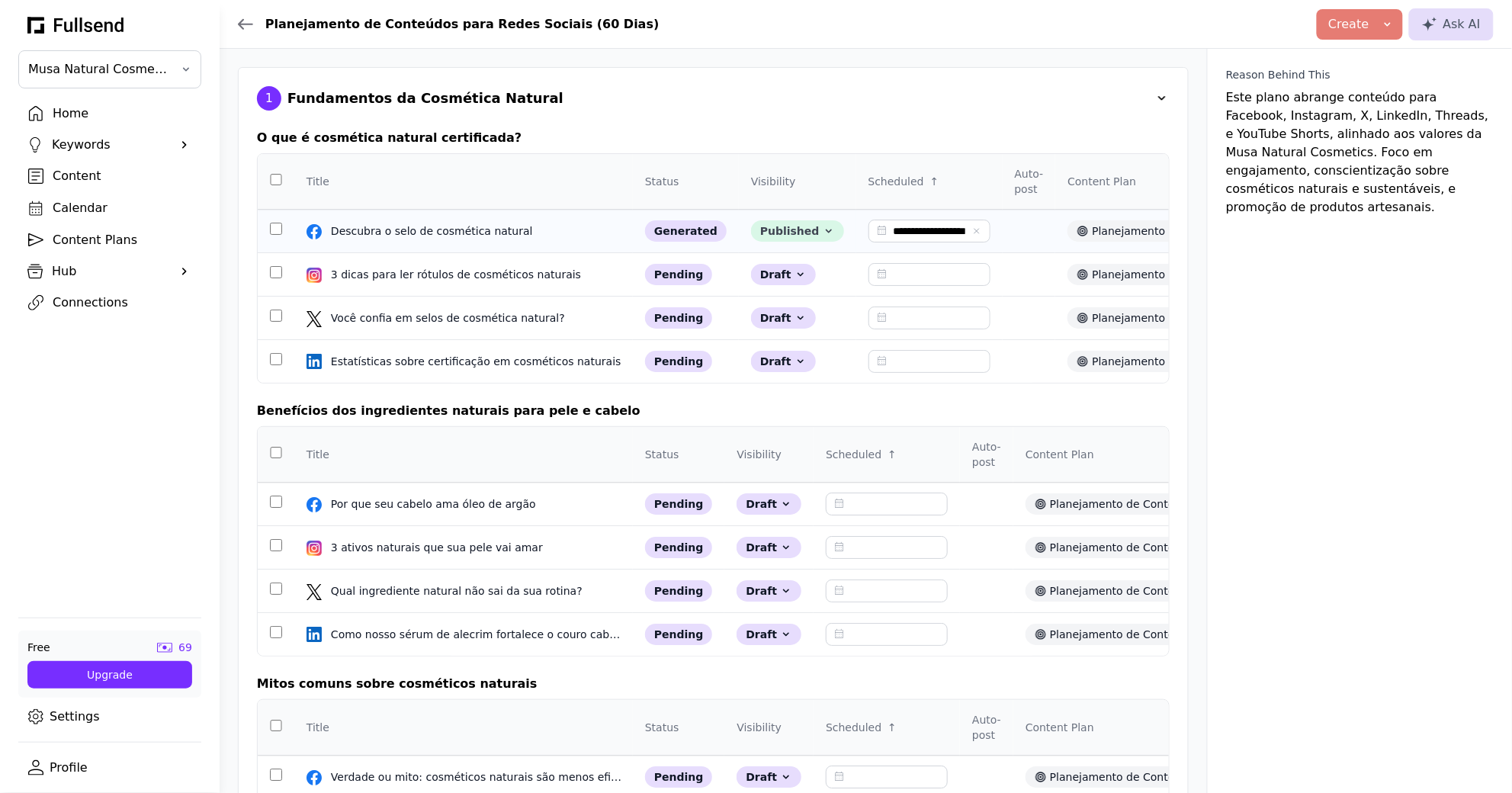
click at [823, 232] on icon at bounding box center [828, 231] width 12 height 12
click at [794, 287] on button "Scheduled" at bounding box center [812, 292] width 122 height 28
click at [87, 200] on div "Calendar" at bounding box center [121, 208] width 139 height 19
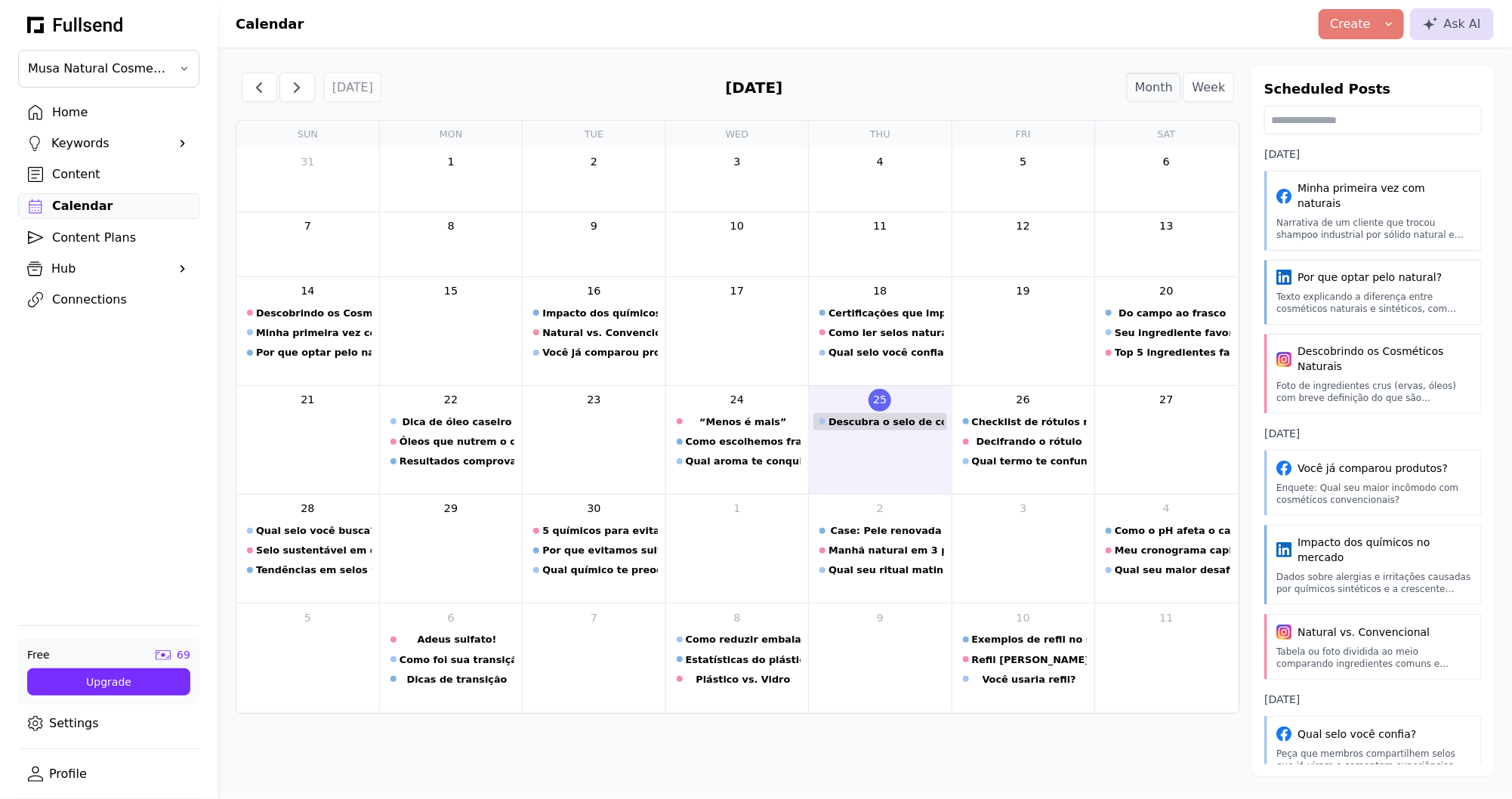
click at [900, 422] on div "Descubra o selo de cosmética natural" at bounding box center [886, 421] width 114 height 15
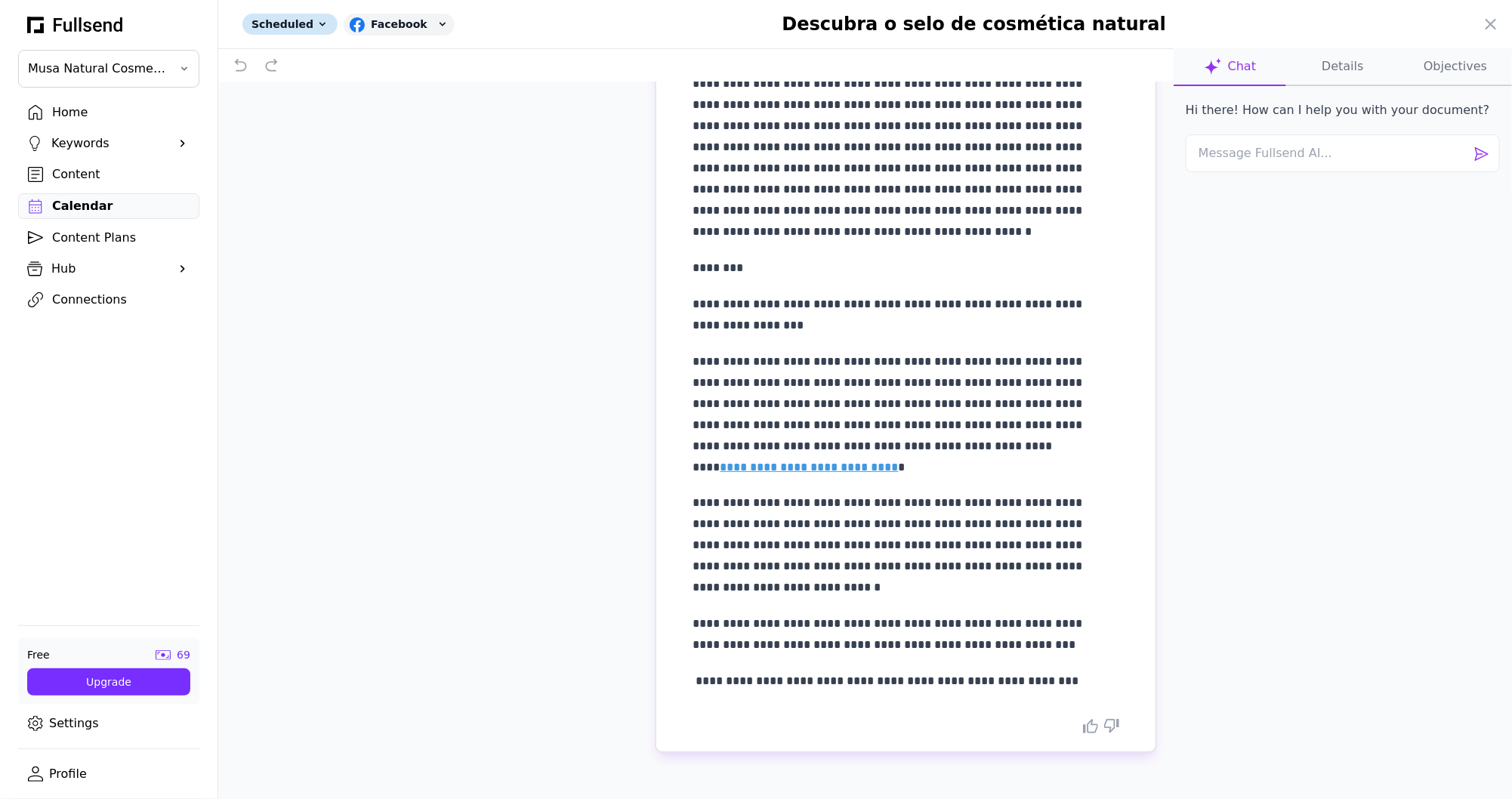
scroll to position [76, 0]
click at [436, 25] on div "Facebook" at bounding box center [400, 24] width 111 height 21
click at [435, 25] on div "Facebook" at bounding box center [400, 24] width 111 height 21
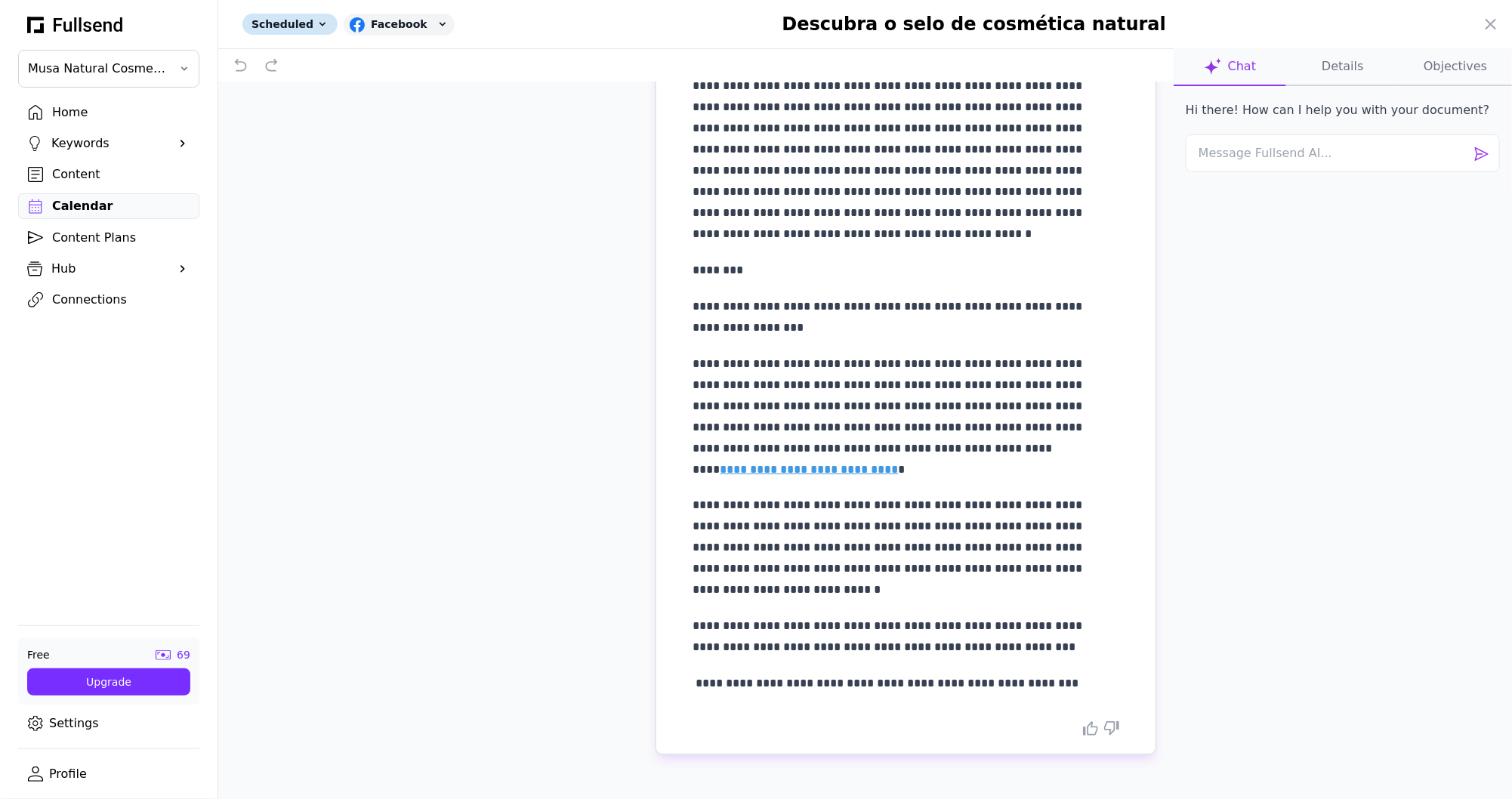
scroll to position [72, 0]
click at [68, 206] on div at bounding box center [756, 400] width 1512 height 799
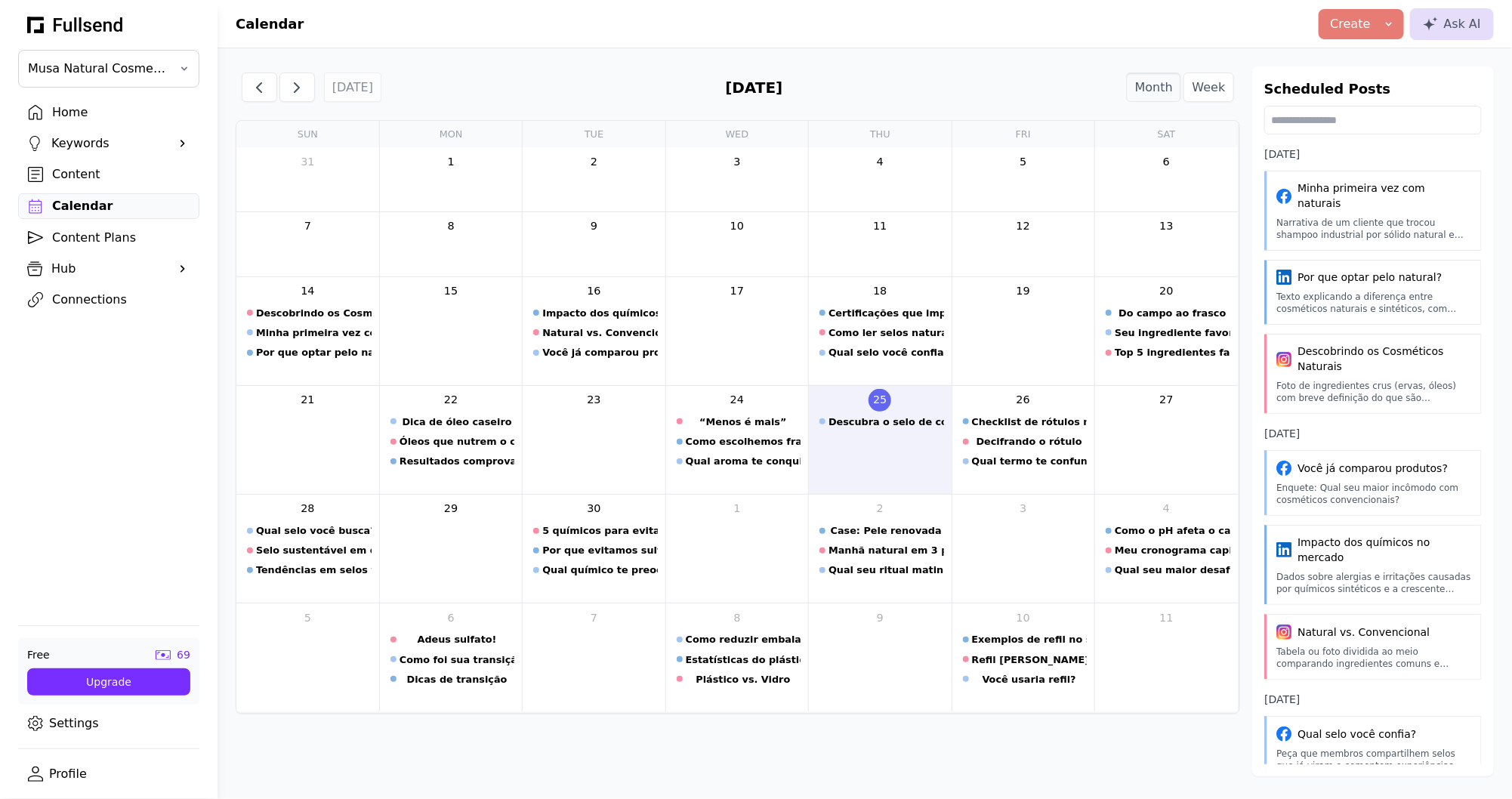
click at [87, 181] on div "Content" at bounding box center [120, 174] width 138 height 19
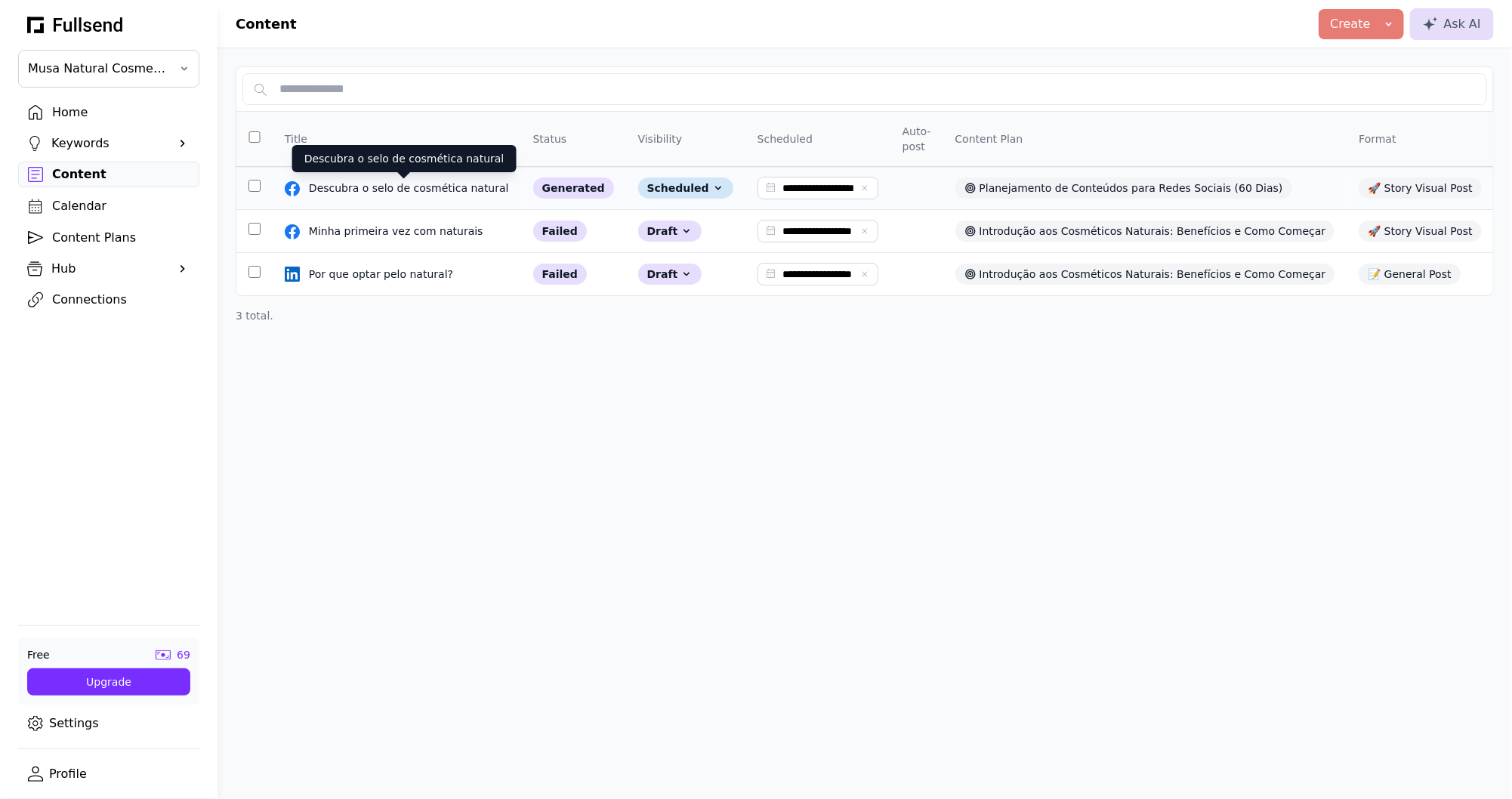
click at [358, 185] on div "Descubra o selo de cosmética natural" at bounding box center [410, 188] width 203 height 15
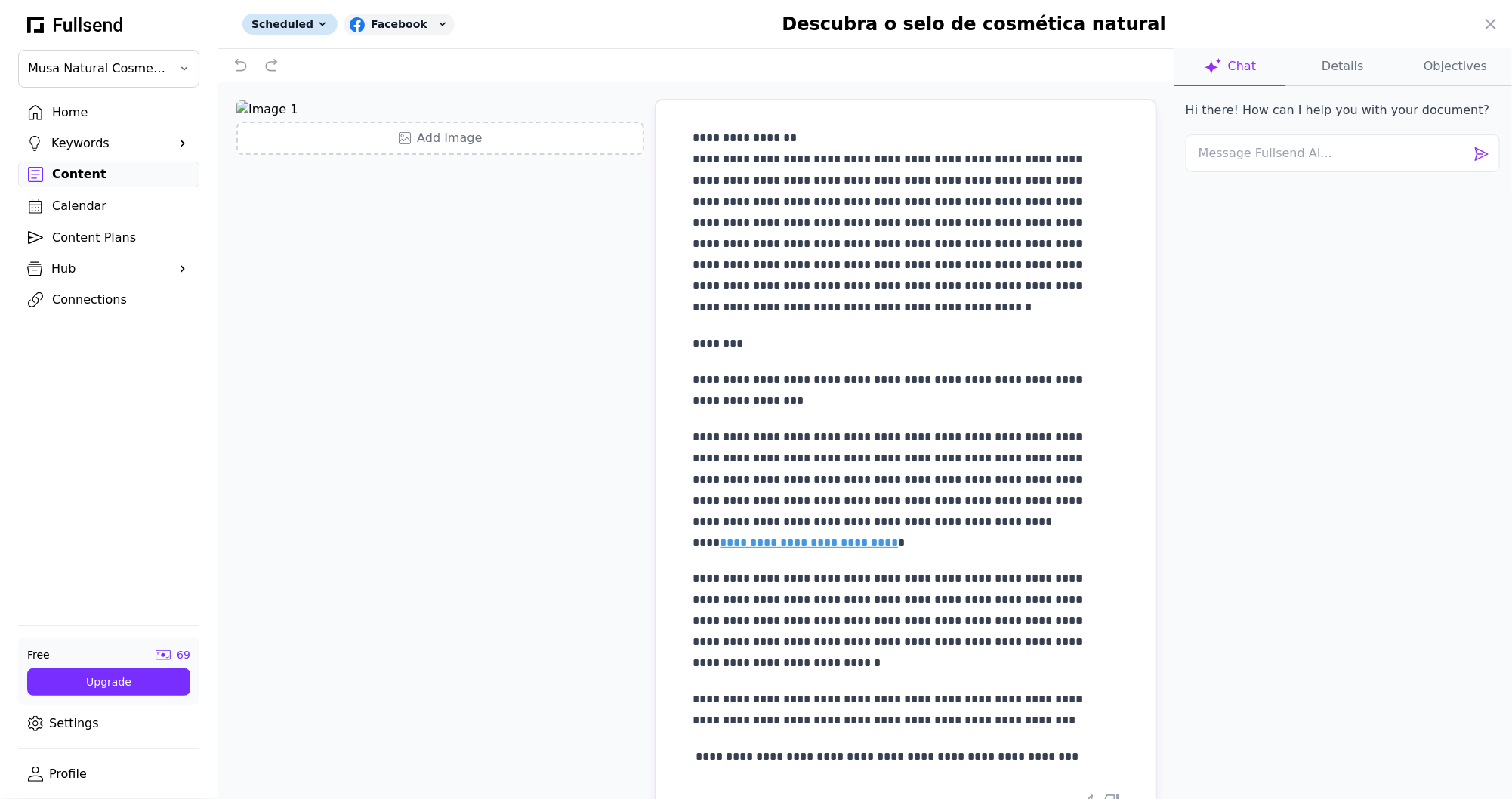
click at [90, 239] on div at bounding box center [756, 400] width 1512 height 799
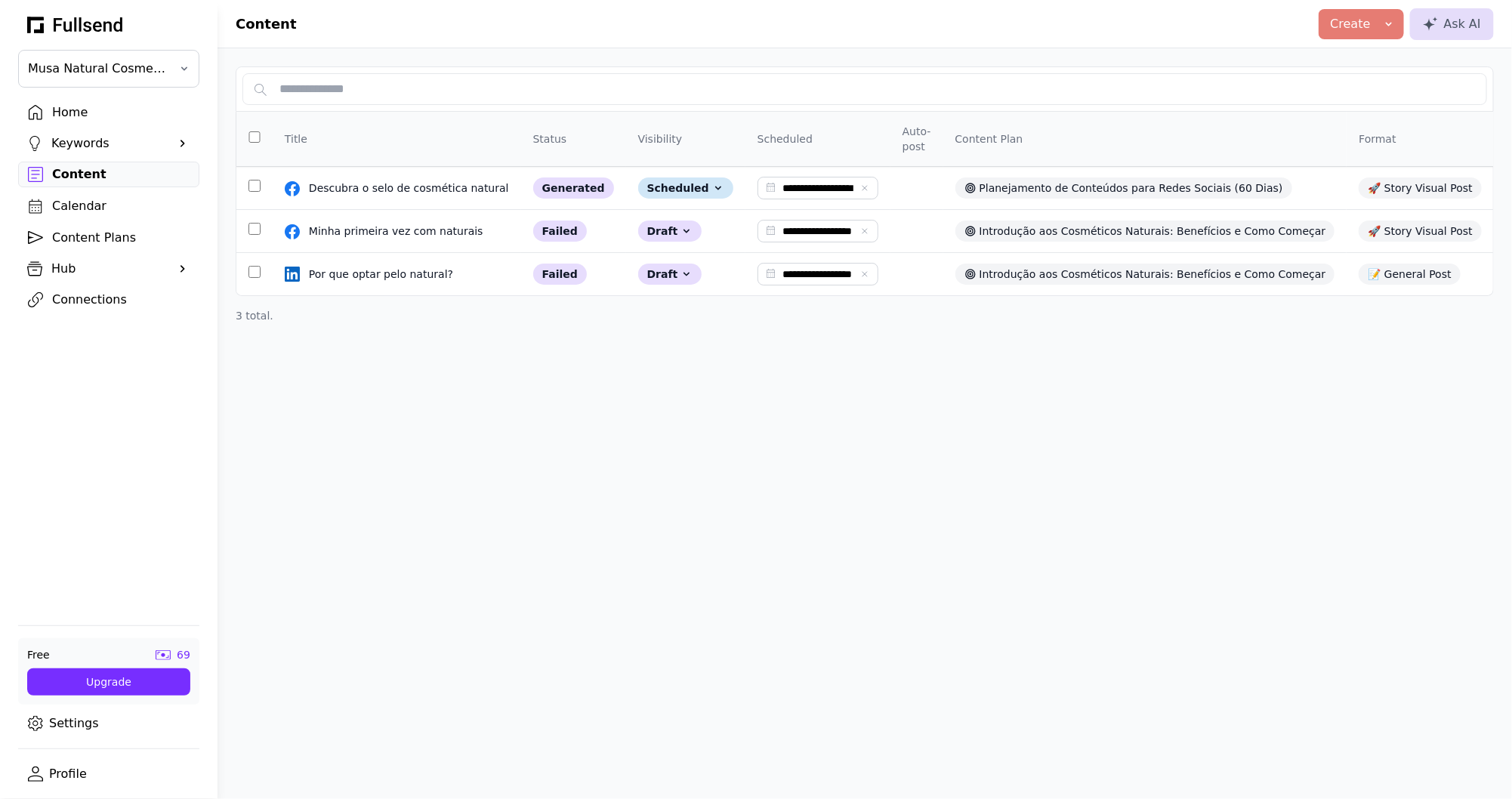
click at [100, 238] on div "Content Plans" at bounding box center [120, 237] width 138 height 19
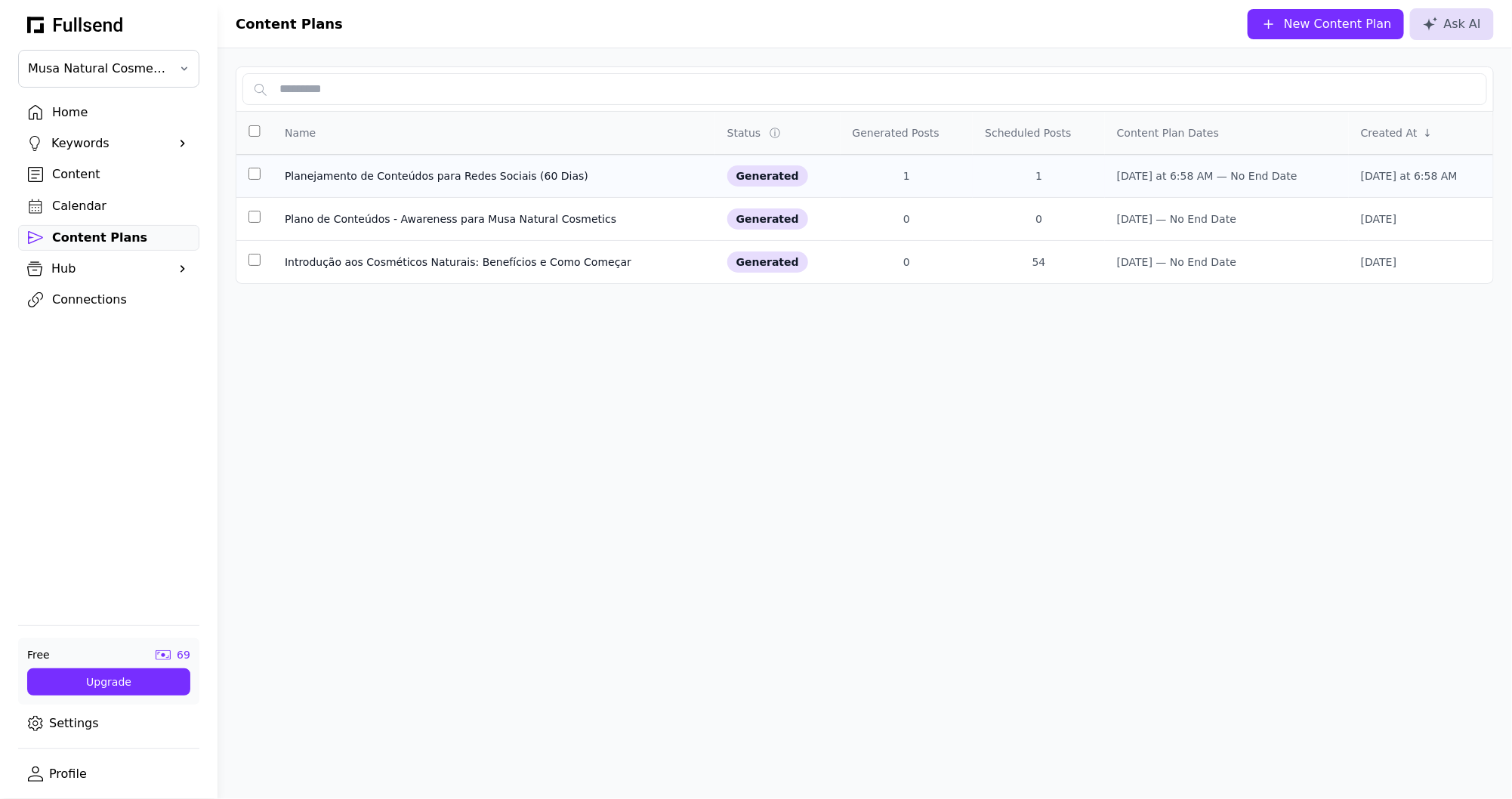
click at [421, 189] on td "Planejamento de Conteúdos para Redes Sociais (60 Dias)" at bounding box center [494, 176] width 443 height 43
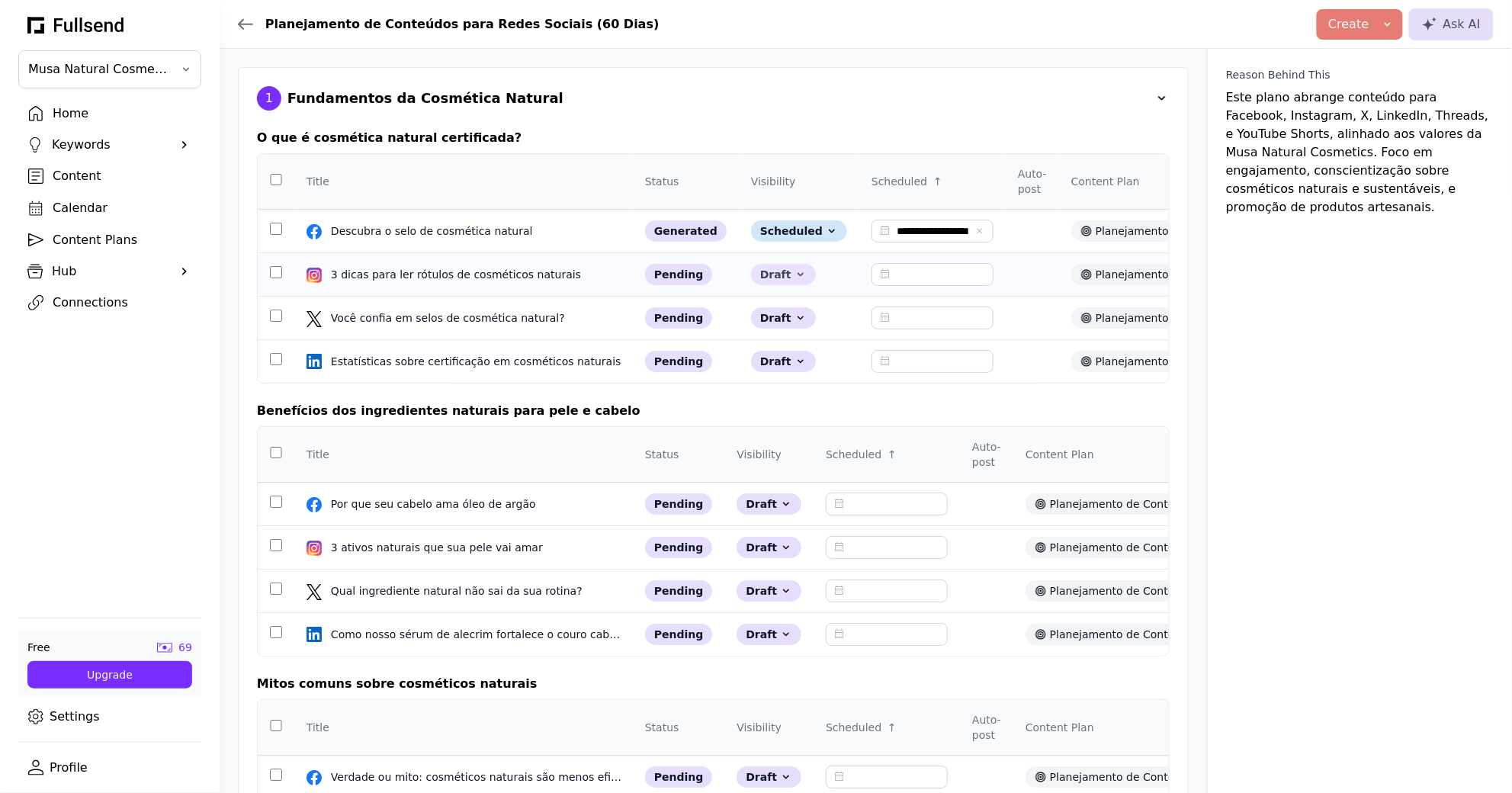
click at [753, 279] on div "Draft" at bounding box center [783, 274] width 65 height 22
click at [797, 332] on button "Scheduled" at bounding box center [812, 335] width 122 height 28
click at [669, 275] on div "pending" at bounding box center [679, 274] width 68 height 22
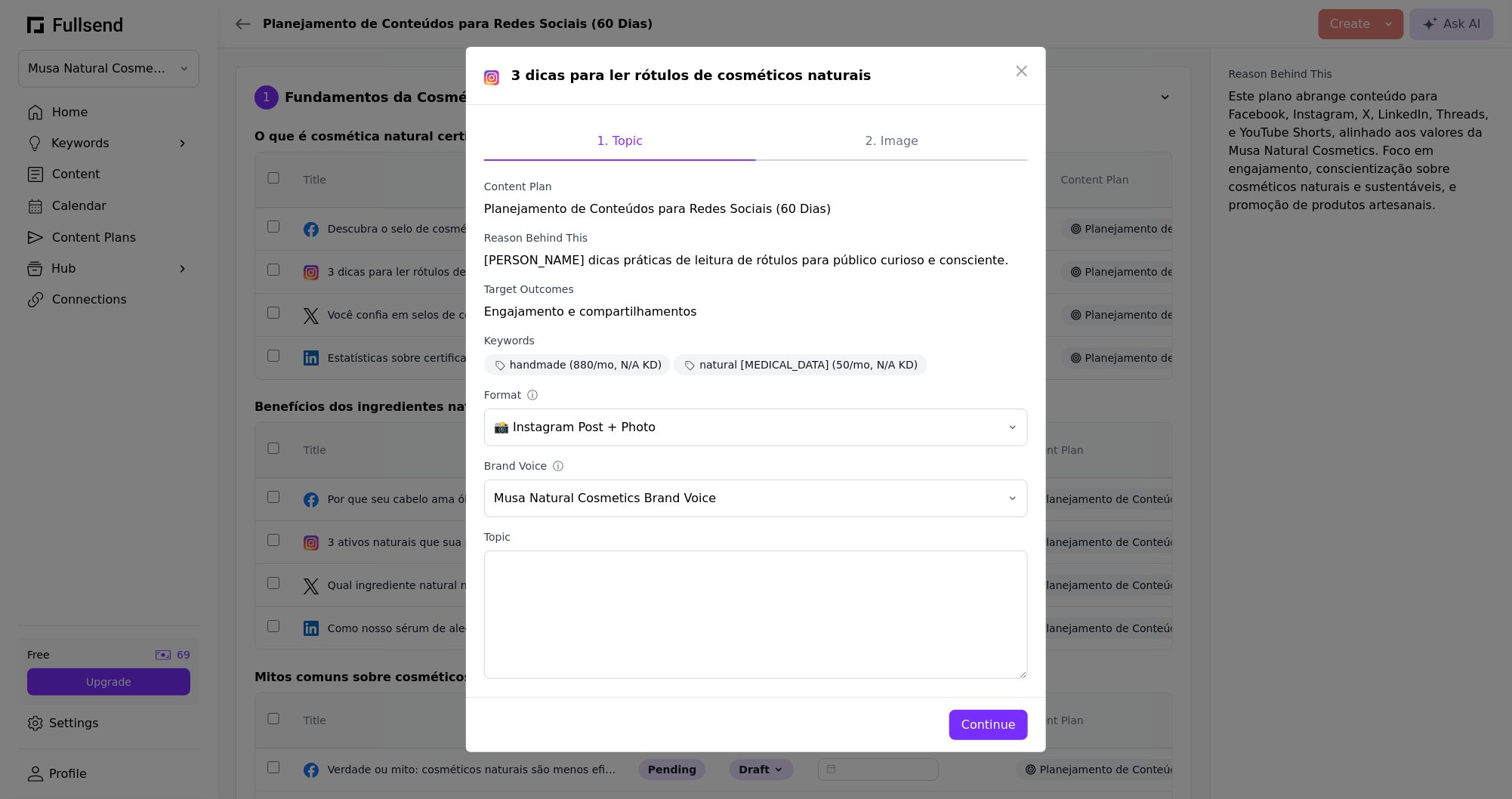
click at [980, 723] on div "Continue" at bounding box center [989, 725] width 55 height 19
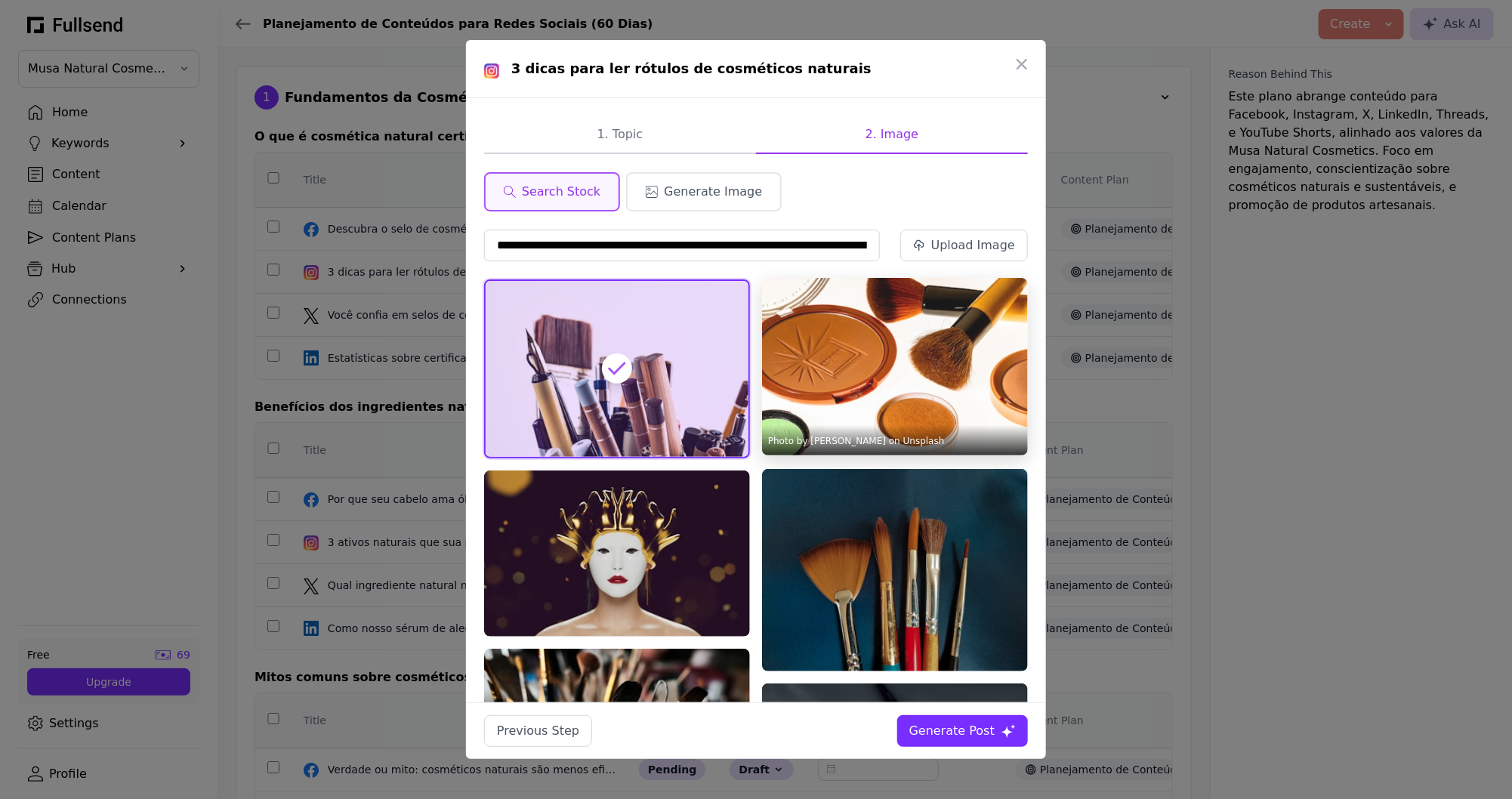
click at [933, 387] on img at bounding box center [895, 366] width 266 height 178
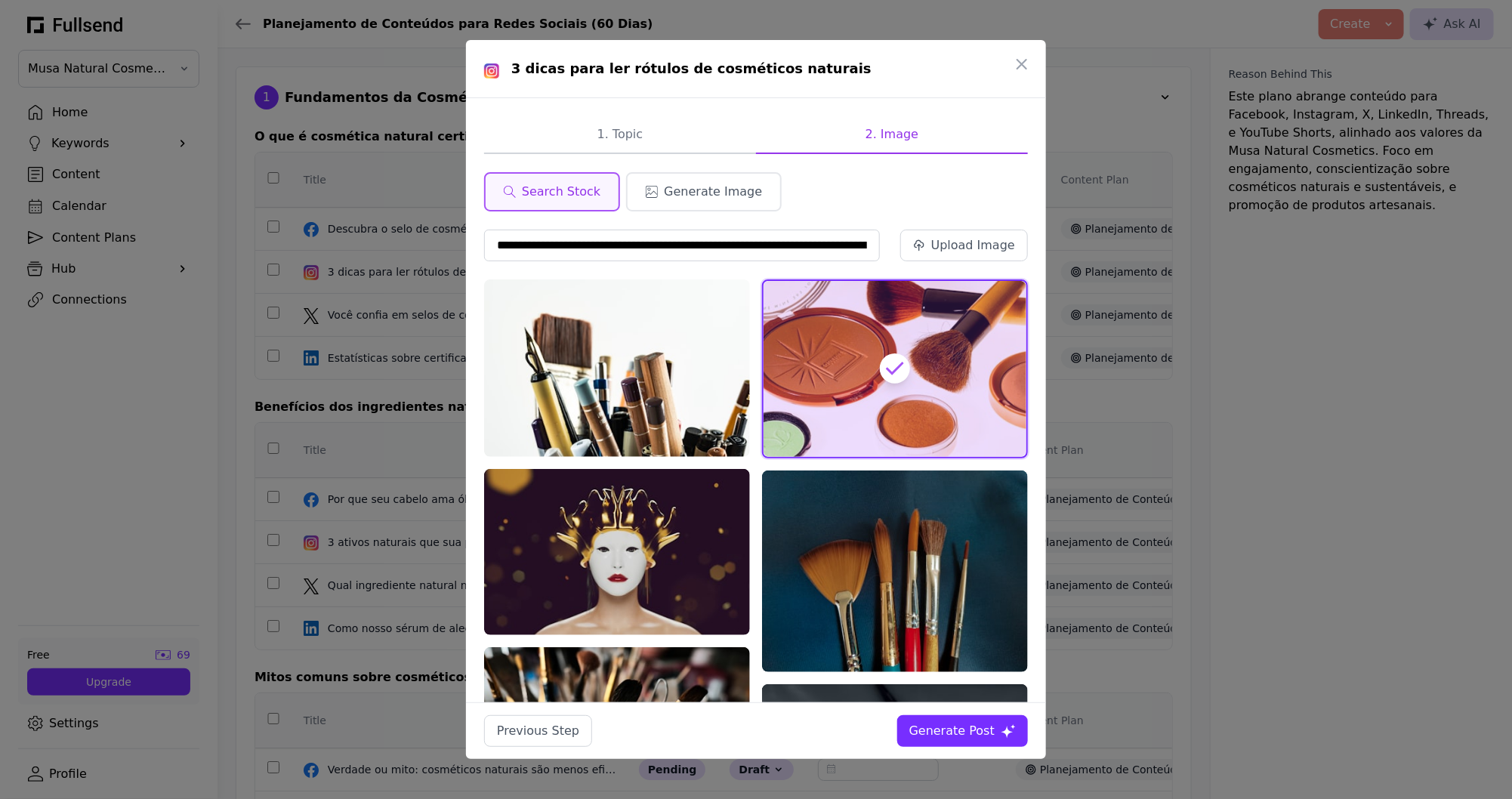
click at [992, 727] on div "Generate Post" at bounding box center [952, 731] width 85 height 19
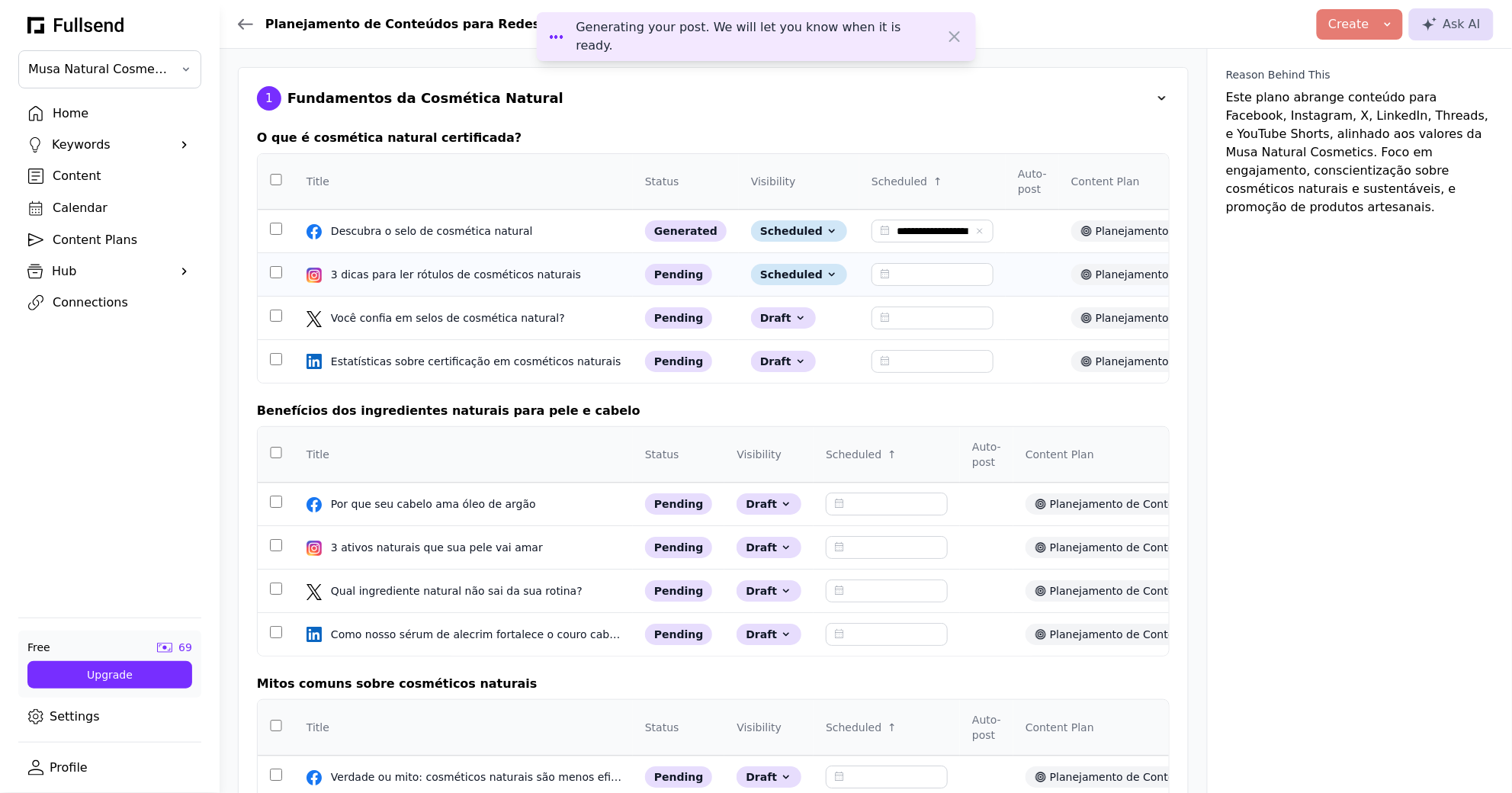
click at [918, 277] on input "text" at bounding box center [932, 274] width 122 height 23
click at [907, 465] on div "25" at bounding box center [900, 462] width 27 height 27
click at [932, 282] on input "**********" at bounding box center [932, 274] width 122 height 23
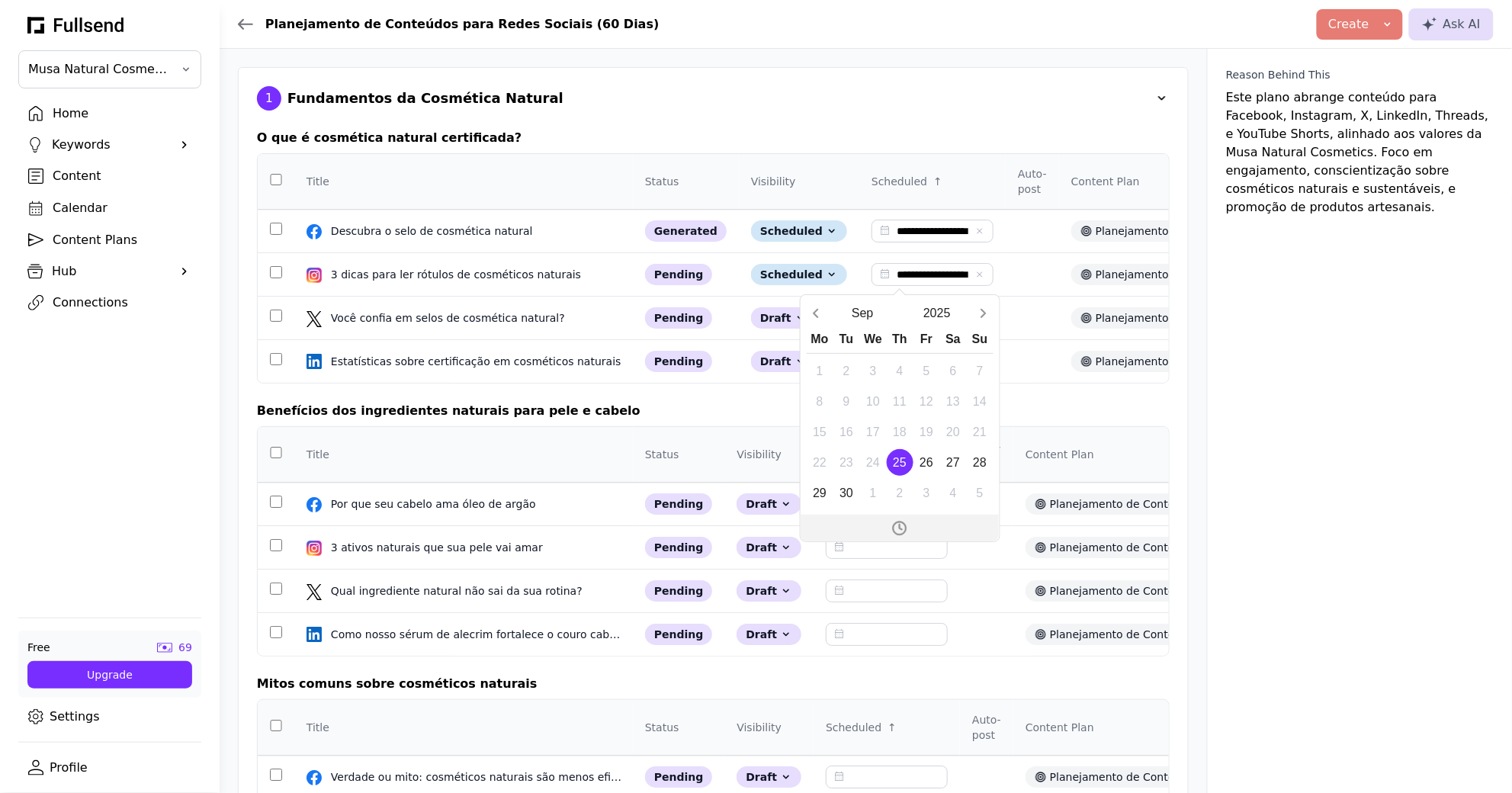
click at [904, 529] on icon "Open time picker" at bounding box center [900, 528] width 14 height 14
click at [954, 429] on icon "Decrement minutes" at bounding box center [950, 430] width 10 height 5
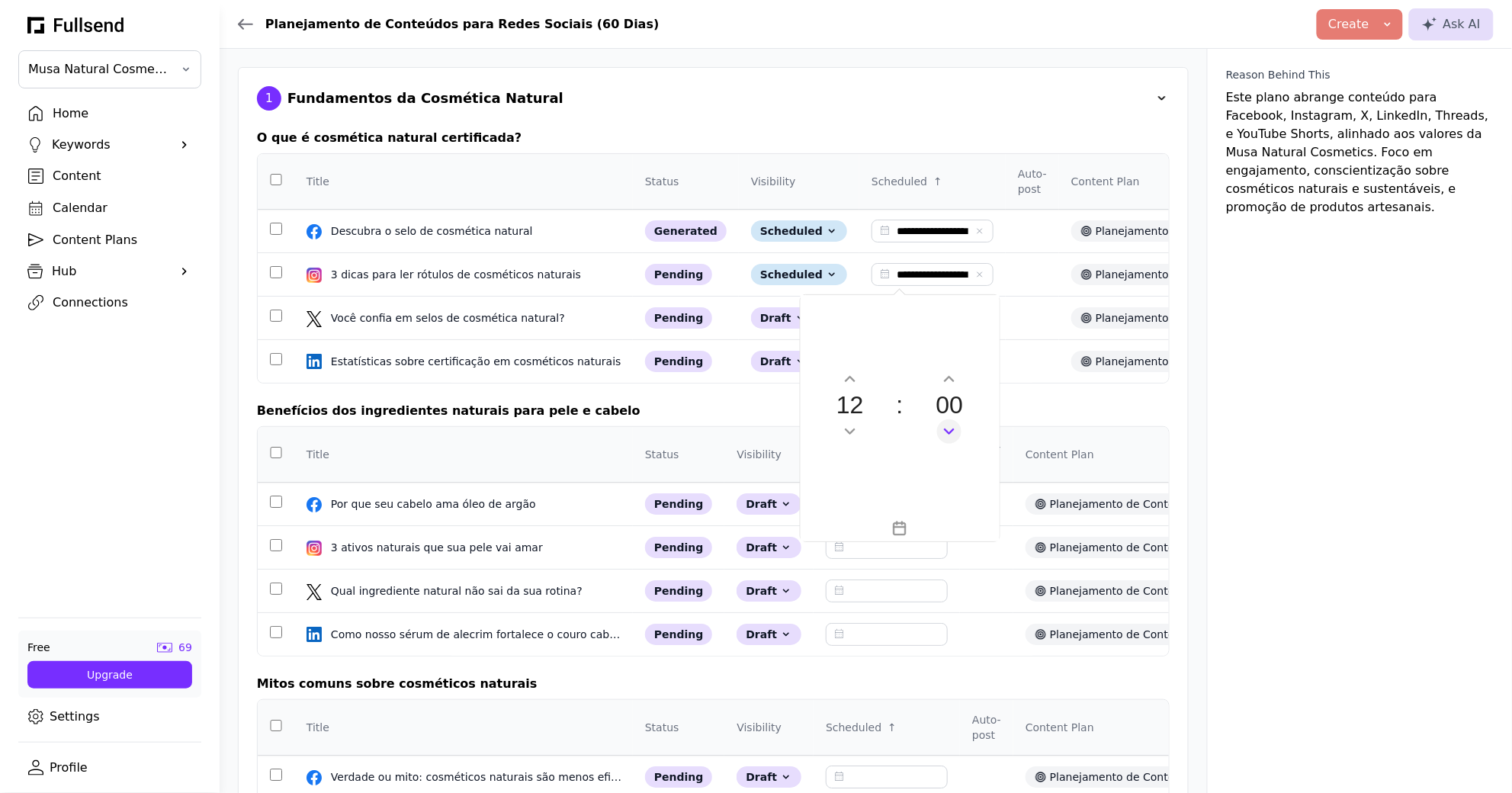
click at [954, 429] on icon "Decrement minutes" at bounding box center [950, 430] width 10 height 5
type input "**********"
click at [1021, 414] on div "**********" at bounding box center [712, 520] width 912 height 819
click at [122, 180] on div "Content" at bounding box center [121, 176] width 139 height 19
click at [109, 205] on div "Calendar" at bounding box center [121, 208] width 139 height 19
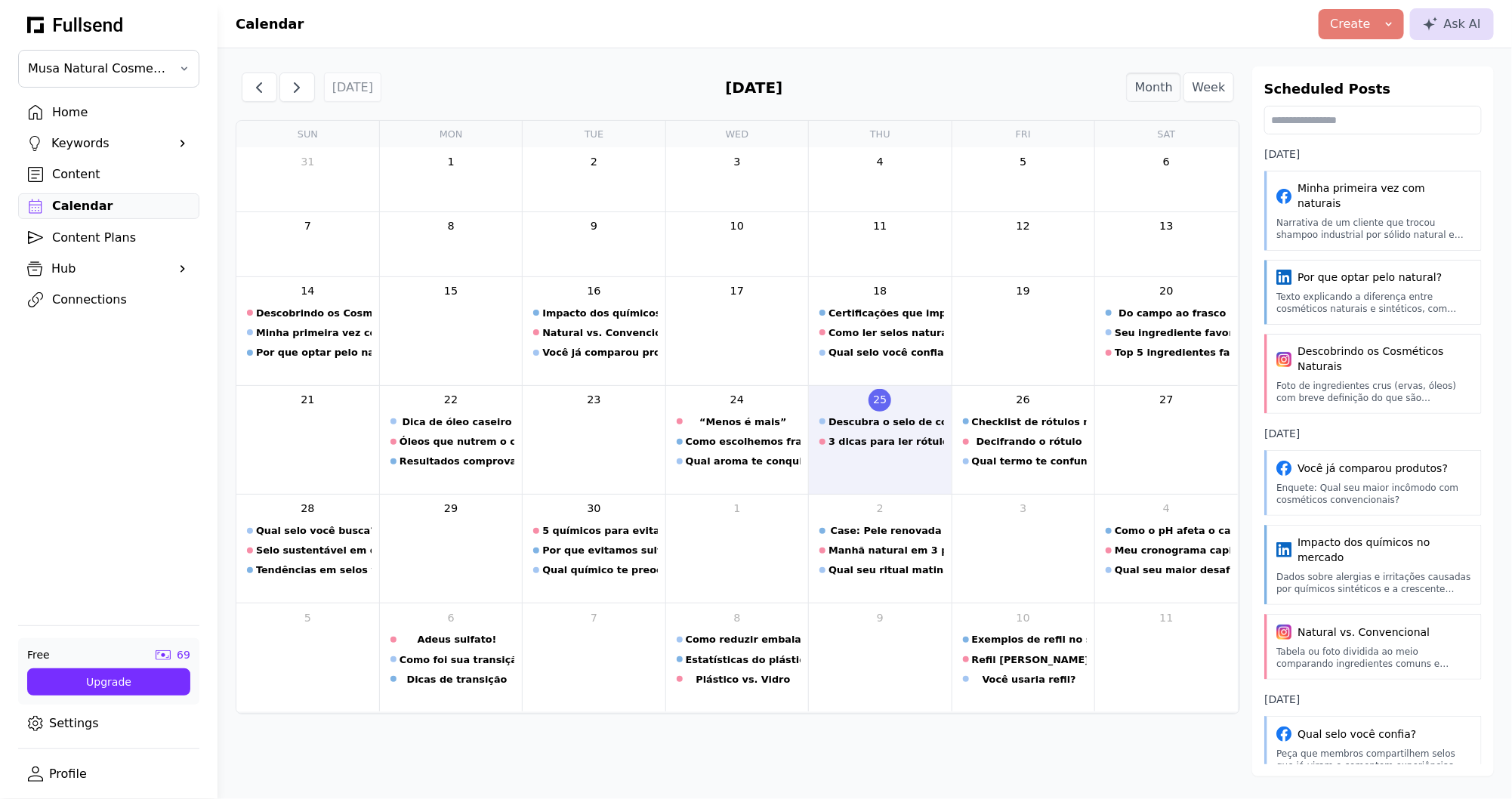
click at [78, 119] on div "Home" at bounding box center [120, 112] width 138 height 19
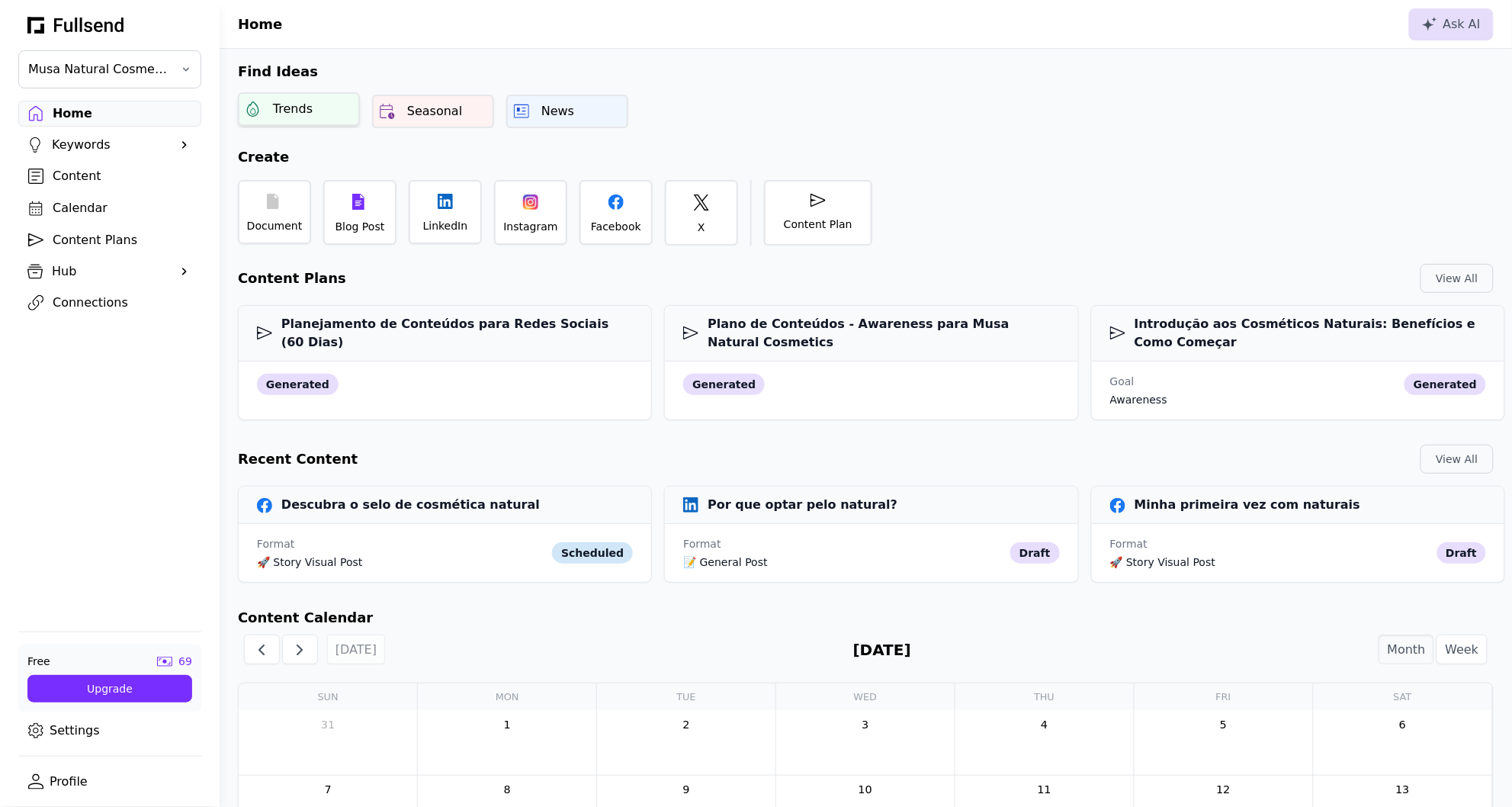
click at [296, 122] on div "Trends" at bounding box center [299, 110] width 122 height 34
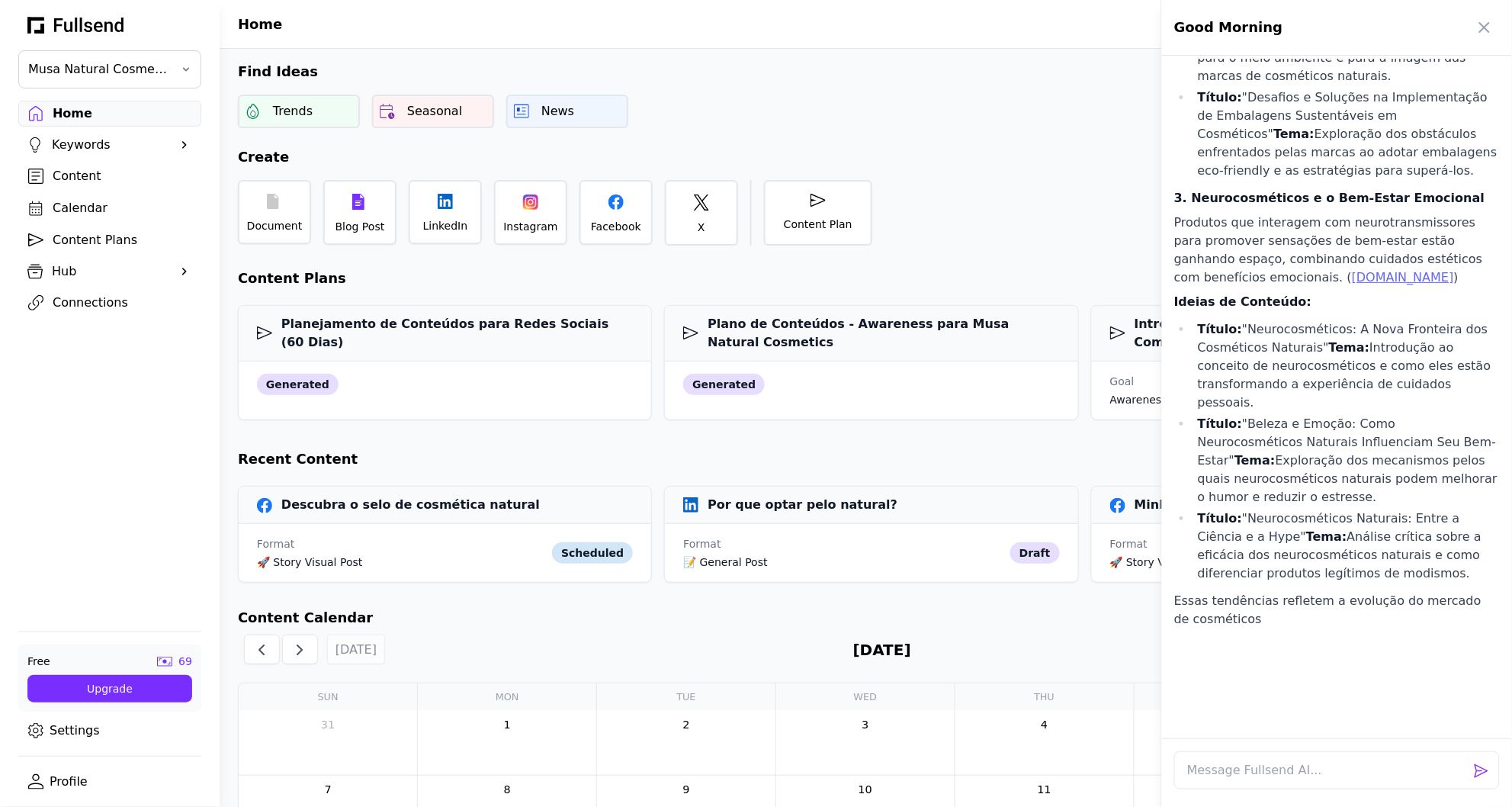
scroll to position [2140, 0]
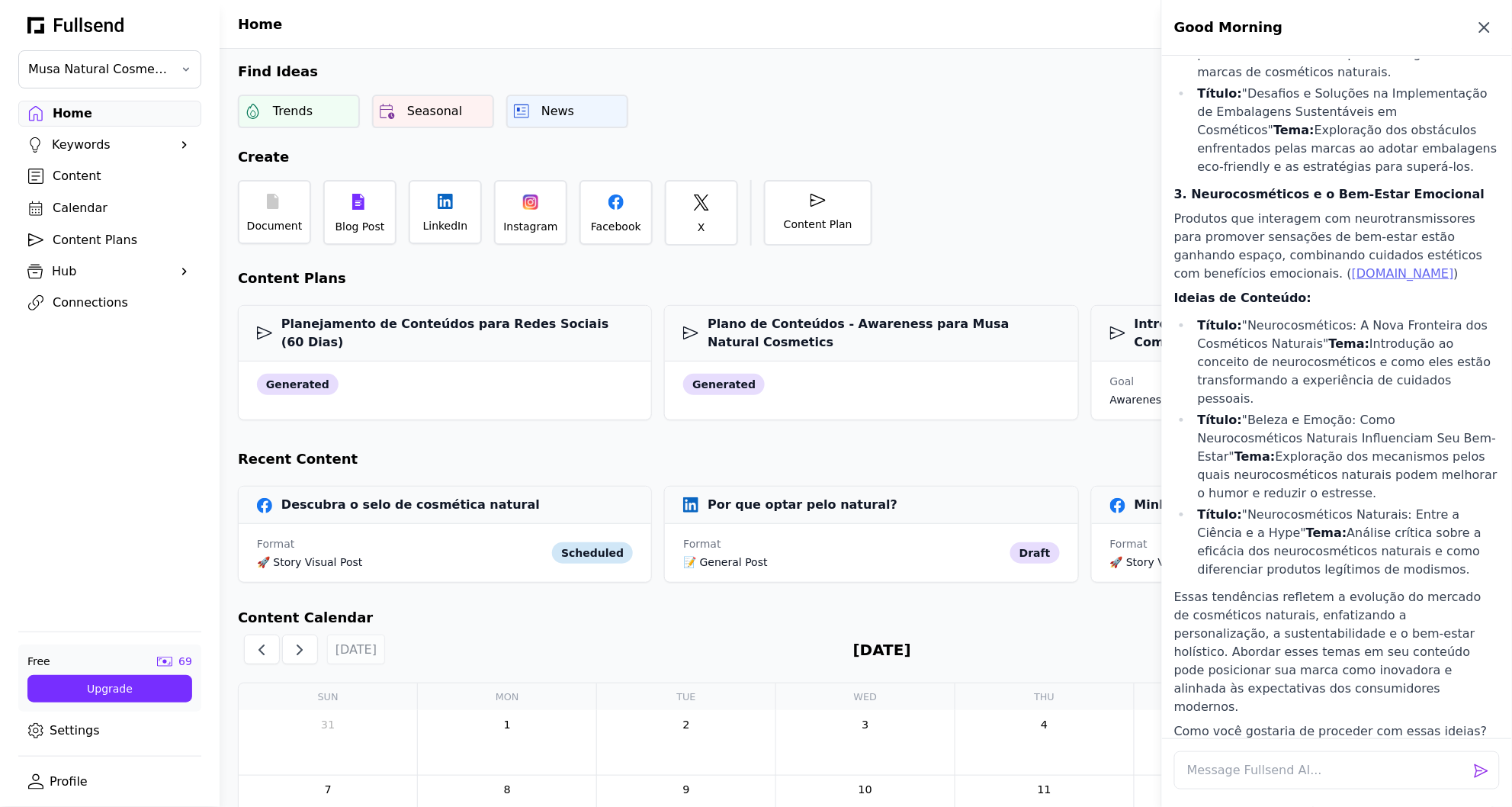
click at [1482, 31] on icon "button" at bounding box center [1484, 28] width 19 height 19
